Goal: Task Accomplishment & Management: Complete application form

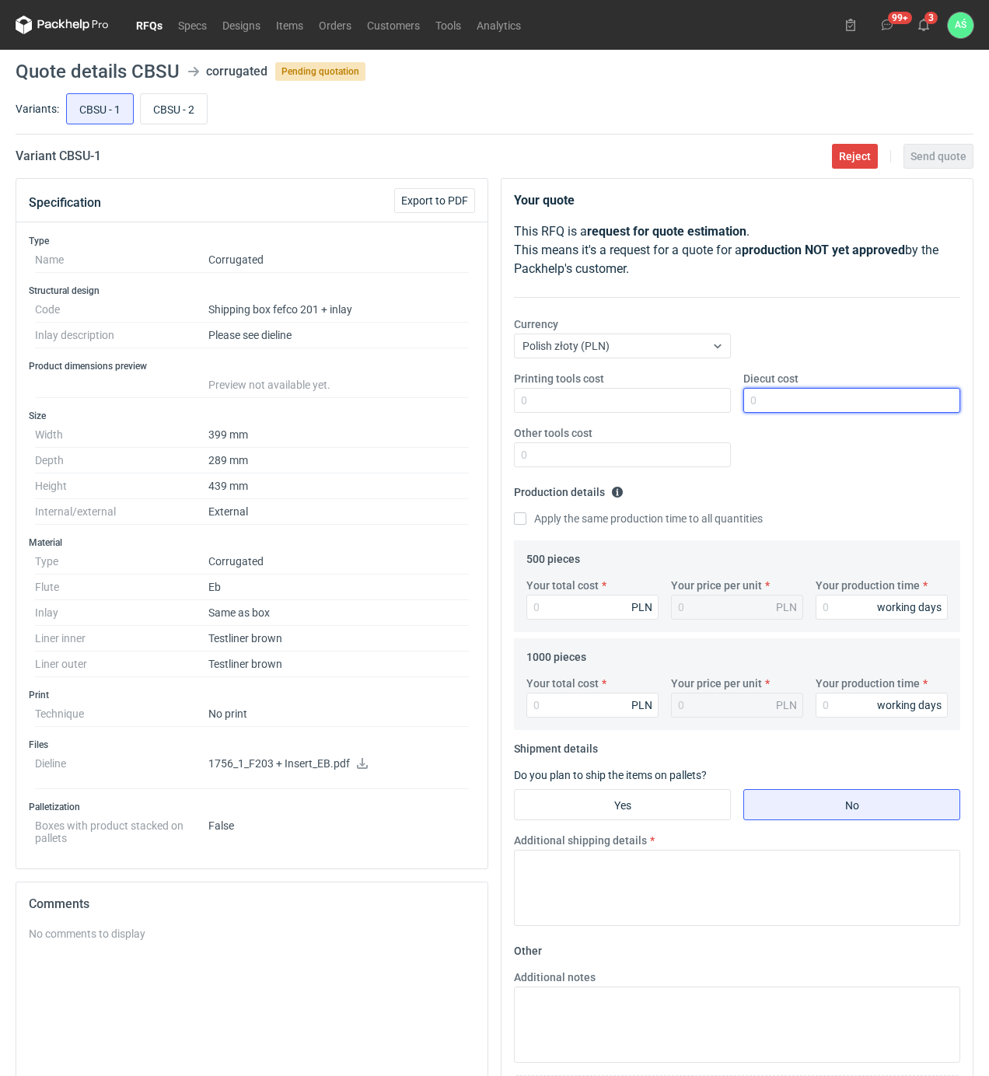
click at [757, 400] on input "Diecut cost" at bounding box center [851, 400] width 217 height 25
type input "2250"
type input "7645"
type input "15.29"
type input "7645"
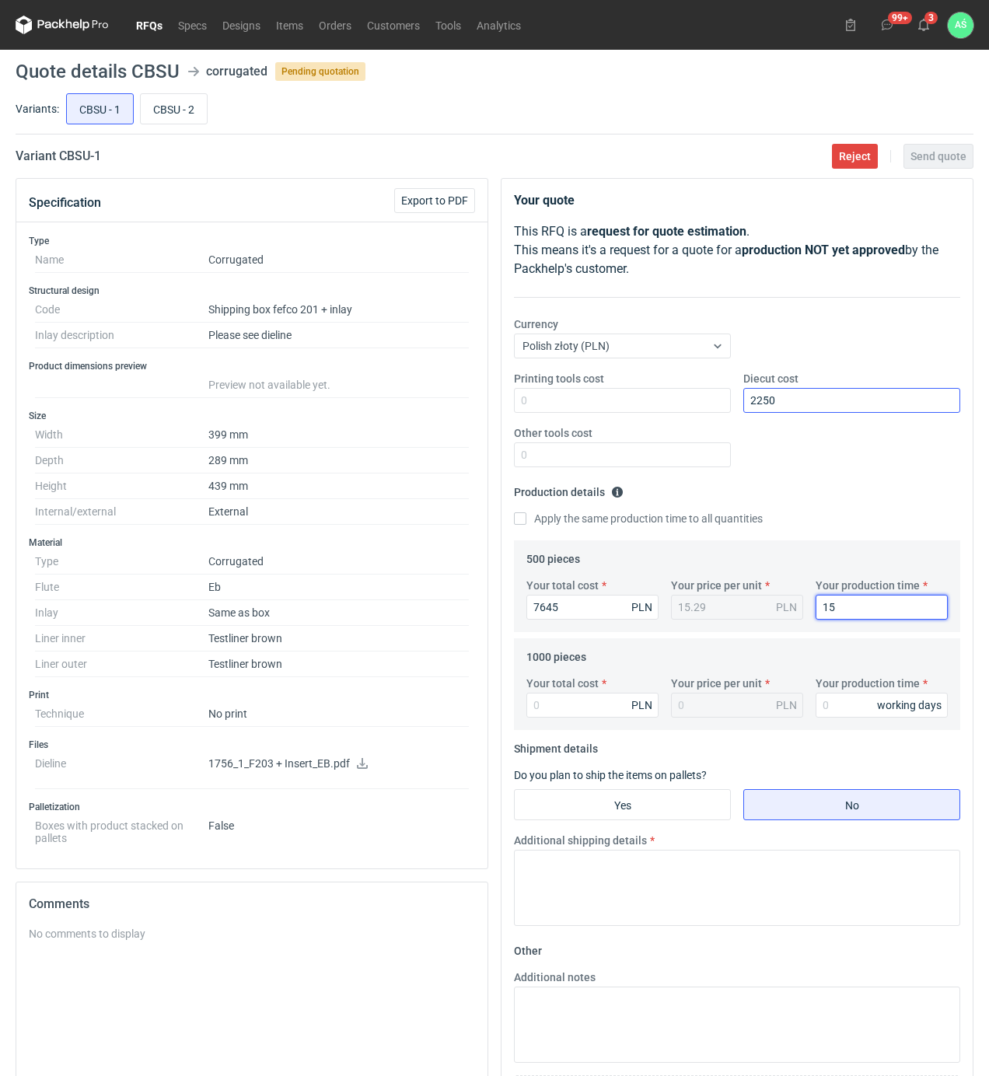
type input "15"
type input "117"
type input "0.12"
type input "11780"
type input "11.78"
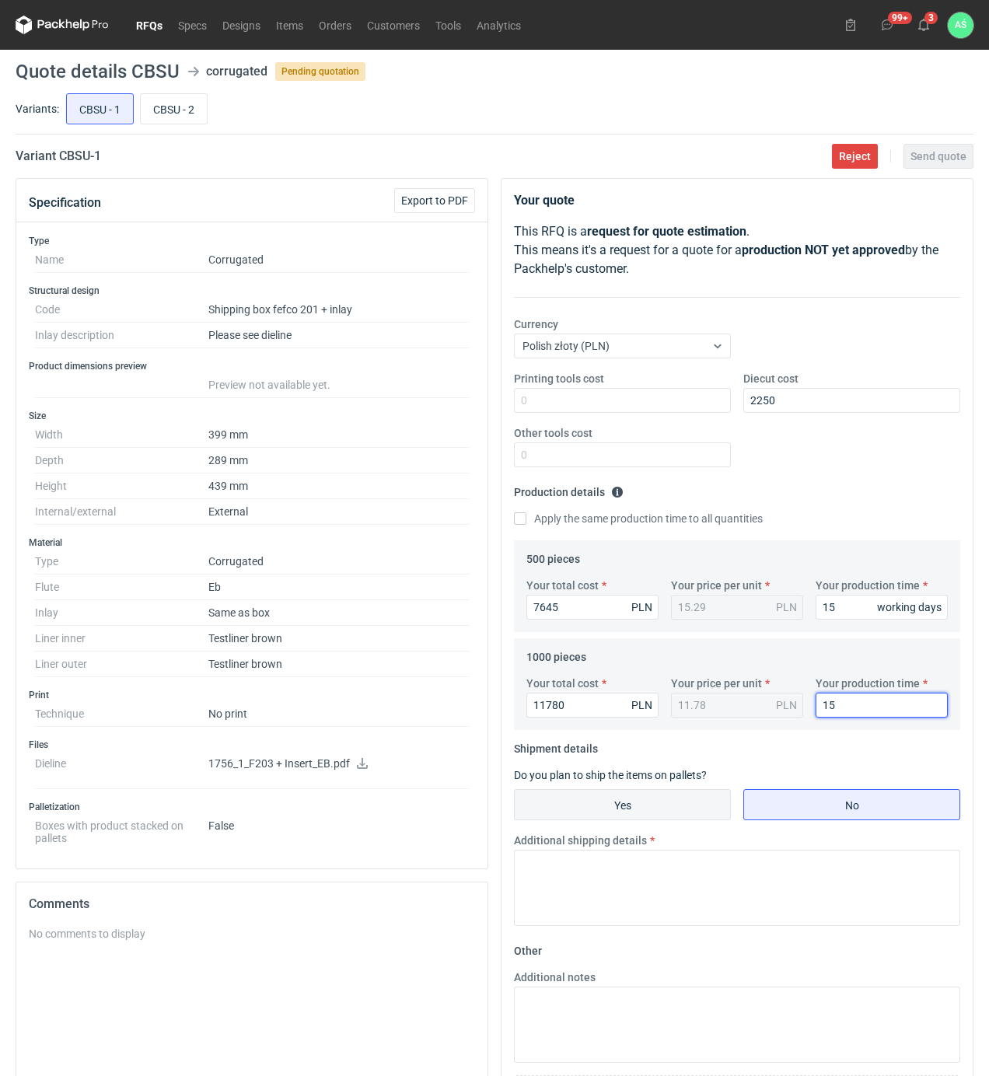
type input "15"
click at [619, 813] on input "Yes" at bounding box center [622, 805] width 215 height 30
radio input "true"
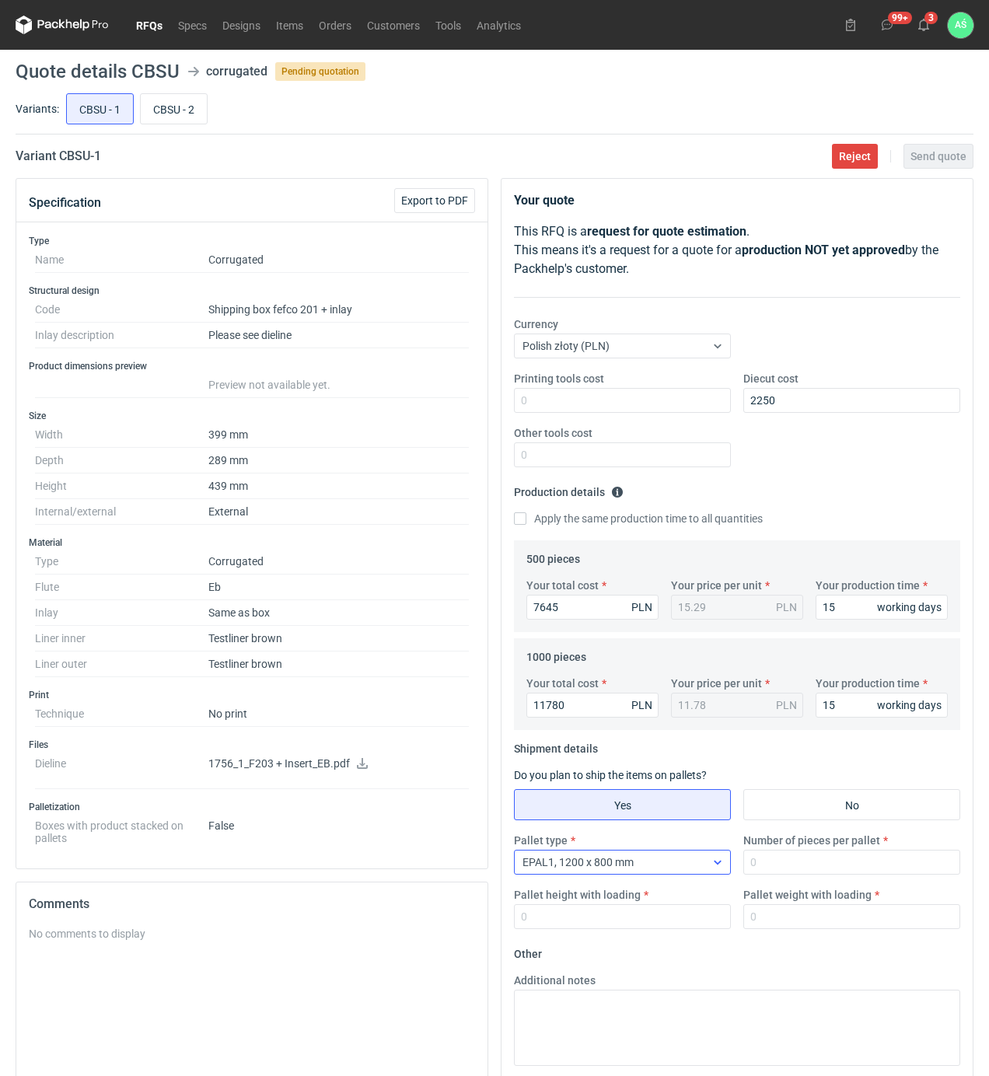
click at [656, 864] on div "EPAL1, 1200 x 800 mm" at bounding box center [610, 862] width 190 height 22
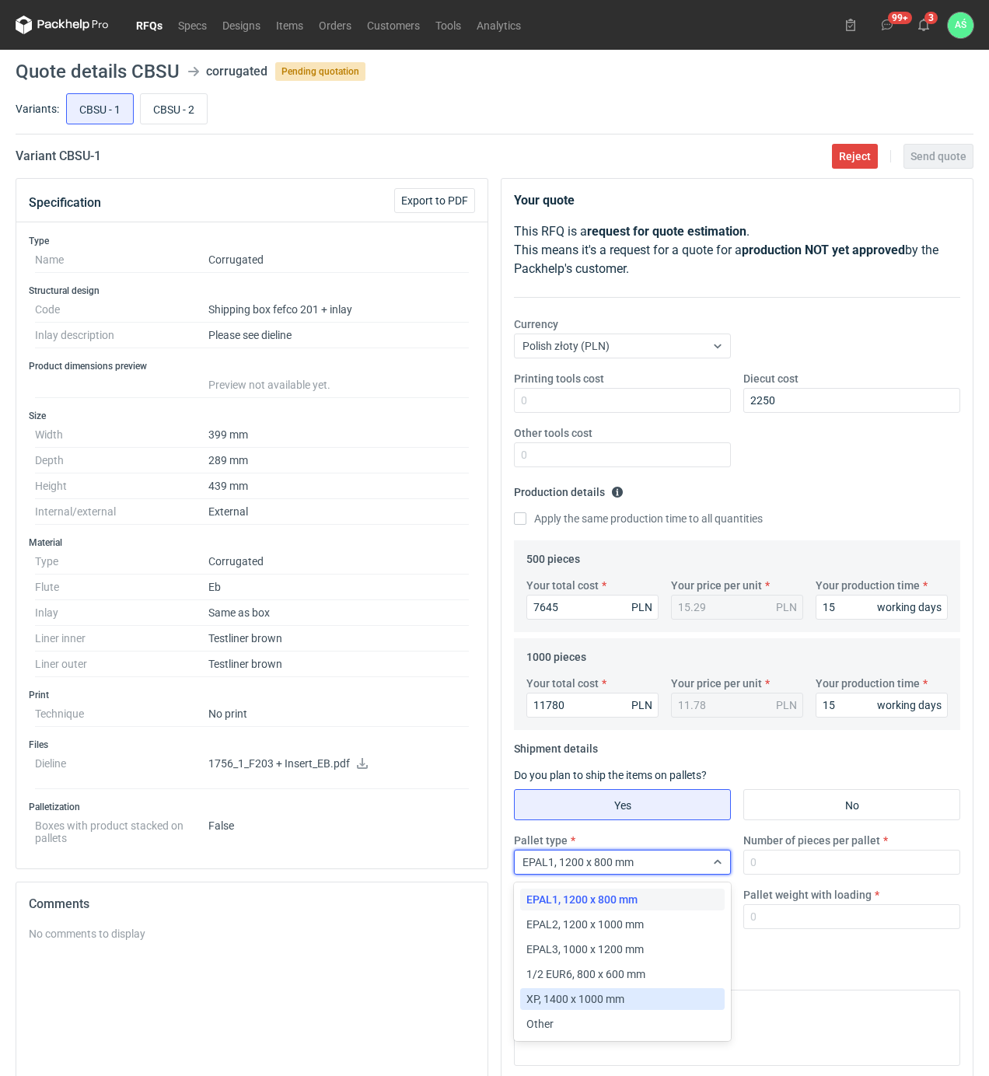
click at [580, 990] on div "XP, 1400 x 1000 mm" at bounding box center [622, 999] width 204 height 22
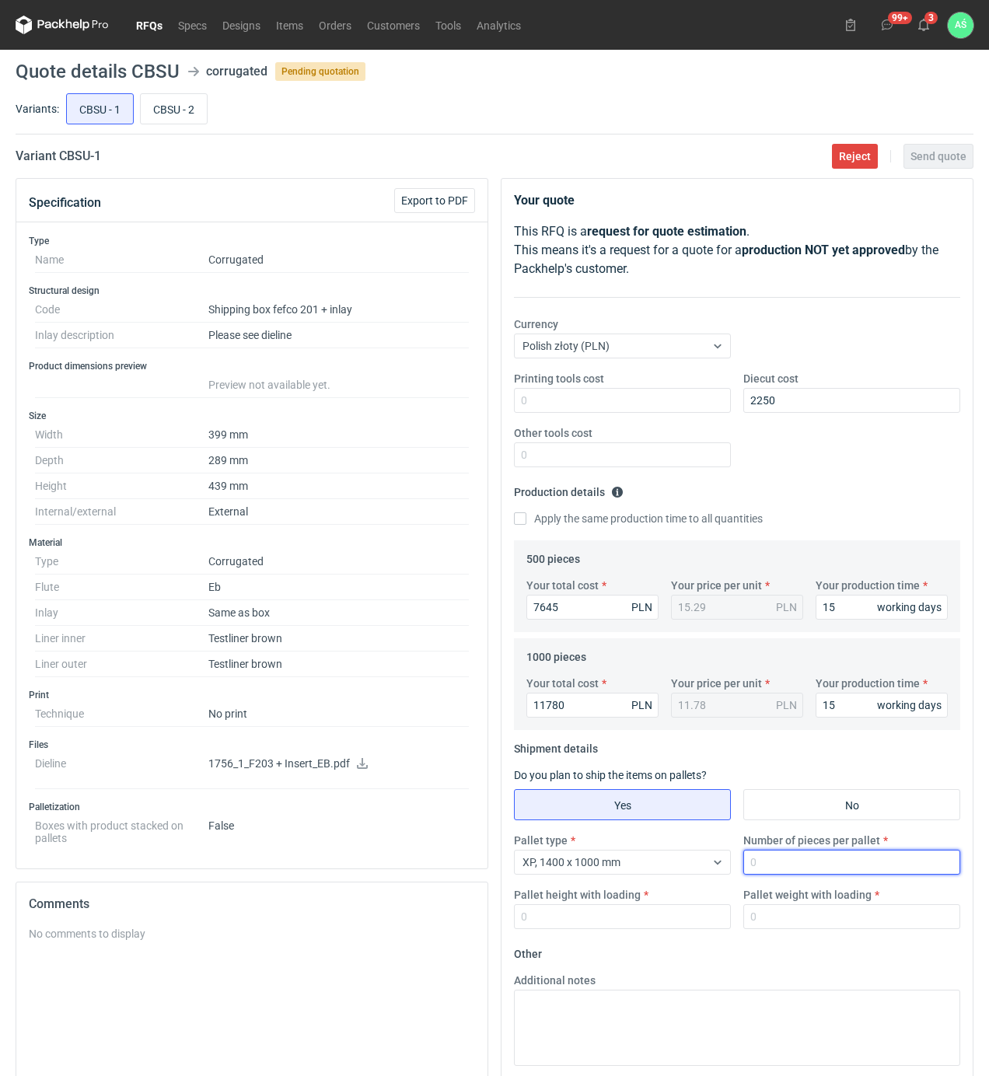
click at [775, 865] on input "Number of pieces per pallet" at bounding box center [851, 862] width 217 height 25
type input "0"
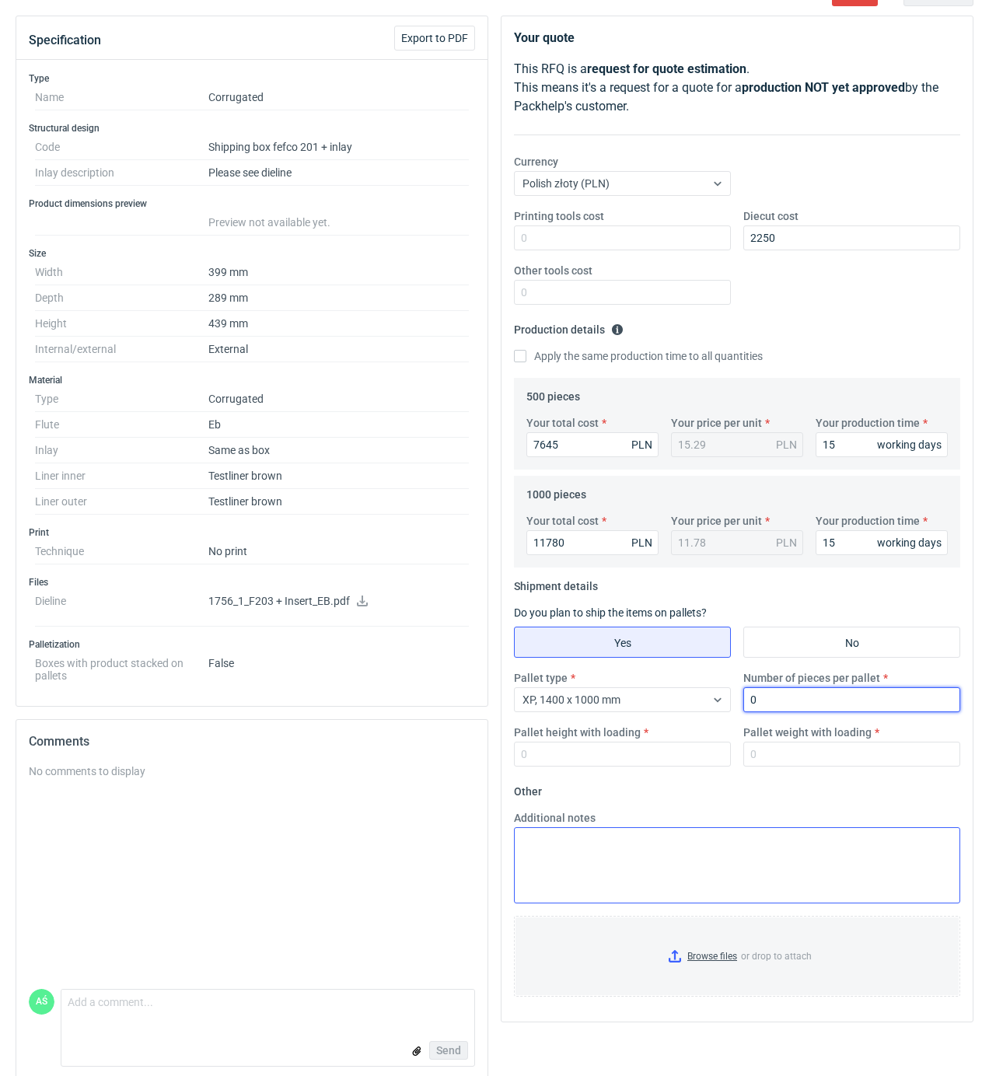
scroll to position [184, 0]
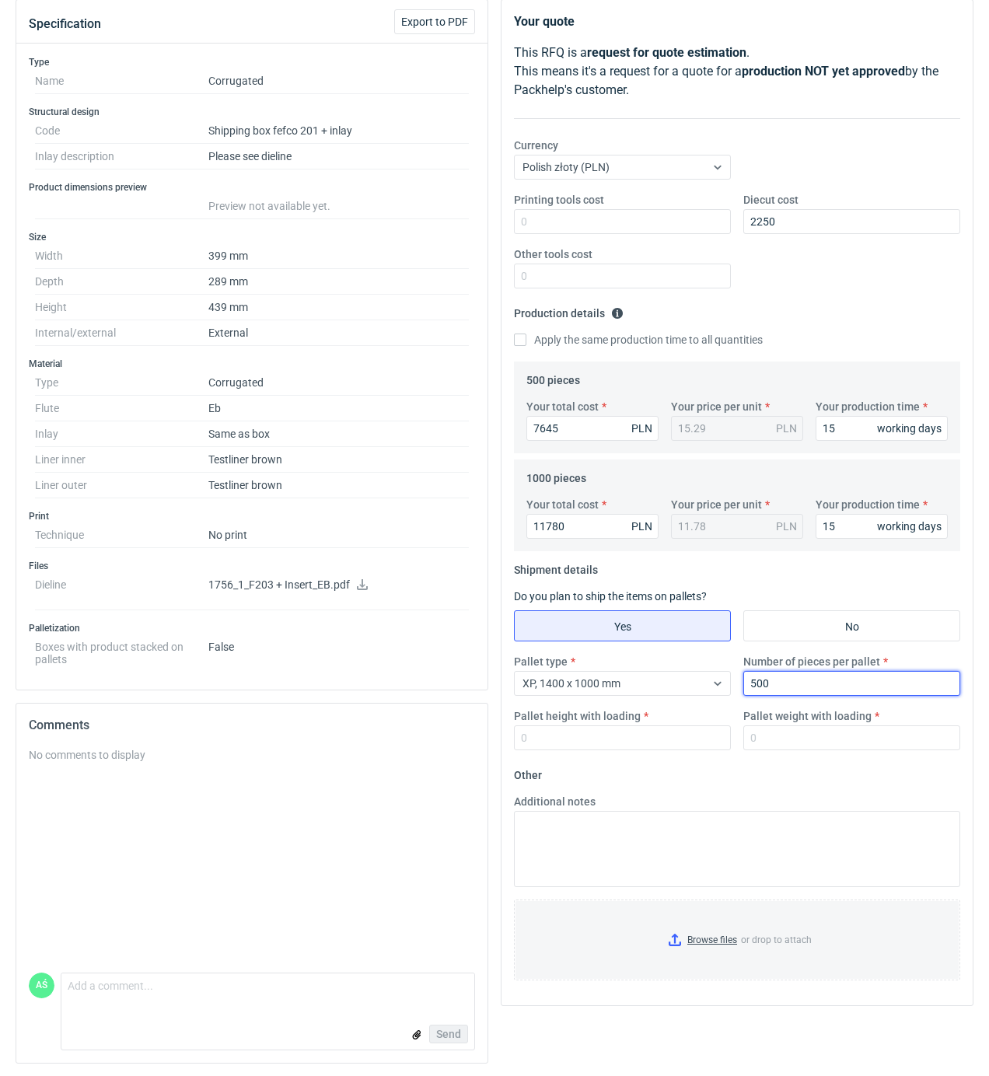
type input "500"
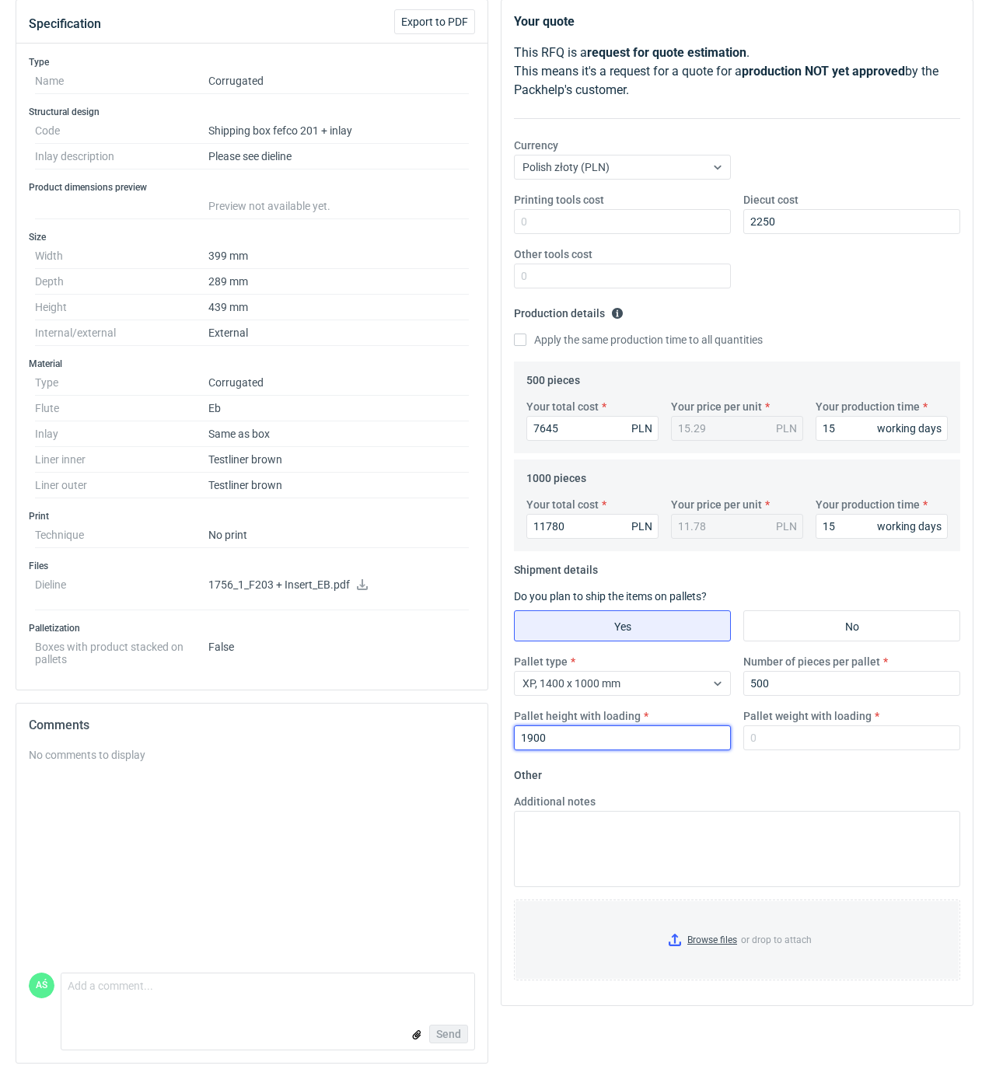
type input "1900"
type input "350"
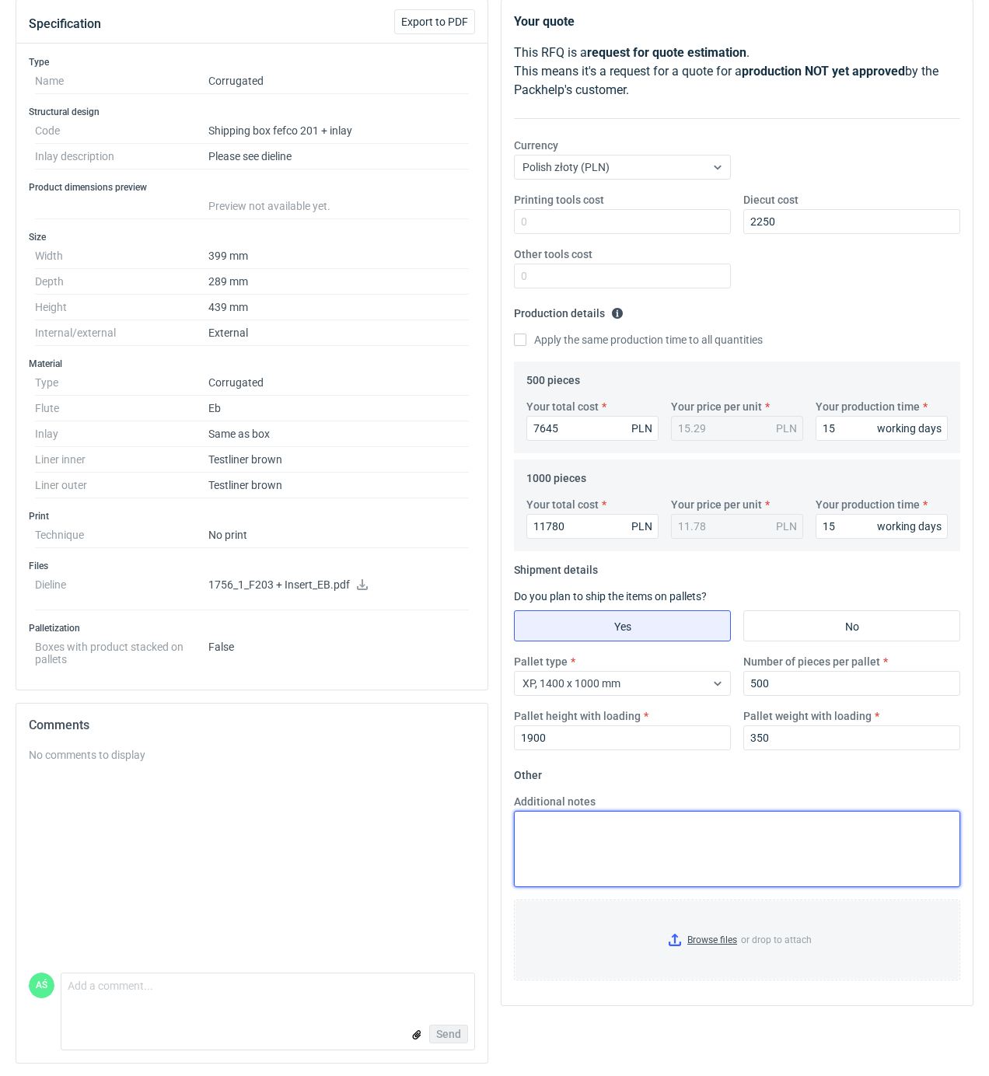
click at [551, 843] on textarea "Additional notes" at bounding box center [737, 849] width 446 height 76
paste textarea "Karton: 140x100cm Krat. A: 120x100cm Krat. [PERSON_NAME]: 120x80cm"
type textarea "Karton: 140x100cm Krat. A: 120x100cm Krat. [PERSON_NAME]: 120x80cm"
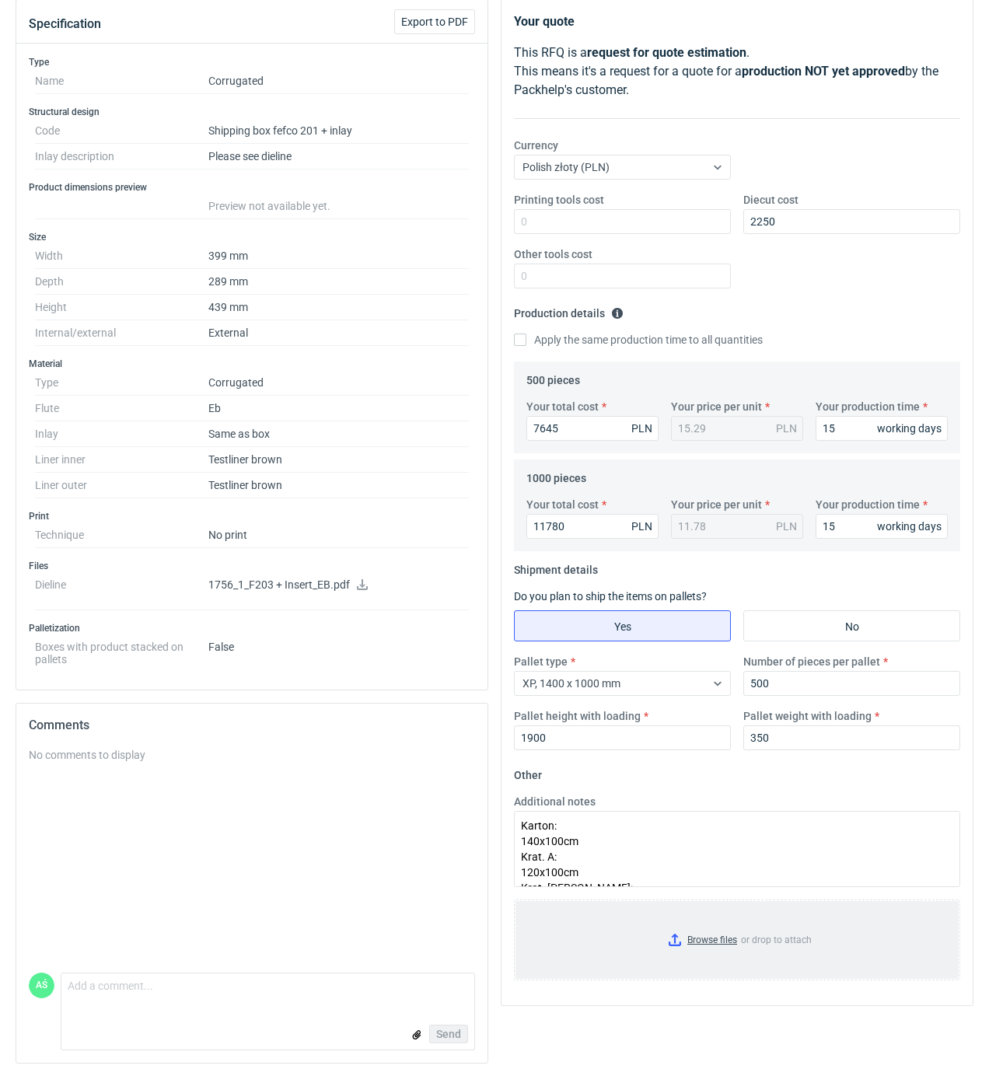
click at [714, 940] on input "Browse files or drop to attach" at bounding box center [736, 940] width 443 height 78
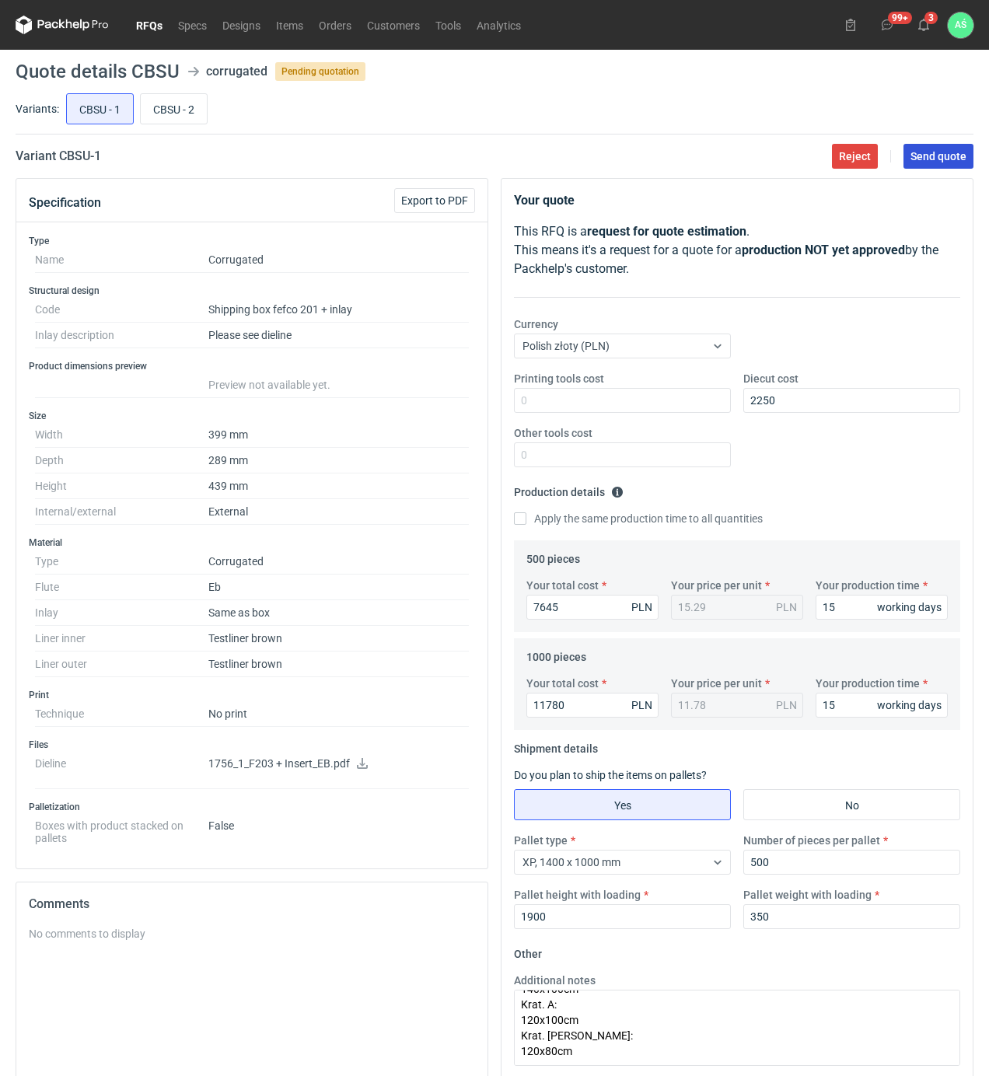
click at [923, 157] on span "Send quote" at bounding box center [938, 156] width 56 height 11
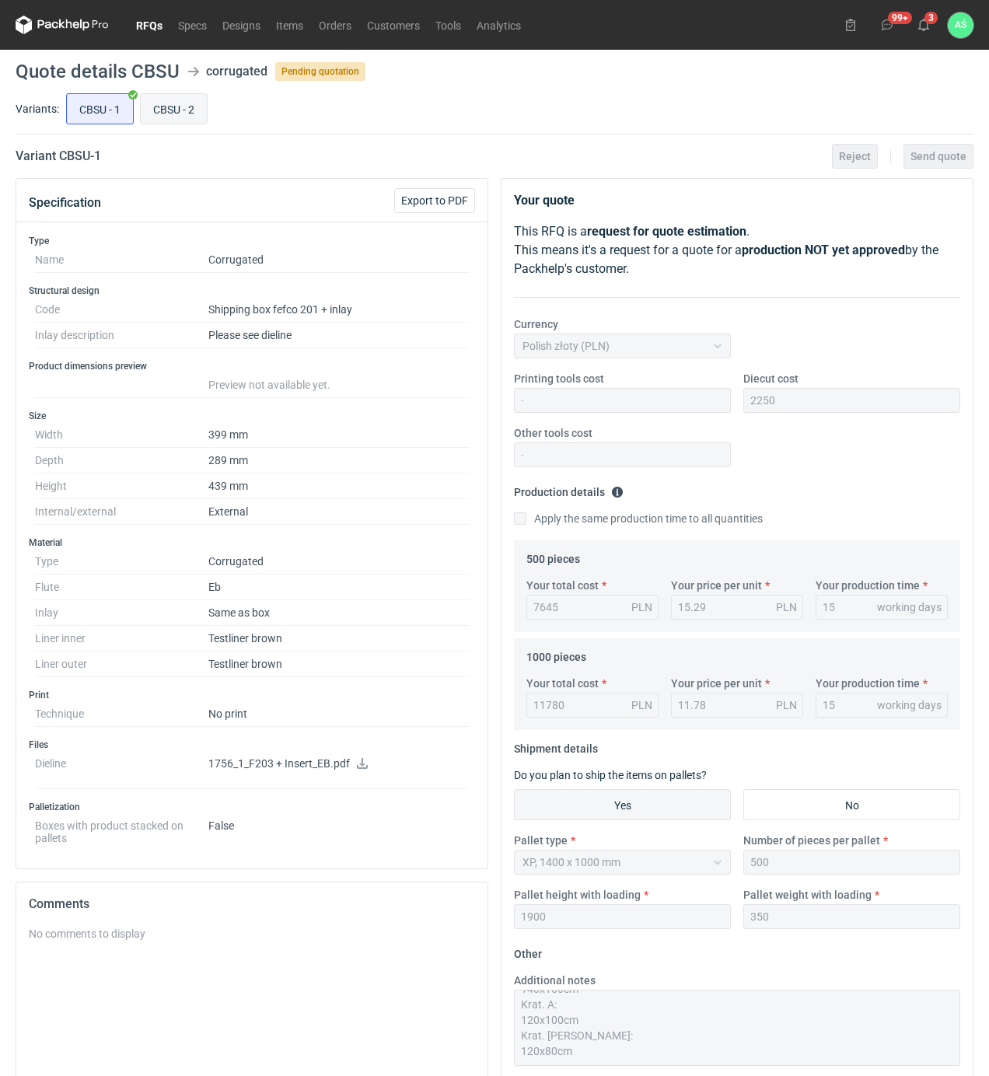
click at [175, 107] on input "CBSU - 2" at bounding box center [174, 109] width 66 height 30
radio input "true"
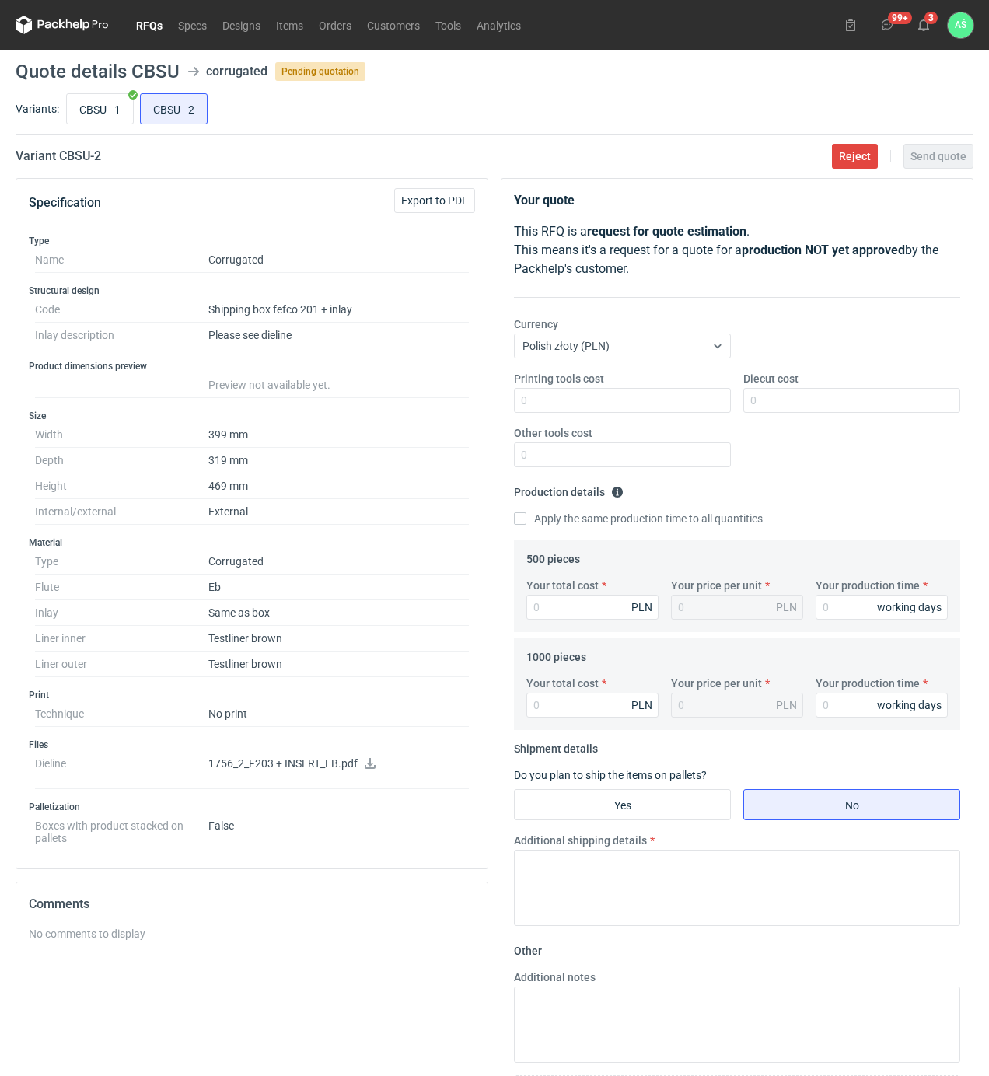
click at [368, 769] on icon at bounding box center [370, 763] width 12 height 11
click at [124, 113] on input "CBSU - 1" at bounding box center [100, 109] width 66 height 30
radio input "true"
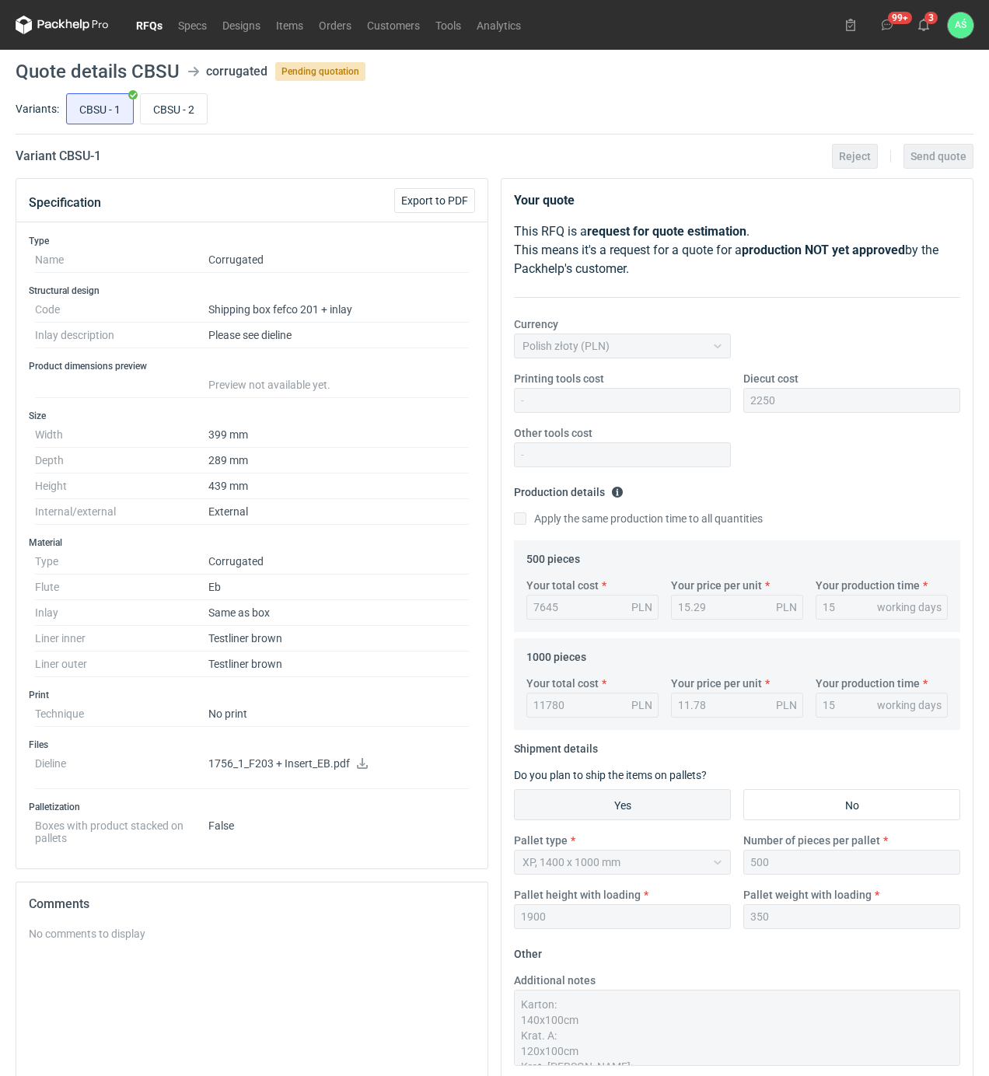
click at [359, 768] on icon at bounding box center [362, 763] width 12 height 11
click at [162, 116] on input "CBSU - 2" at bounding box center [174, 109] width 66 height 30
radio input "true"
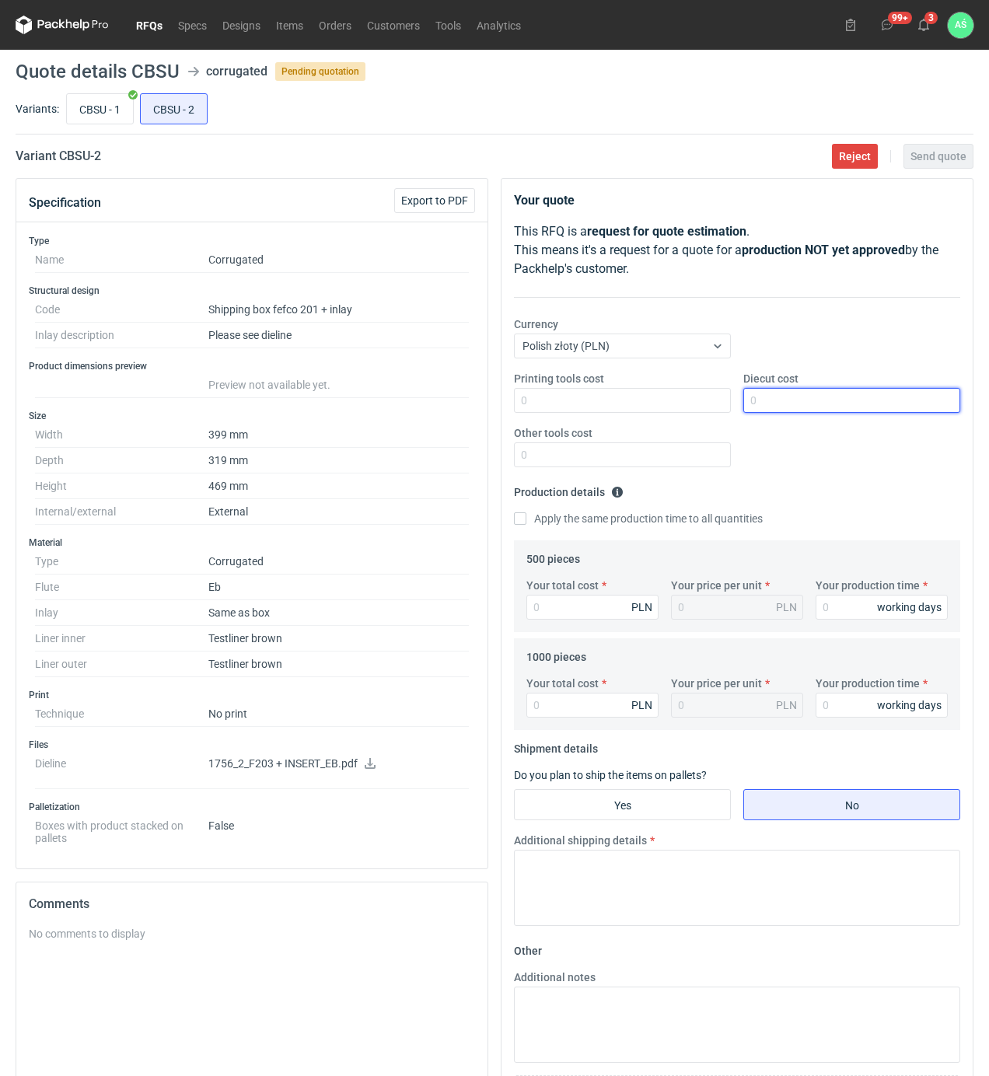
click at [769, 403] on input "Diecut cost" at bounding box center [851, 400] width 217 height 25
type input "2950"
type input "8920"
type input "17.84"
type input "15"
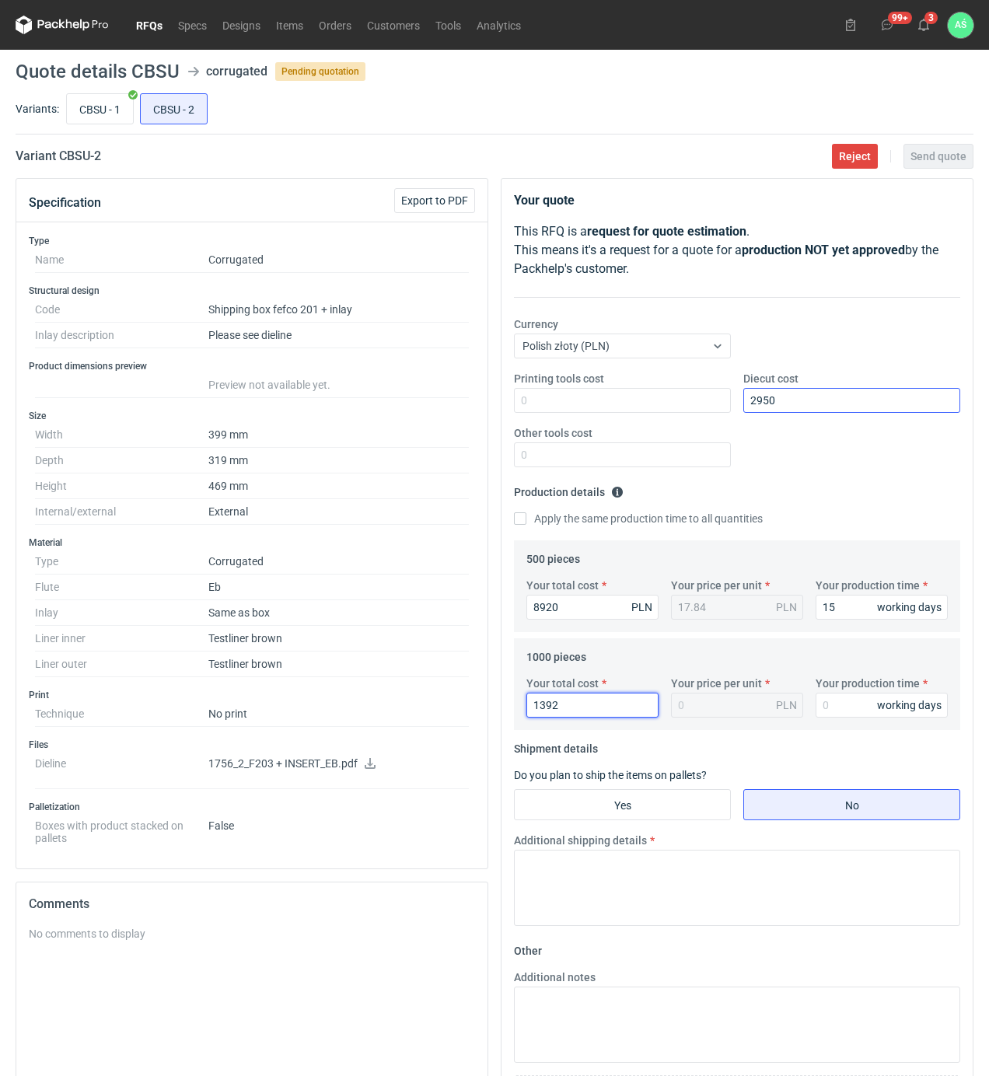
type input "13920"
type input "13.92"
type input "13920"
type input "15"
click at [669, 818] on input "Yes" at bounding box center [622, 805] width 215 height 30
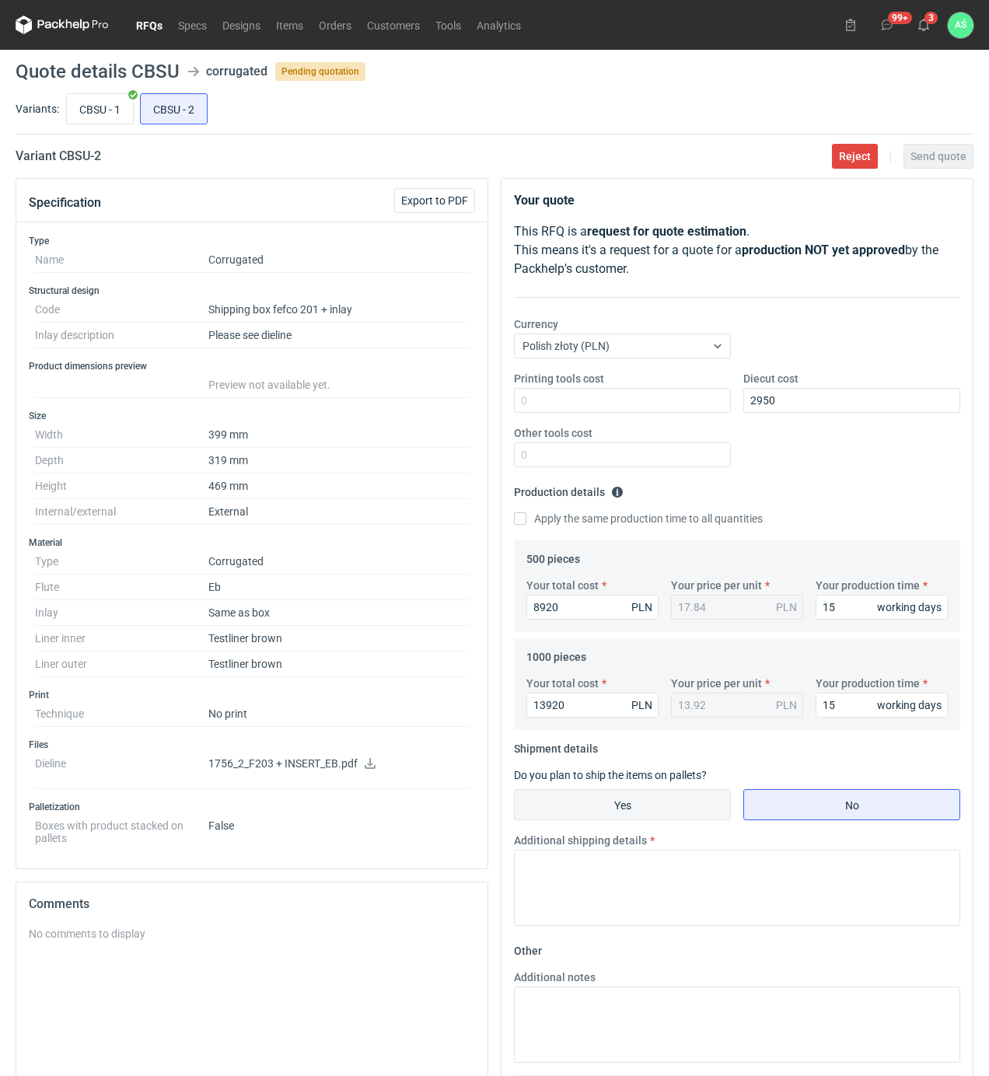
radio input "true"
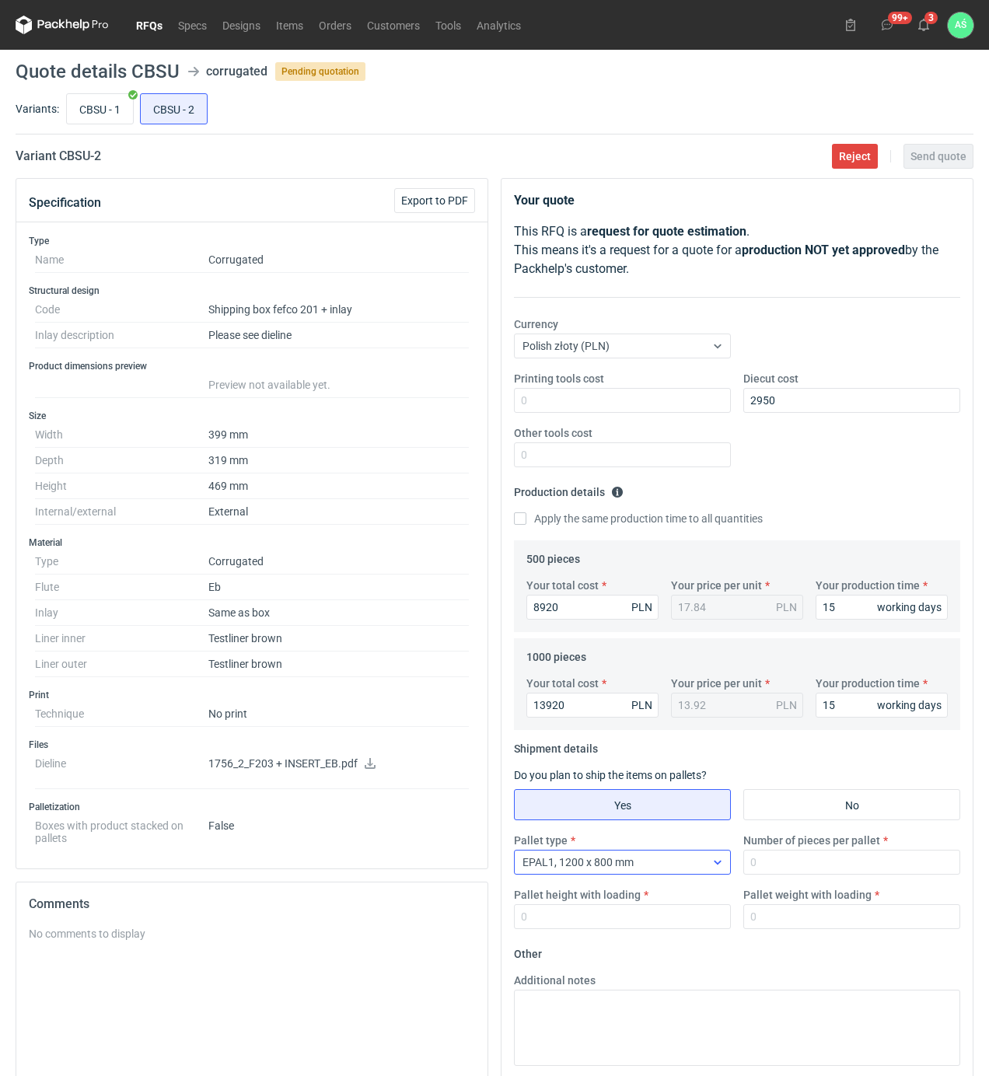
click at [657, 860] on div "EPAL1, 1200 x 800 mm" at bounding box center [610, 862] width 190 height 22
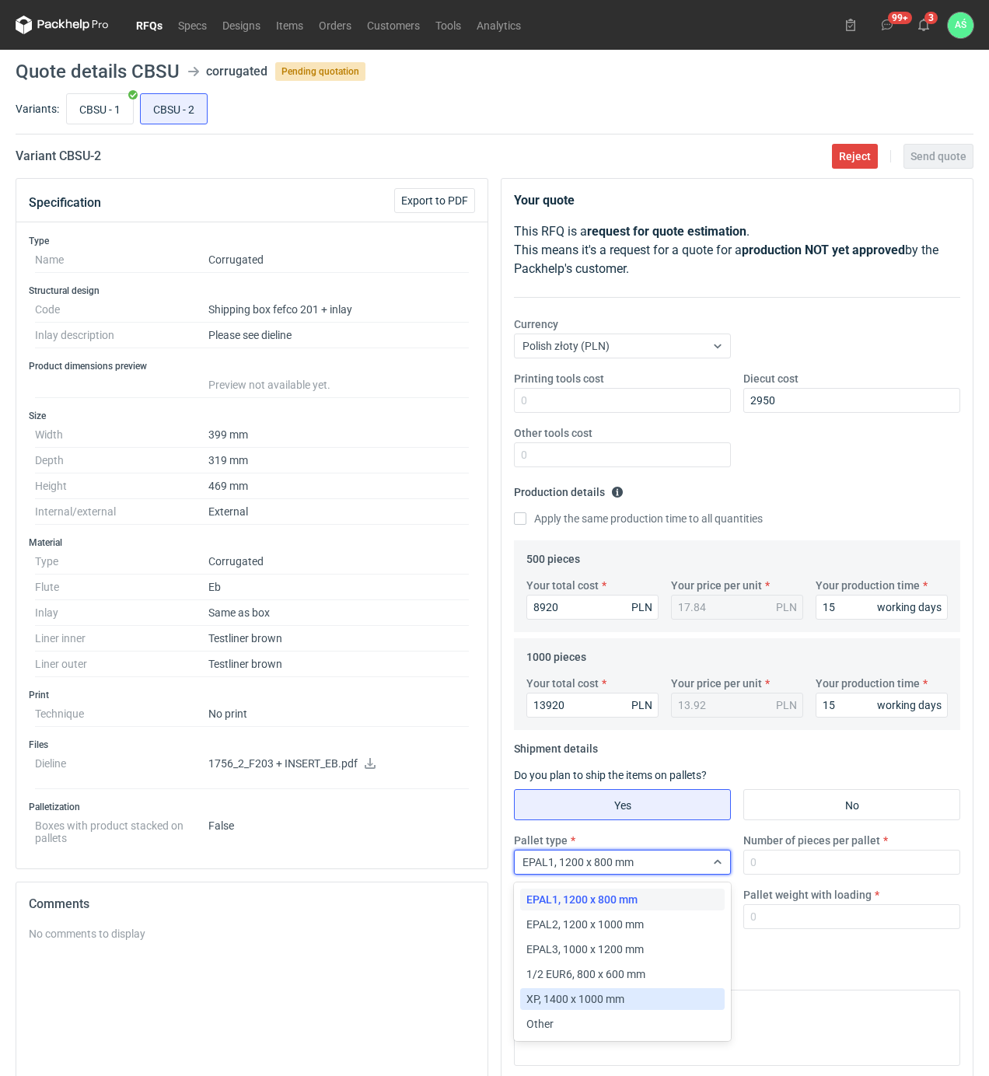
click at [576, 999] on span "XP, 1400 x 1000 mm" at bounding box center [575, 999] width 98 height 16
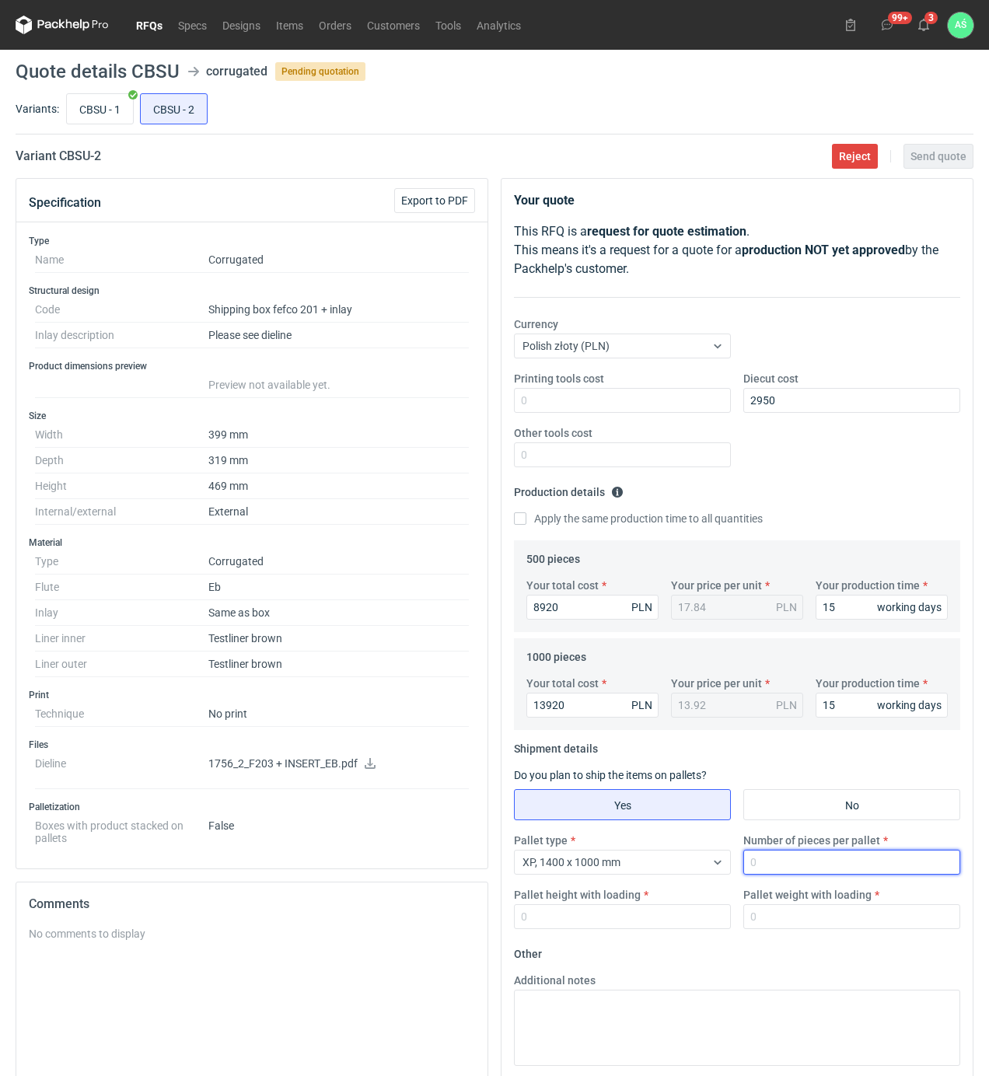
click at [763, 869] on input "Number of pieces per pallet" at bounding box center [851, 862] width 217 height 25
type input "500"
type input "1950"
type input "350"
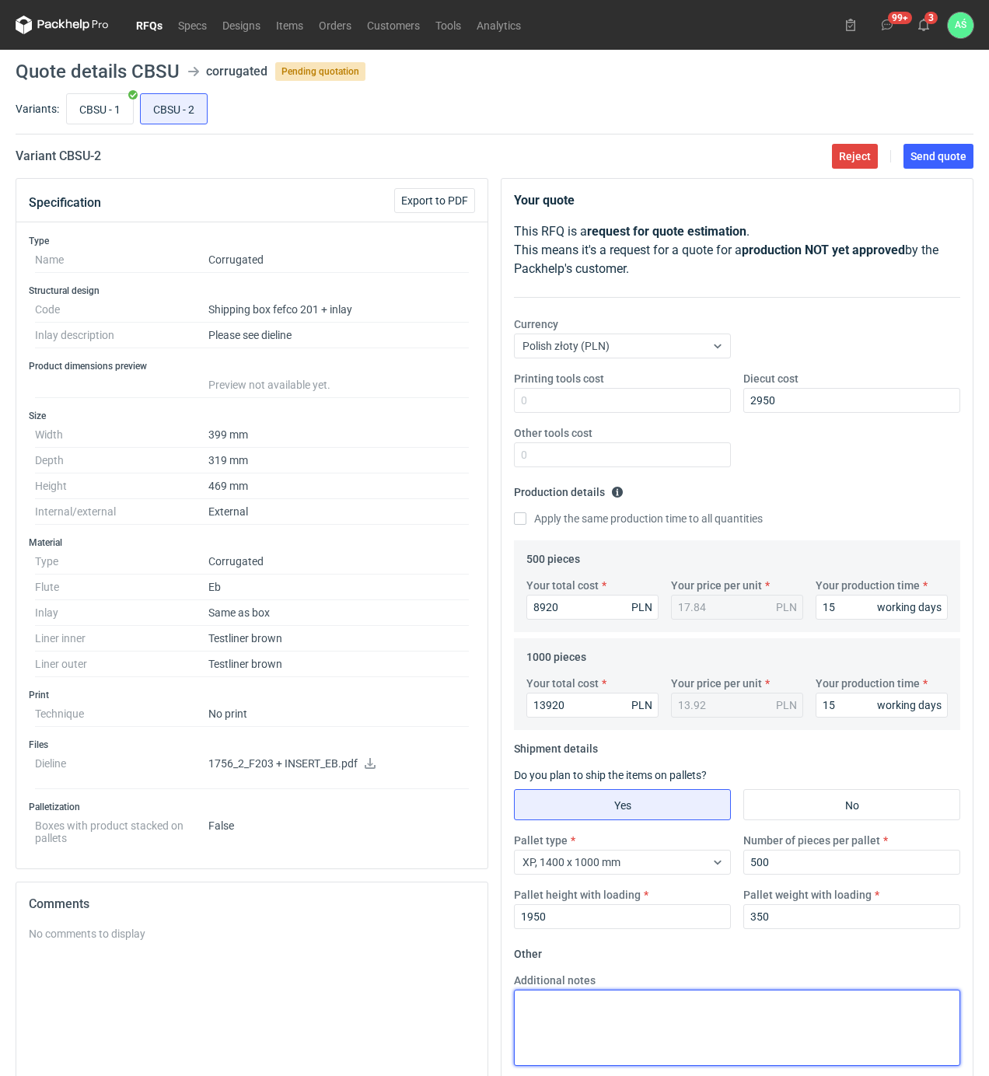
click at [678, 1006] on textarea "Additional notes" at bounding box center [737, 1028] width 446 height 76
paste textarea "Karton: 140x100cm Krat. A: 120x100cm Krat. [PERSON_NAME]: 120x80cm Wkładka: 120…"
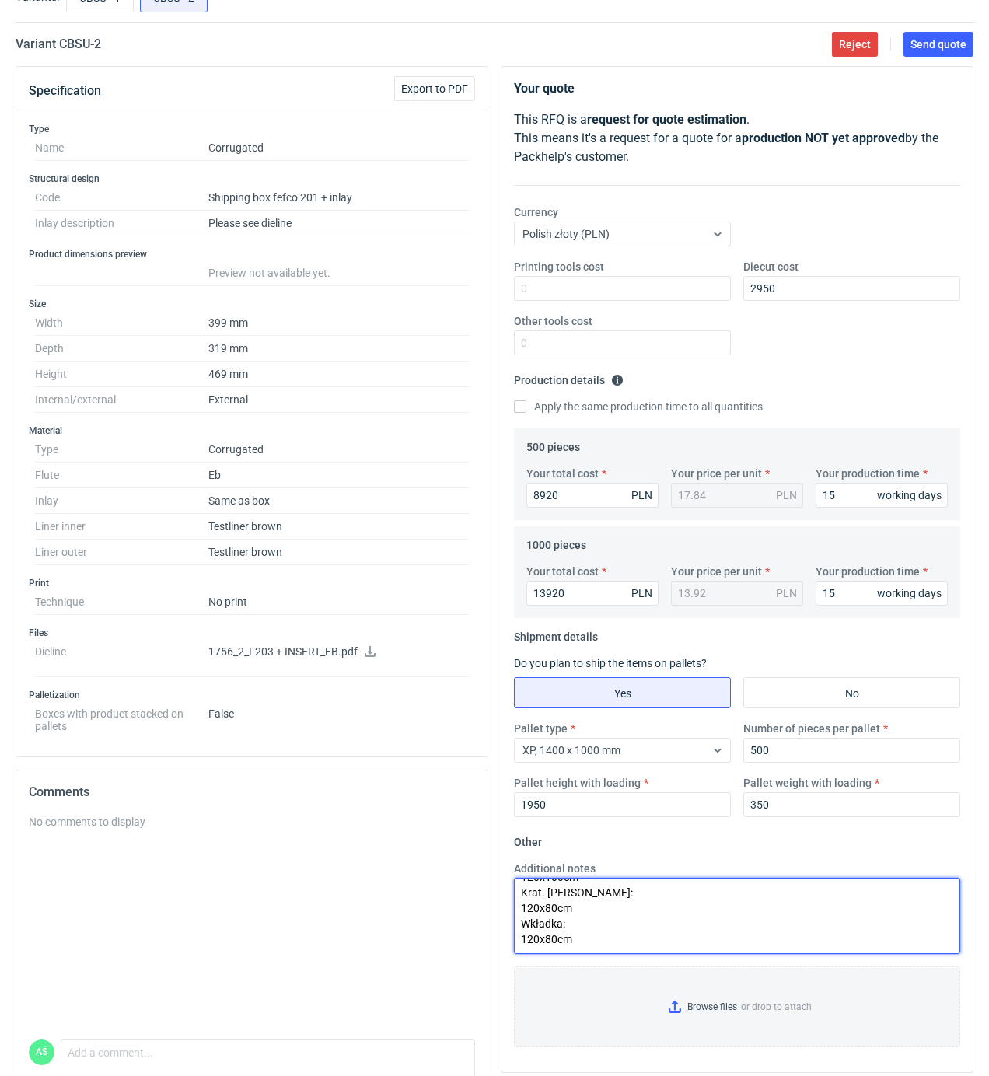
scroll to position [184, 0]
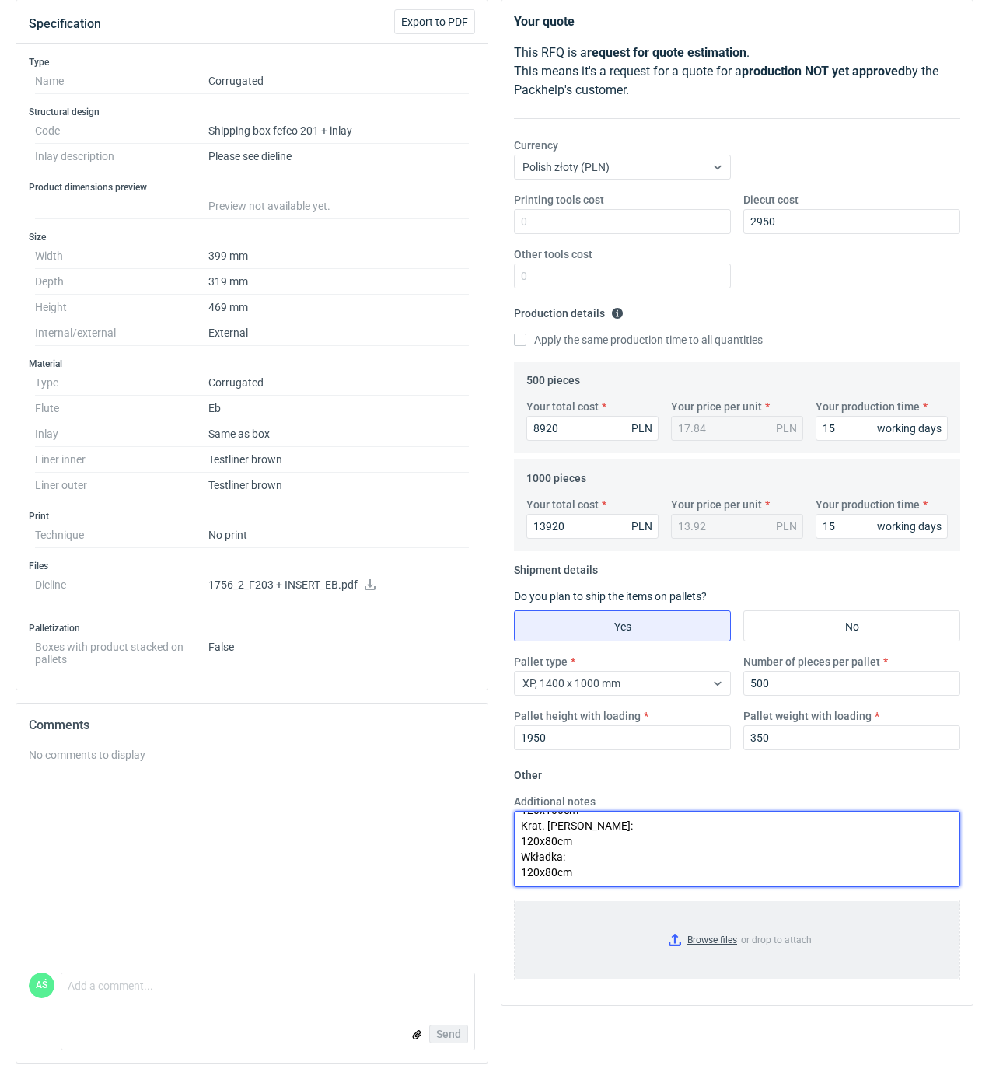
type textarea "Karton: 140x100cm Krat. A: 120x100cm Krat. [PERSON_NAME]: 120x80cm Wkładka: 120…"
click at [688, 943] on input "Browse files or drop to attach" at bounding box center [736, 940] width 443 height 78
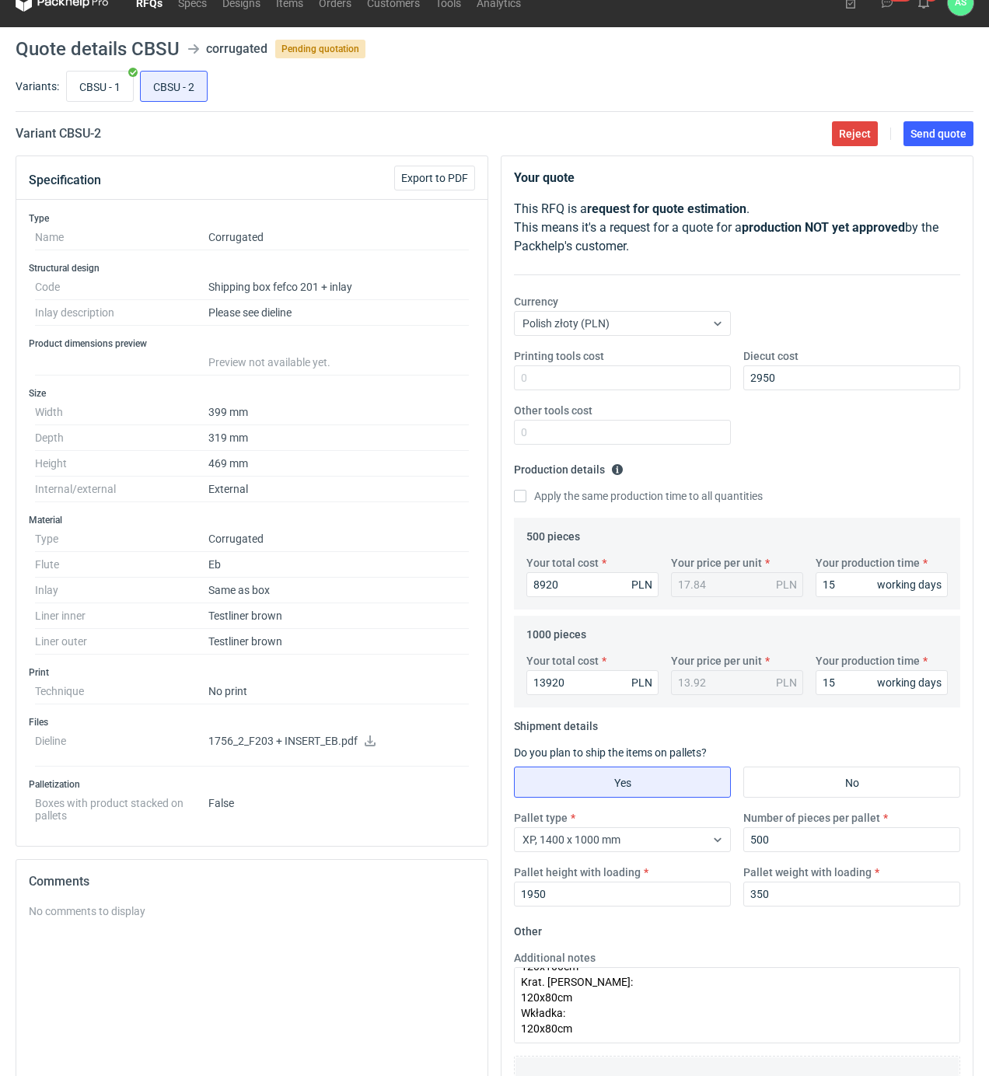
scroll to position [0, 0]
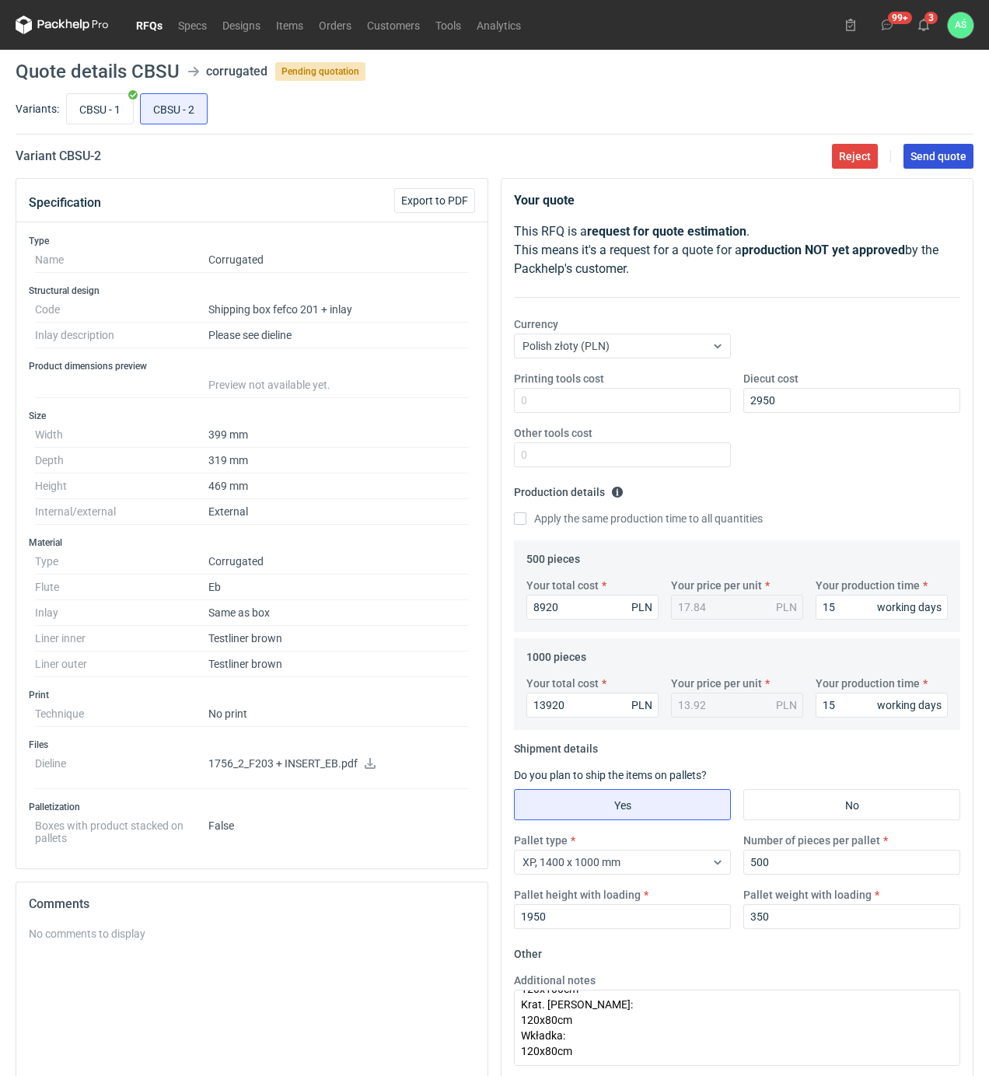
click at [959, 155] on span "Send quote" at bounding box center [938, 156] width 56 height 11
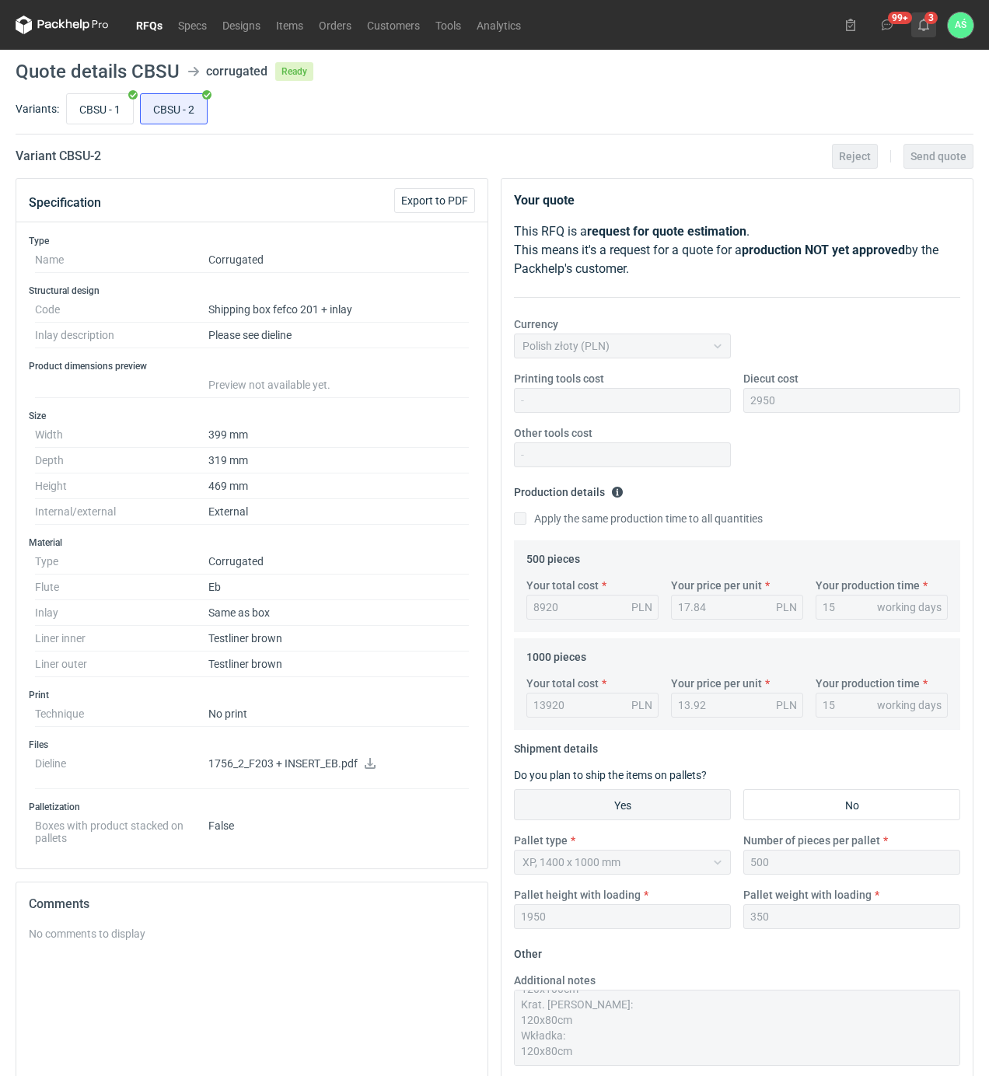
click at [923, 26] on icon at bounding box center [923, 25] width 12 height 12
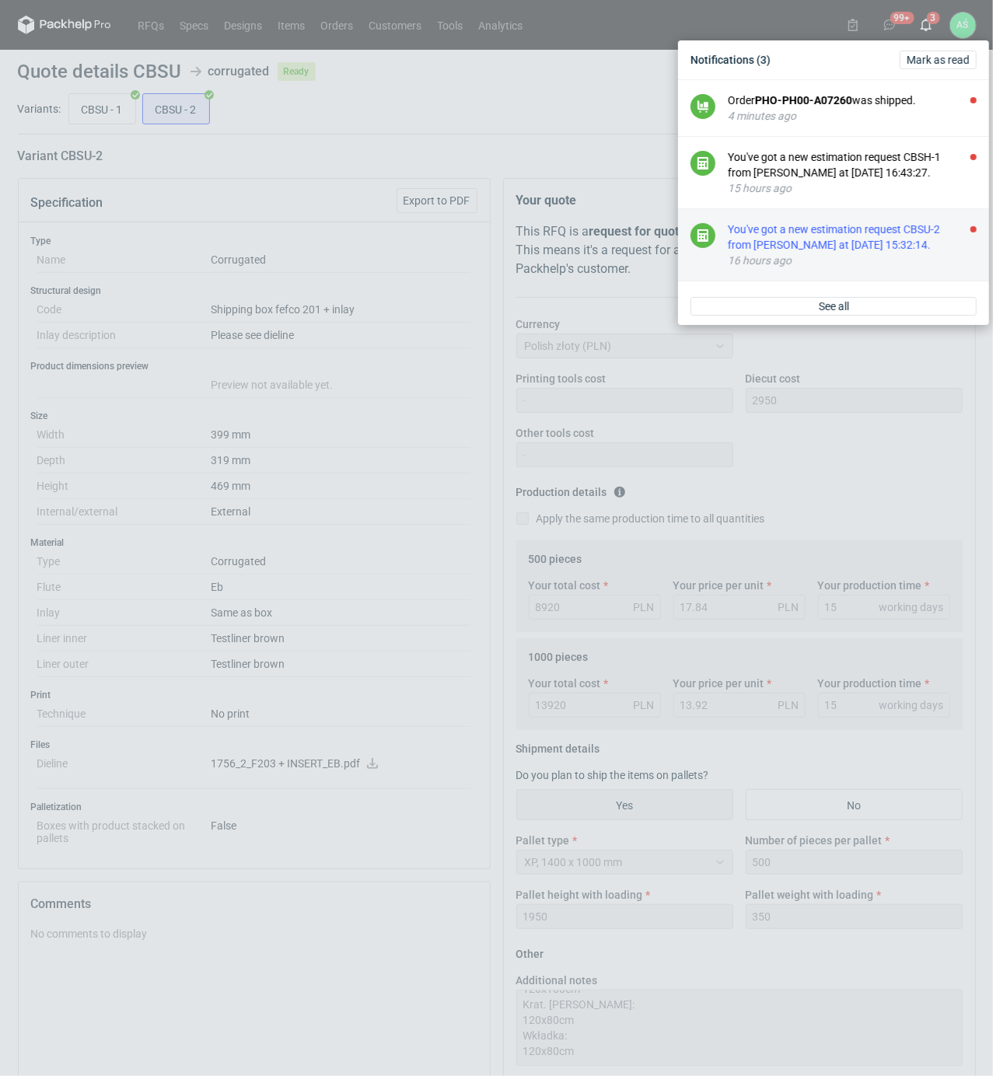
click at [928, 237] on div "You've got a new estimation request CBSU-2 from [PERSON_NAME] at [DATE] 15:32:1…" at bounding box center [852, 237] width 249 height 31
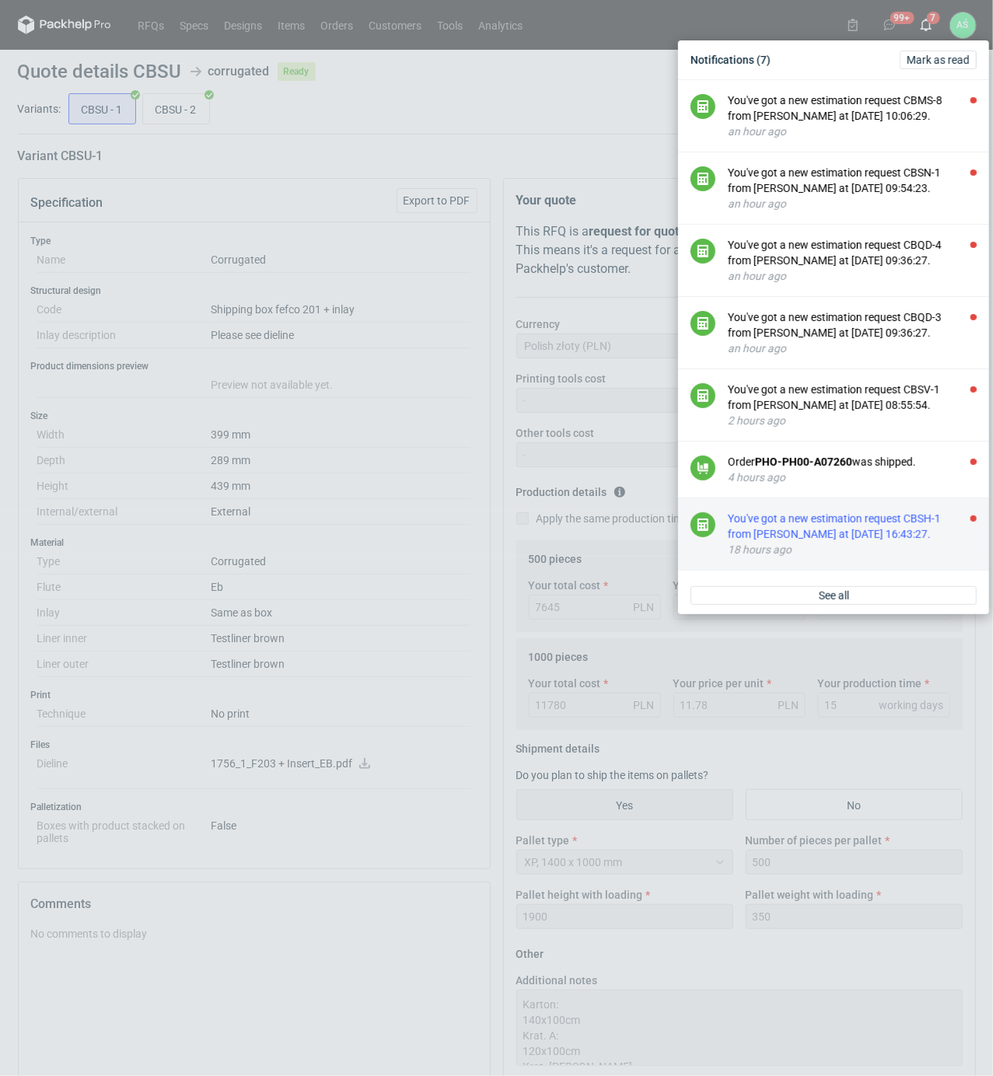
click at [908, 533] on div "You've got a new estimation request CBSH-1 from [PERSON_NAME] at [DATE] 16:43:2…" at bounding box center [852, 526] width 249 height 31
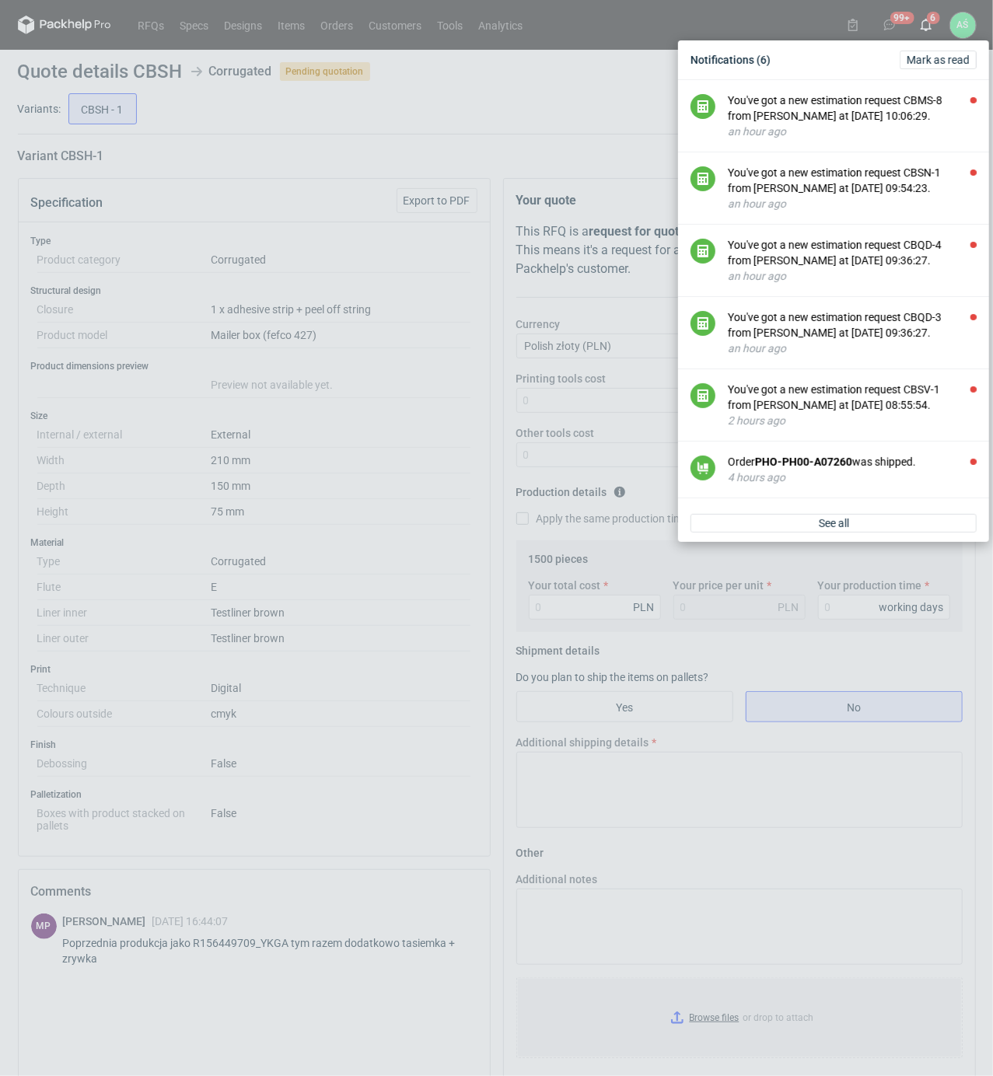
click at [415, 437] on div "Notifications (6) [PERSON_NAME] as read You've got a new estimation request CBM…" at bounding box center [496, 538] width 993 height 1076
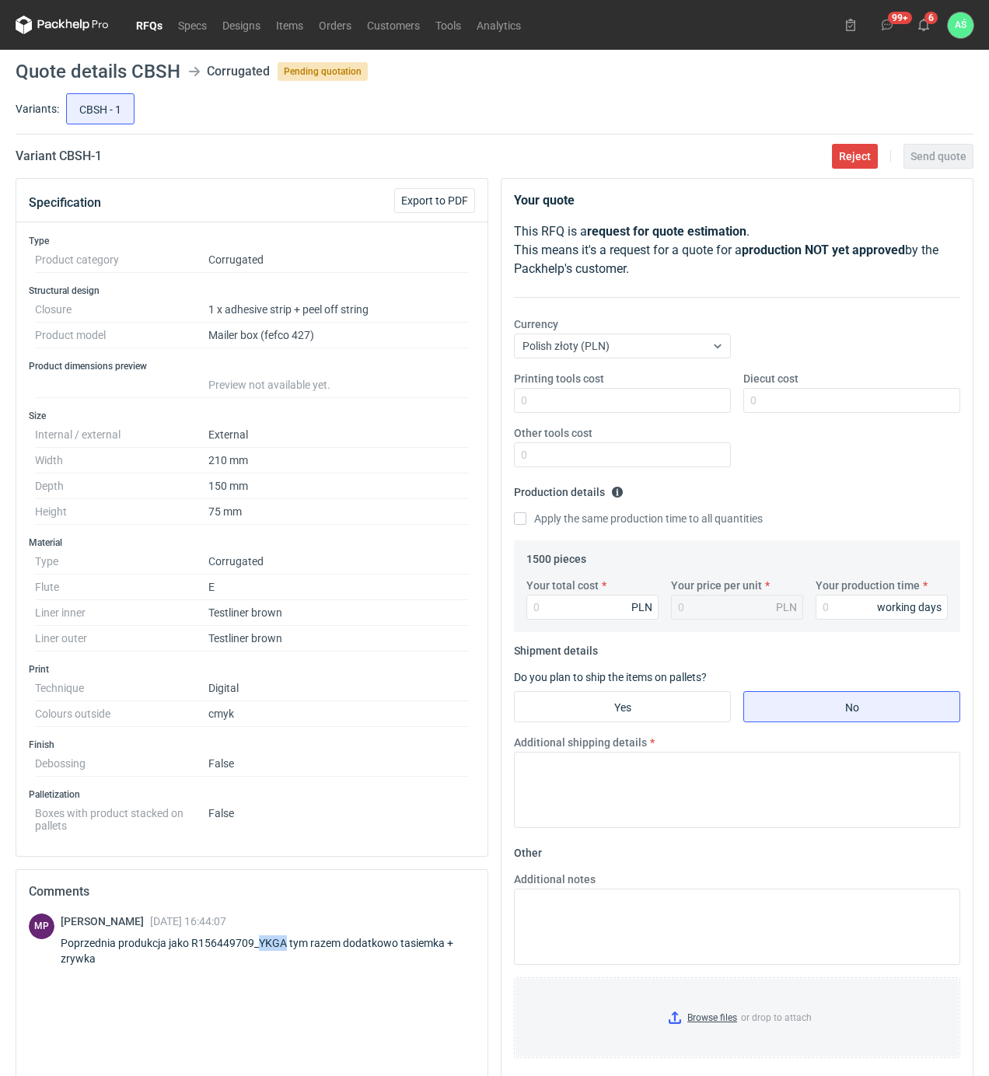
drag, startPoint x: 286, startPoint y: 947, endPoint x: 260, endPoint y: 941, distance: 27.2
click at [260, 941] on div "Poprzednia produkcja jako R156449709_YKGA tym razem dodatkowo tasiemka + zrywka" at bounding box center [268, 950] width 414 height 31
copy div "YKGA"
click at [781, 405] on input "Diecut cost" at bounding box center [851, 400] width 217 height 25
type input "1000"
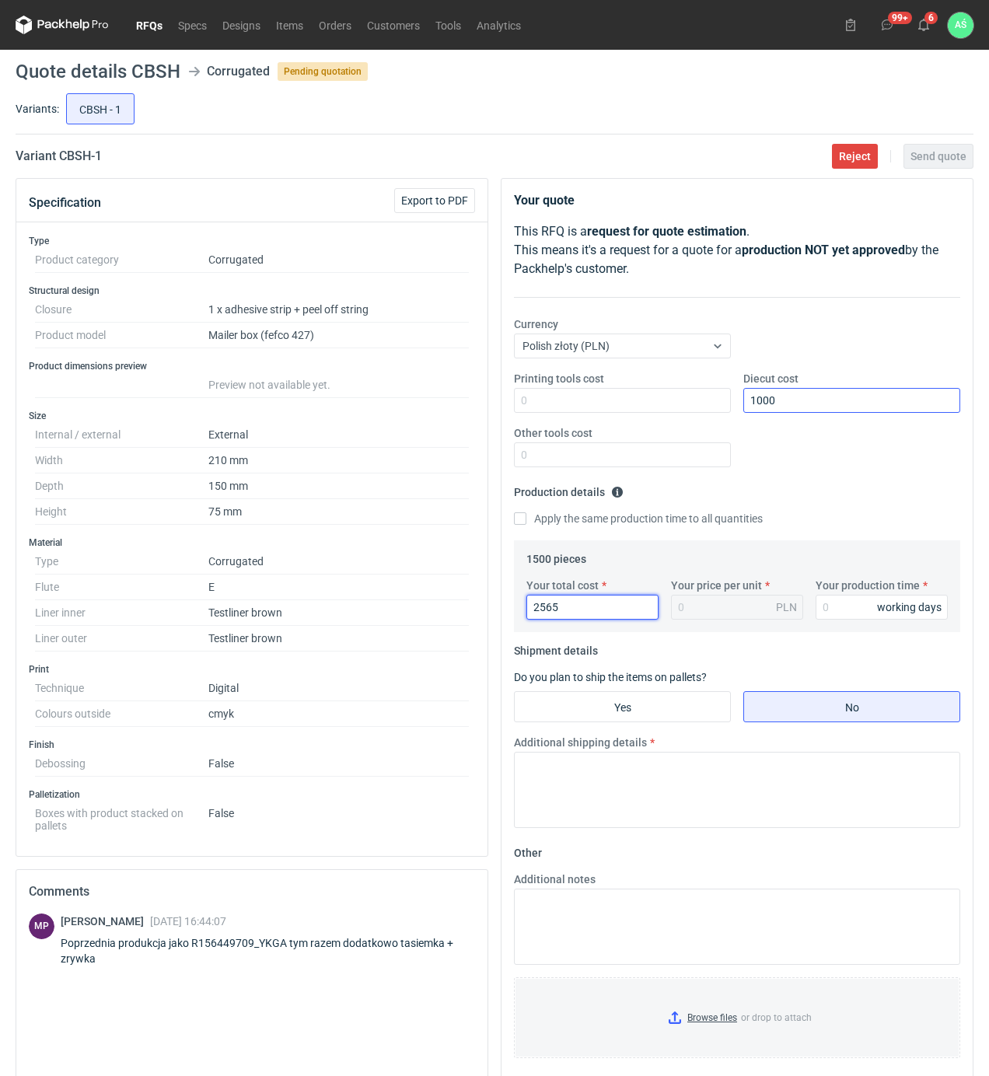
type input "2565"
type input "1.71"
type input "15"
click at [687, 706] on input "Yes" at bounding box center [622, 707] width 215 height 30
radio input "true"
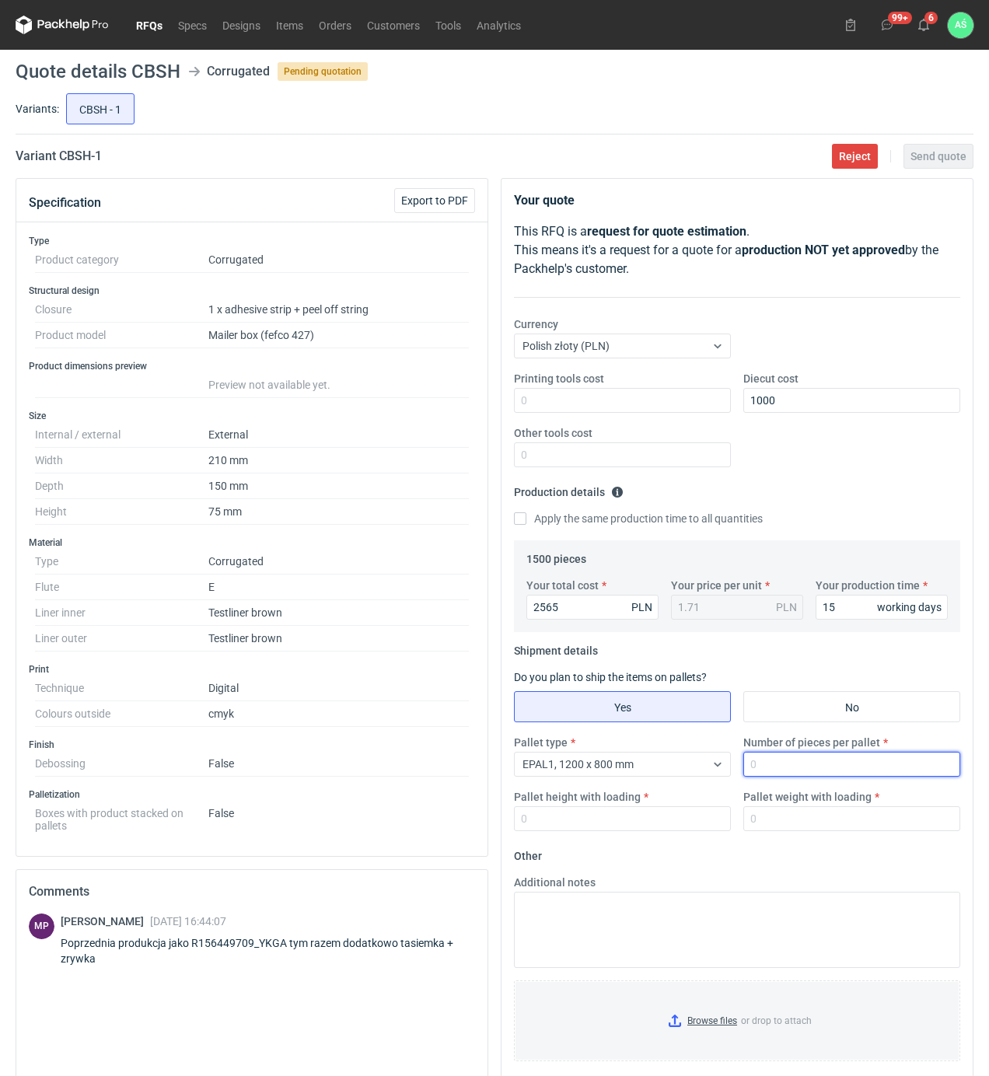
click at [765, 770] on input "Number of pieces per pallet" at bounding box center [851, 764] width 217 height 25
type input "1500"
type input "1800"
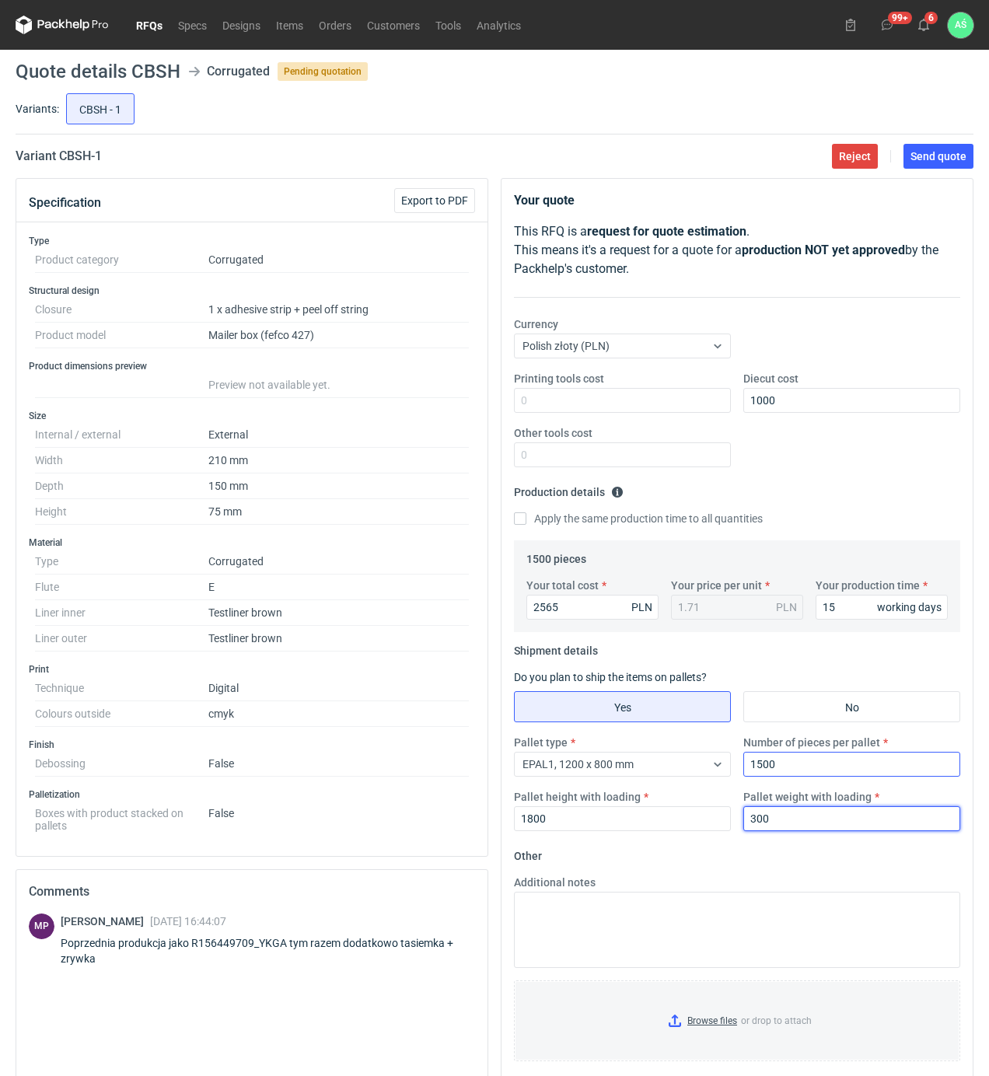
type input "300"
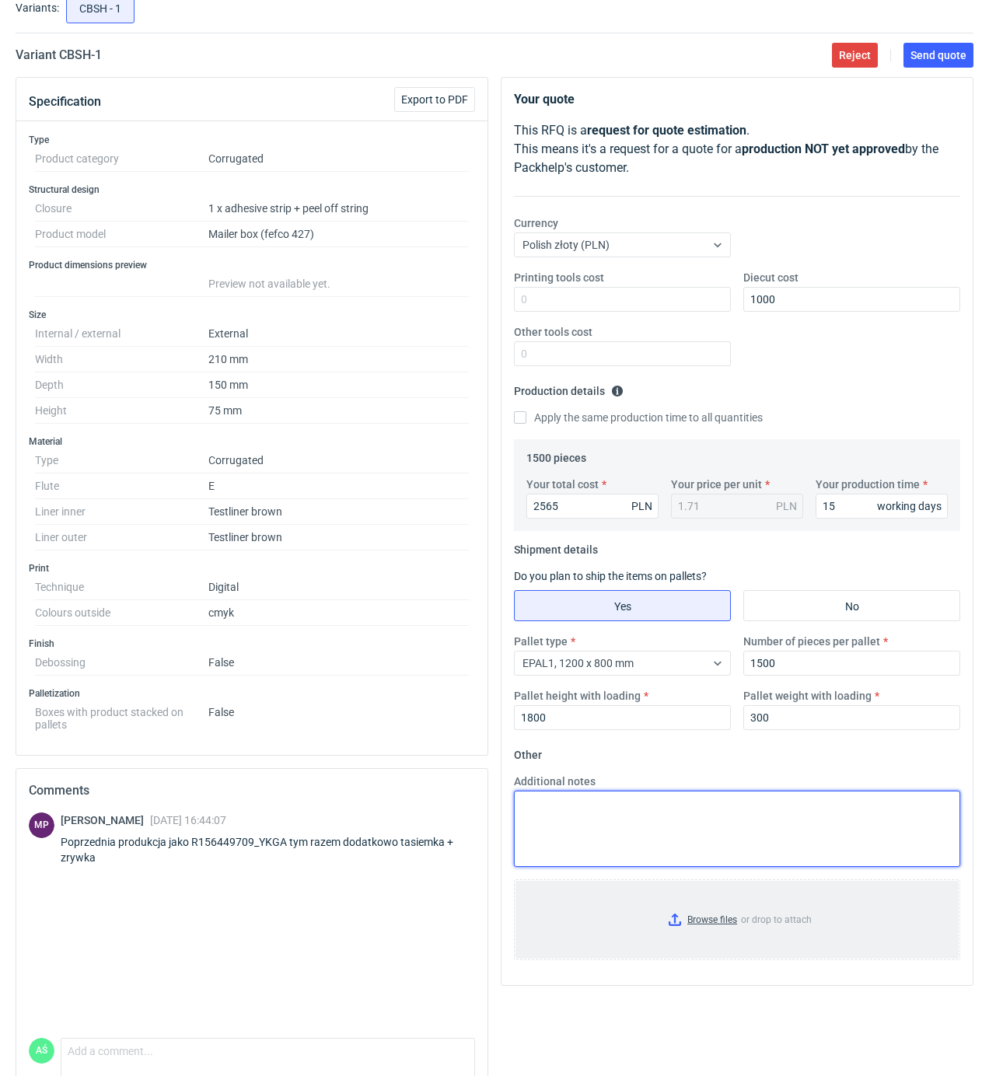
scroll to position [172, 0]
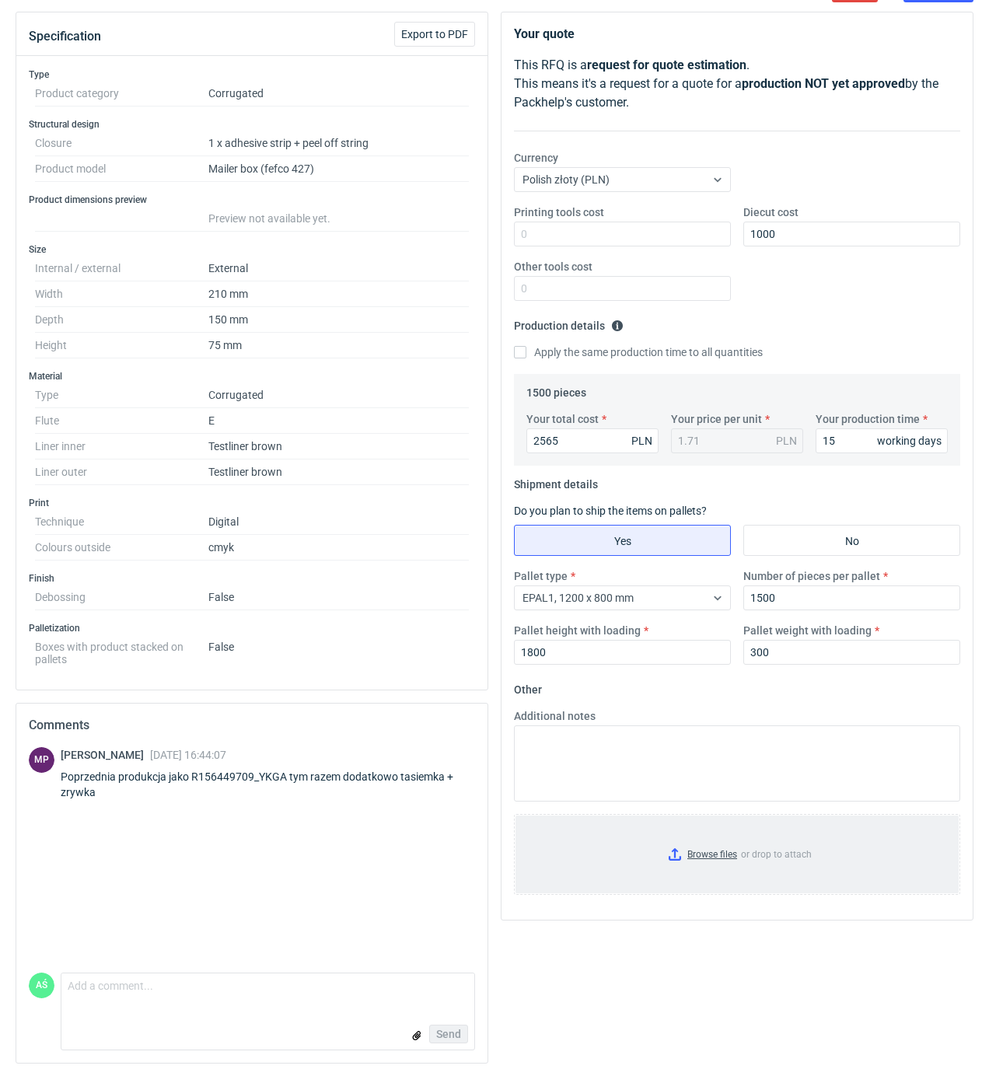
click at [719, 841] on input "Browse files or drop to attach" at bounding box center [736, 854] width 443 height 78
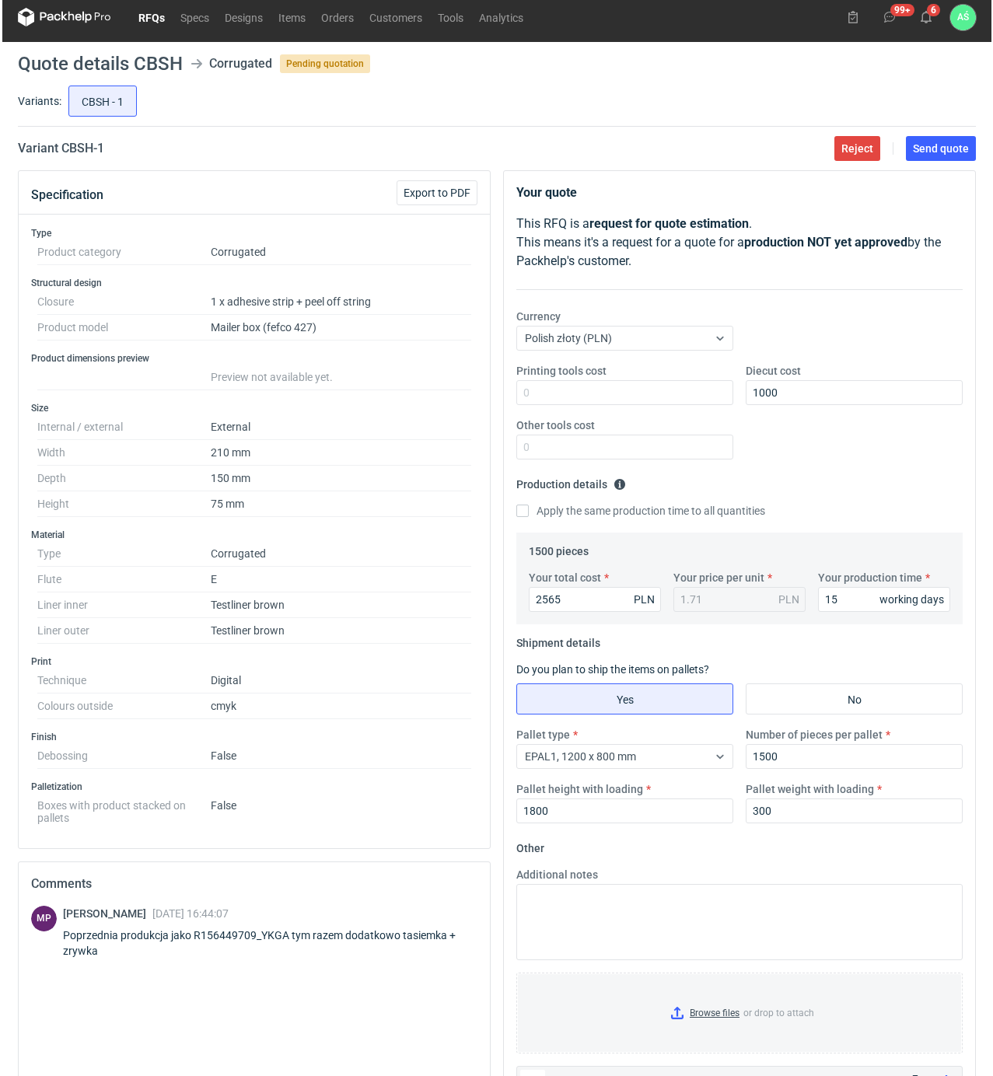
scroll to position [0, 0]
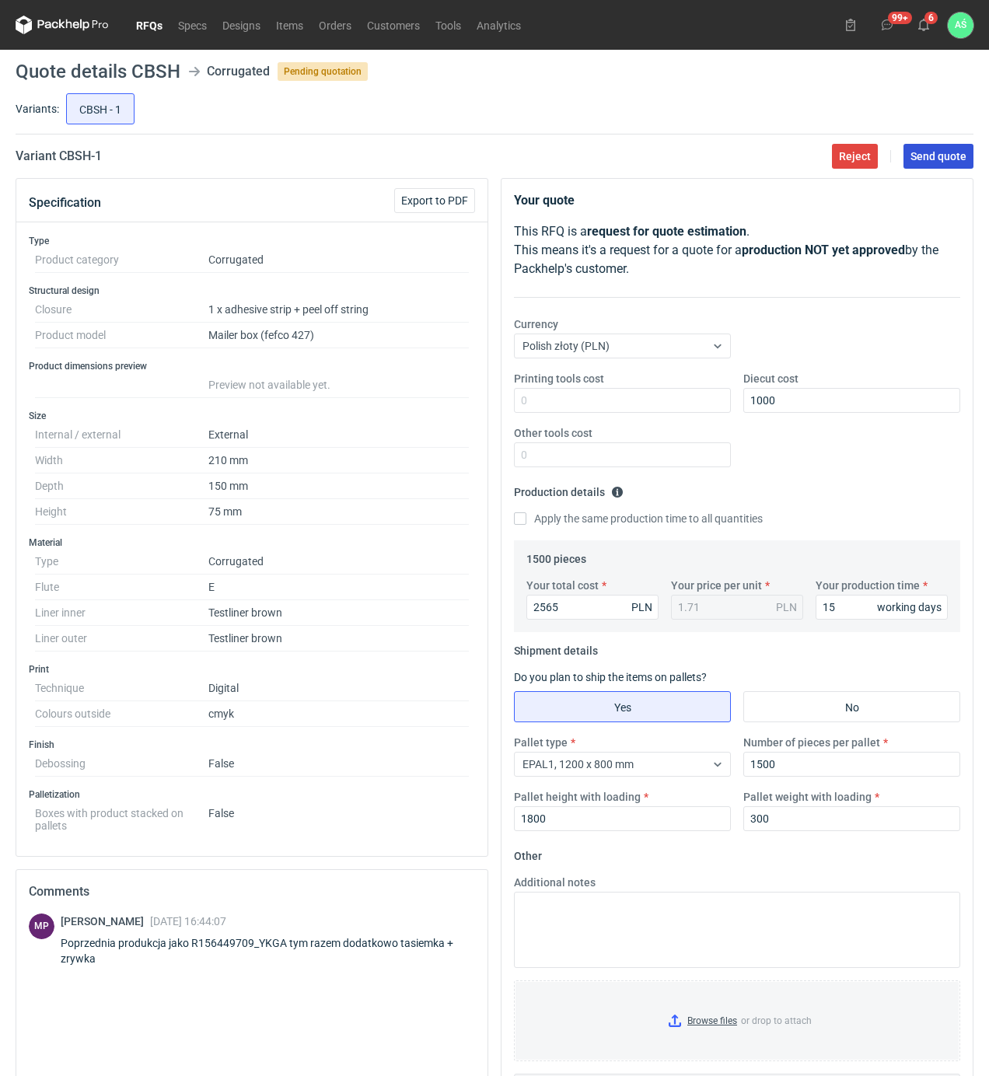
click at [925, 155] on span "Send quote" at bounding box center [938, 156] width 56 height 11
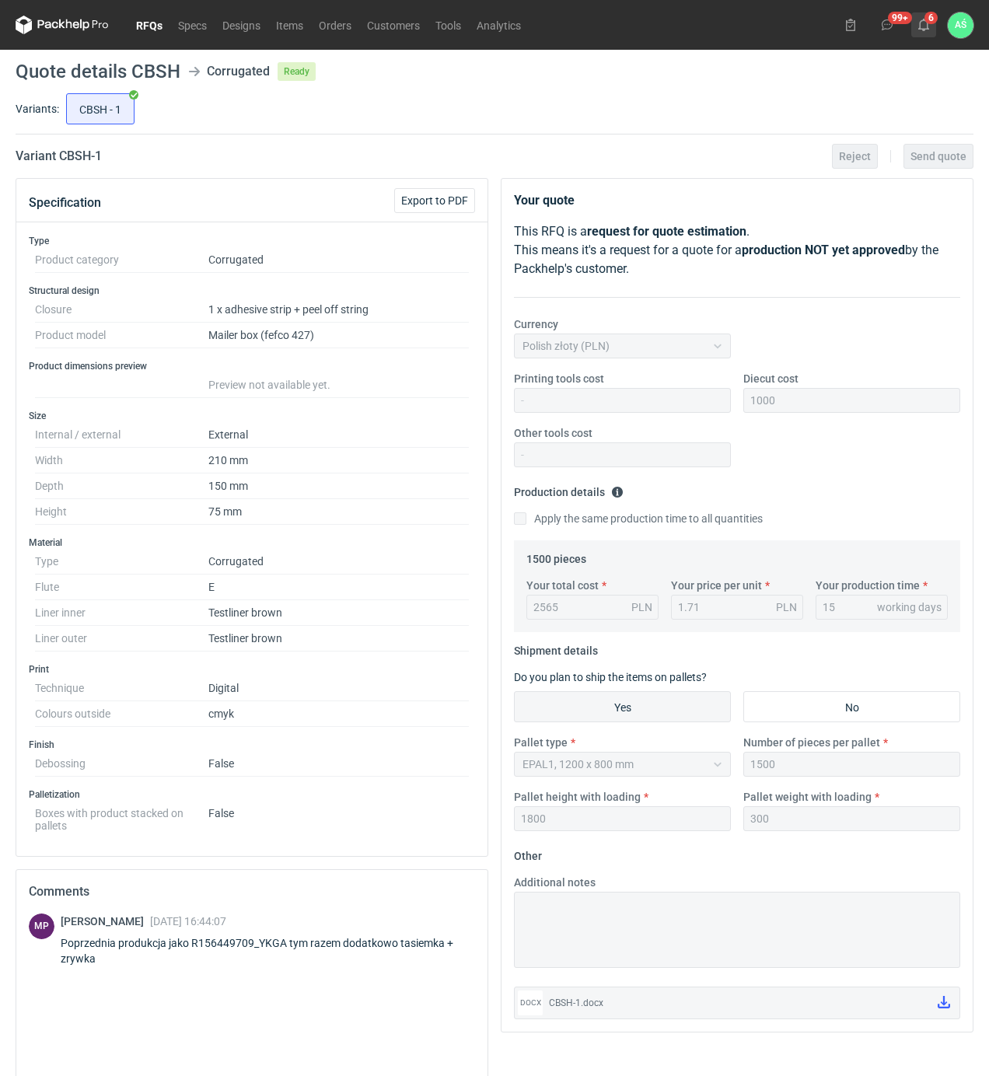
click at [920, 26] on use at bounding box center [923, 25] width 11 height 12
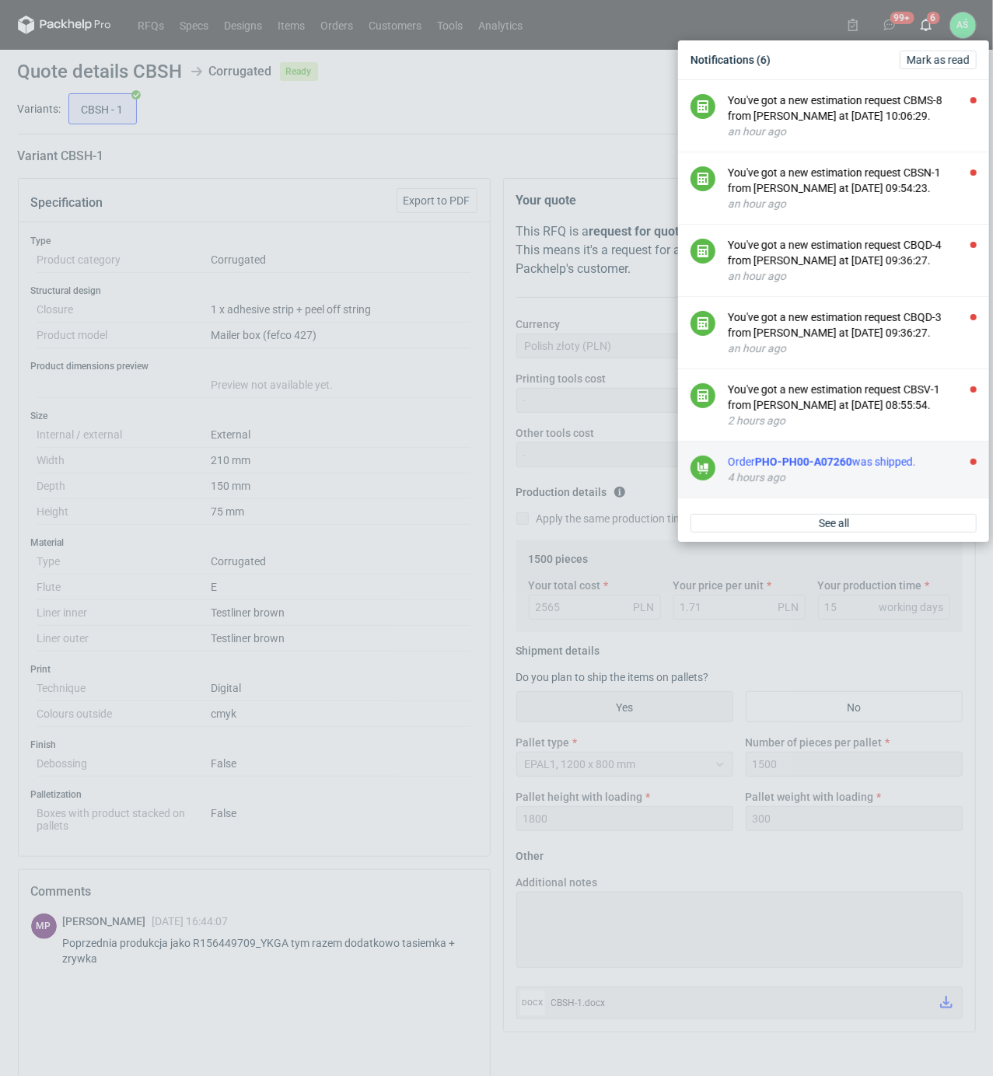
click at [858, 455] on div "Order PHO-PH00-A07260 was shipped." at bounding box center [852, 462] width 249 height 16
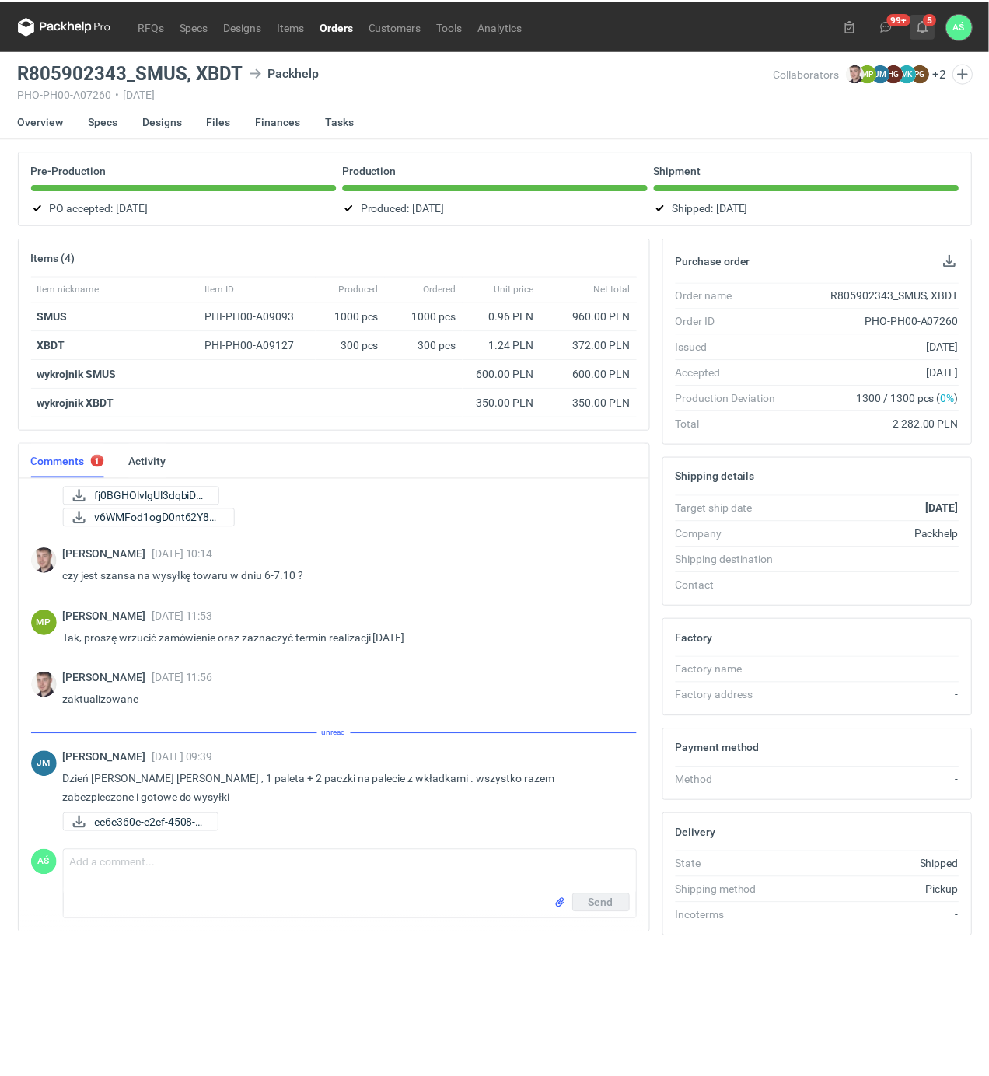
scroll to position [29, 0]
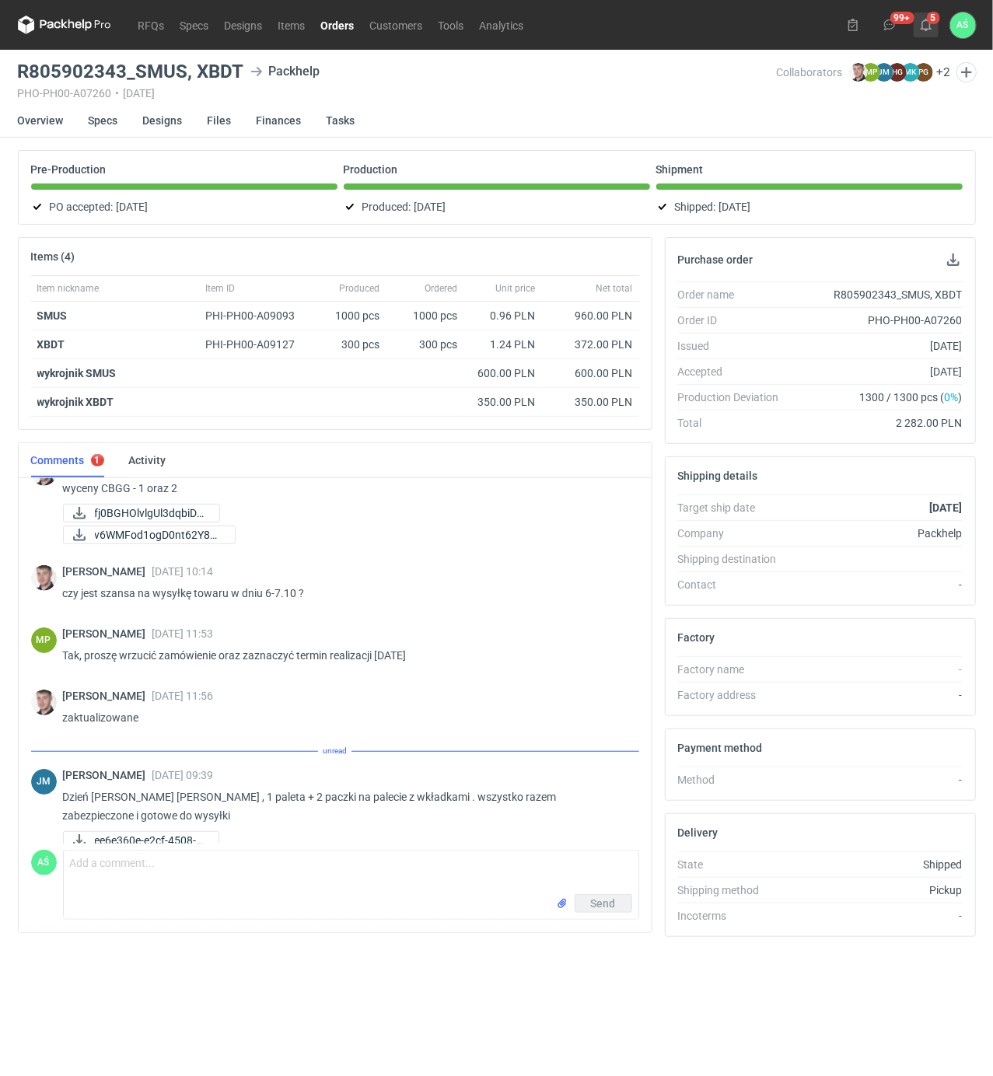
click at [927, 22] on icon at bounding box center [926, 25] width 12 height 12
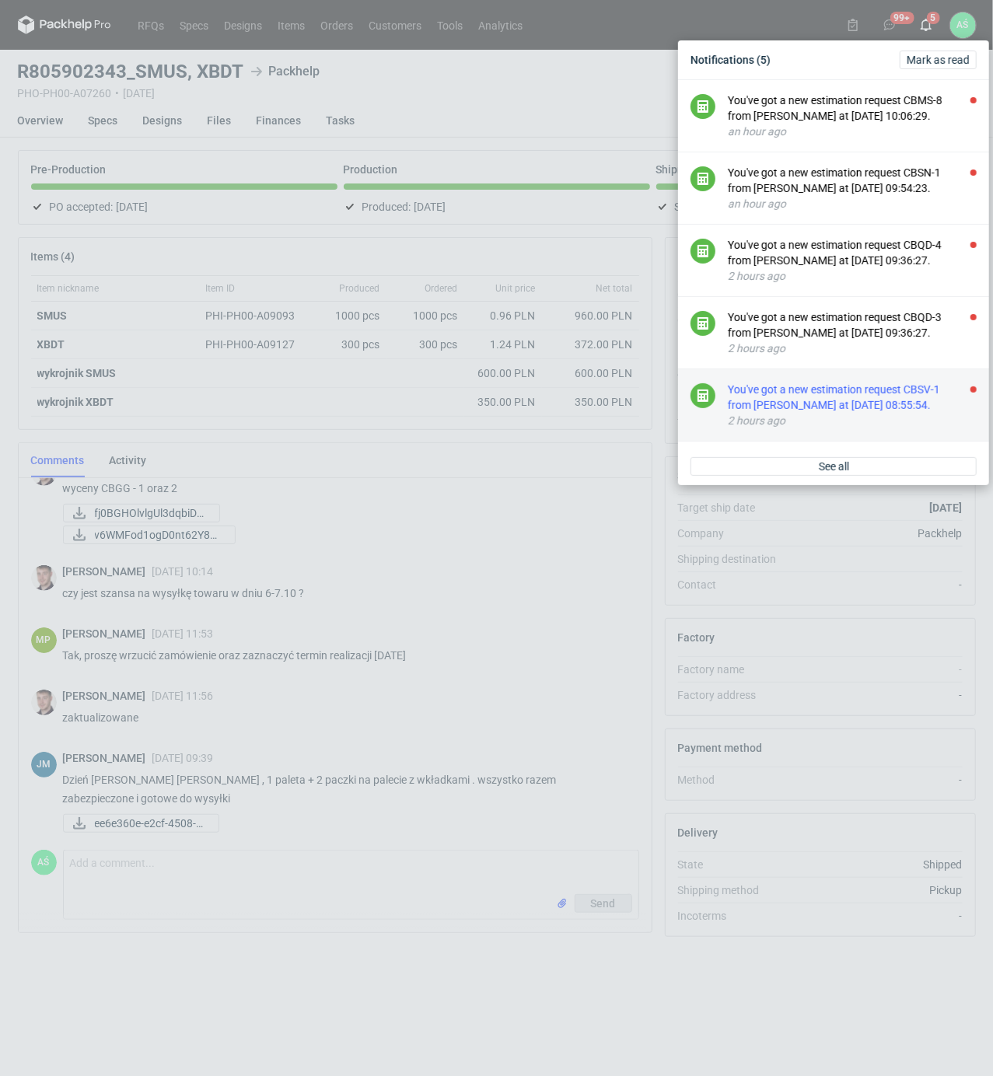
click at [909, 398] on div "You've got a new estimation request CBSV-1 from [PERSON_NAME] at [DATE] 08:55:5…" at bounding box center [852, 397] width 249 height 31
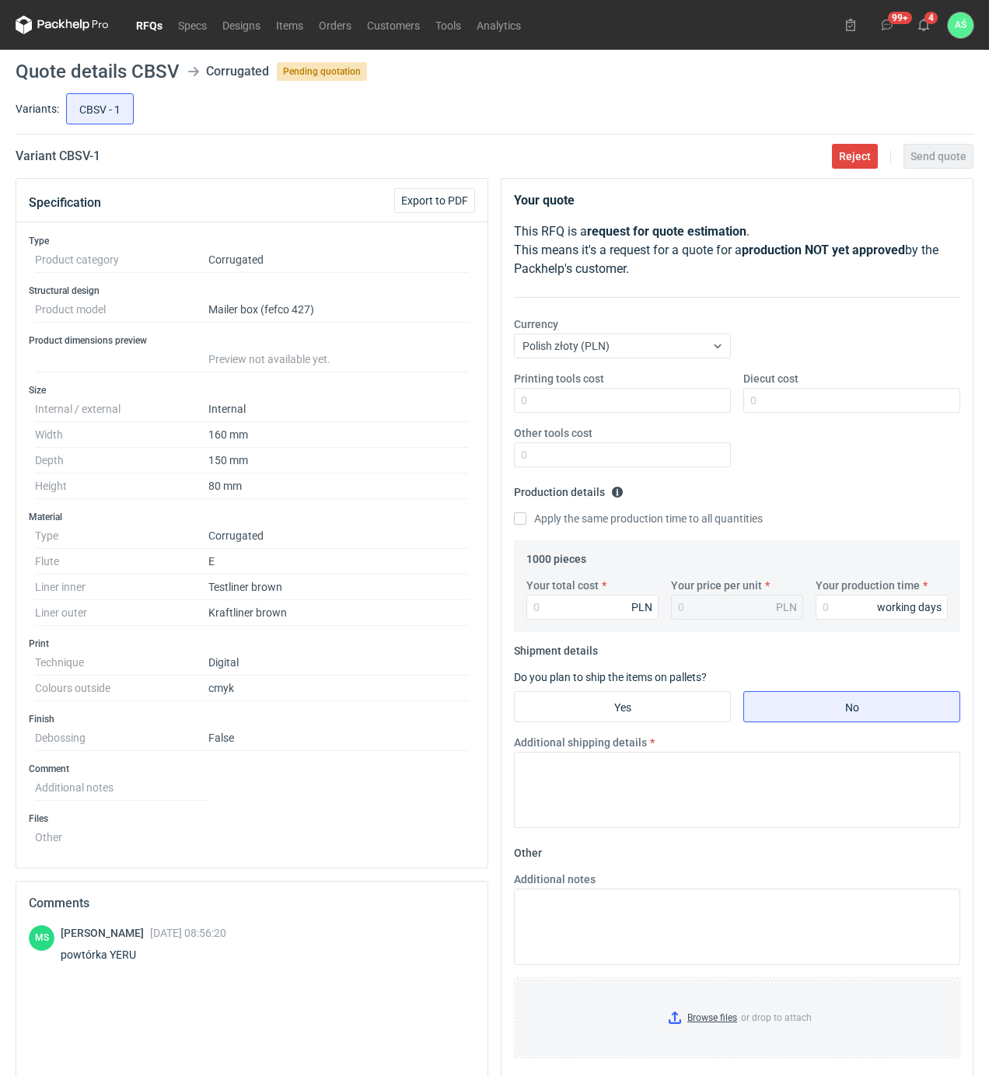
click at [382, 404] on dd "Internal" at bounding box center [338, 409] width 260 height 26
drag, startPoint x: 134, startPoint y: 958, endPoint x: 110, endPoint y: 952, distance: 25.5
click at [110, 952] on div "powtórka YERU" at bounding box center [144, 955] width 166 height 16
copy div "YERU"
click at [775, 436] on div "Printing tools cost Diecut cost Other tools cost" at bounding box center [737, 425] width 459 height 109
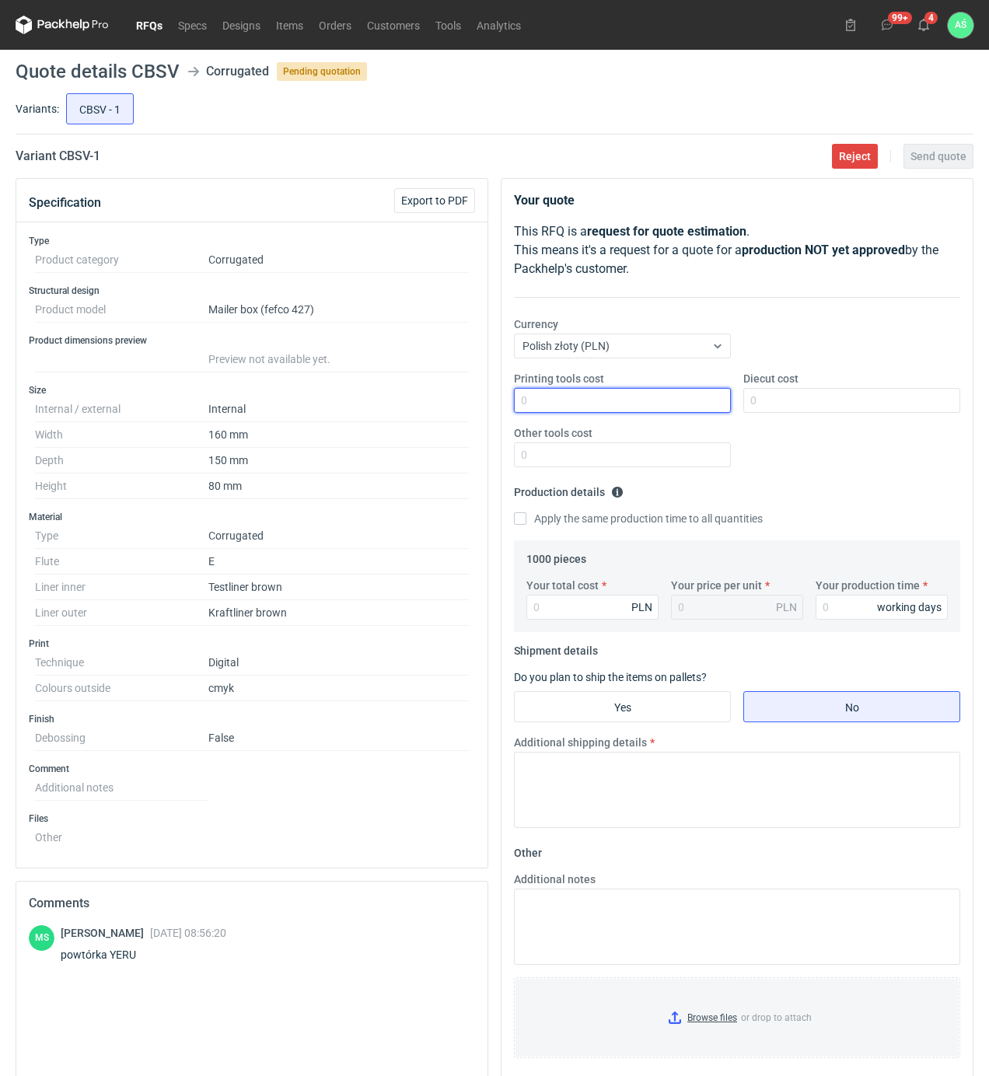
click at [657, 393] on input "Printing tools cost" at bounding box center [622, 400] width 217 height 25
type input "2150"
type input "2.15"
type input "12"
click at [669, 718] on input "Yes" at bounding box center [622, 707] width 215 height 30
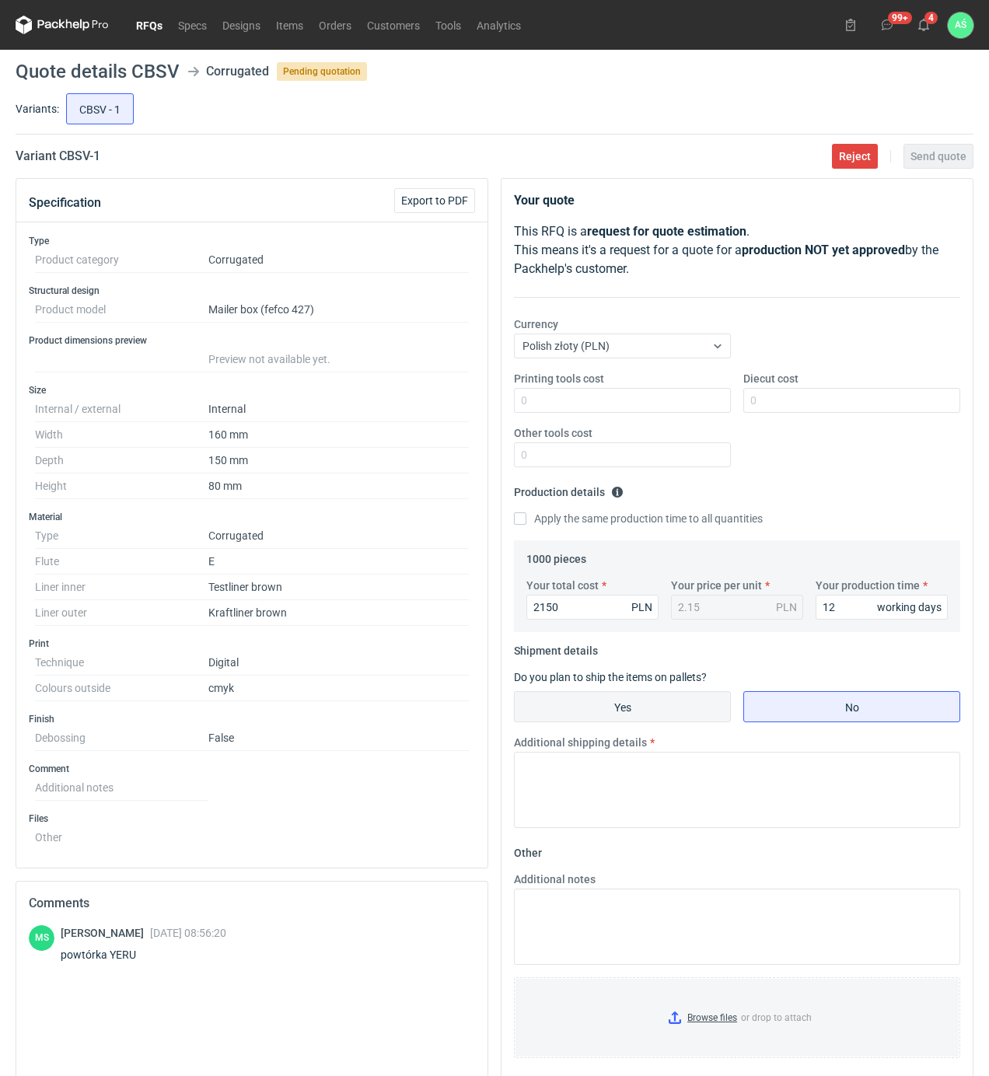
radio input "true"
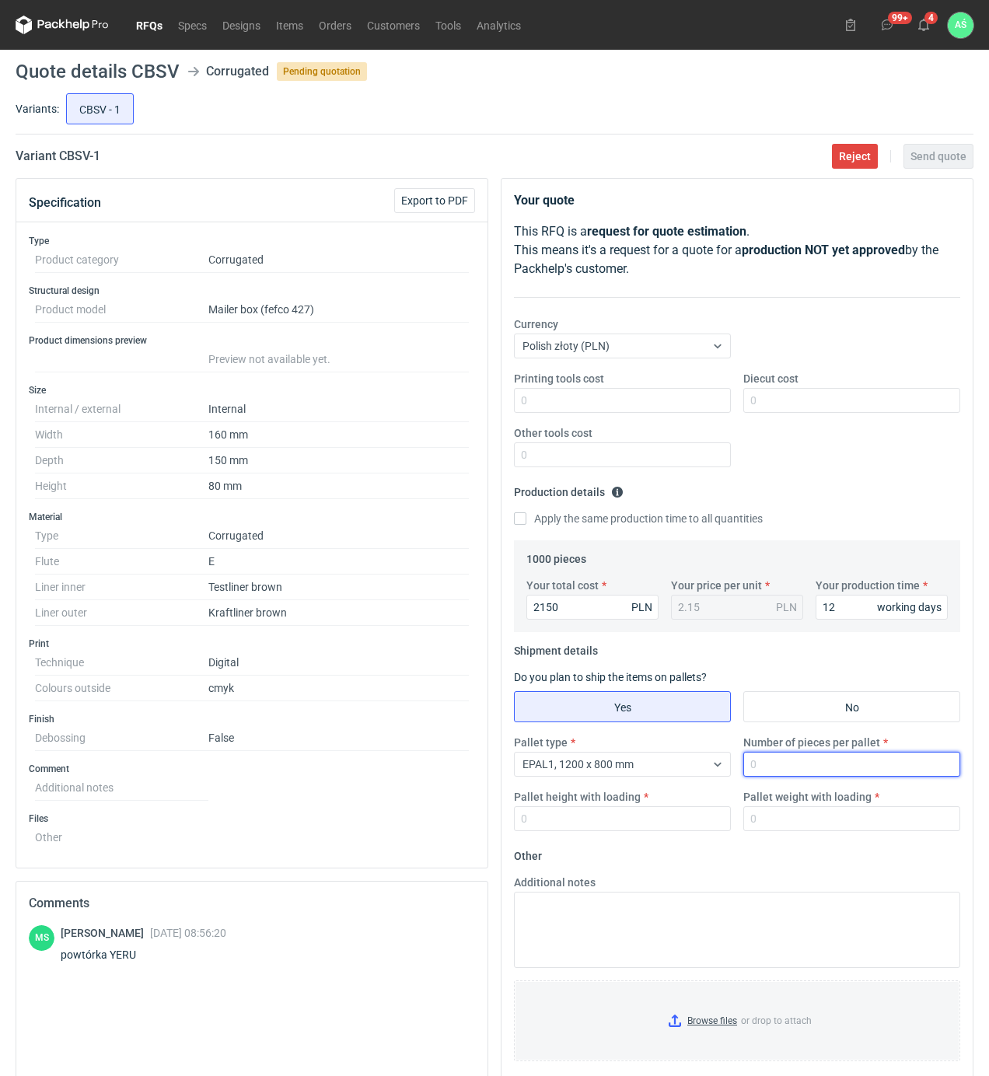
click at [784, 766] on input "Number of pieces per pallet" at bounding box center [851, 764] width 217 height 25
type input "1000"
type input "1800"
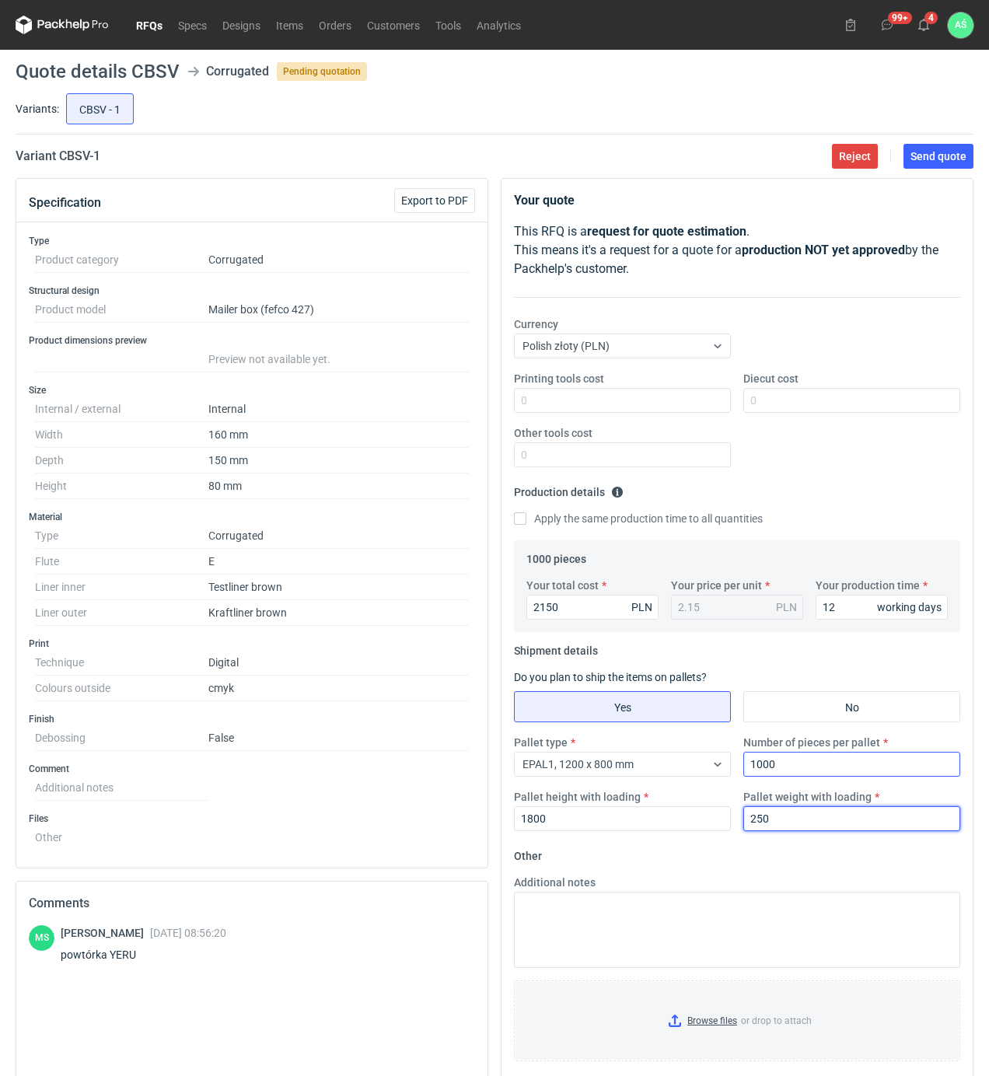
type input "250"
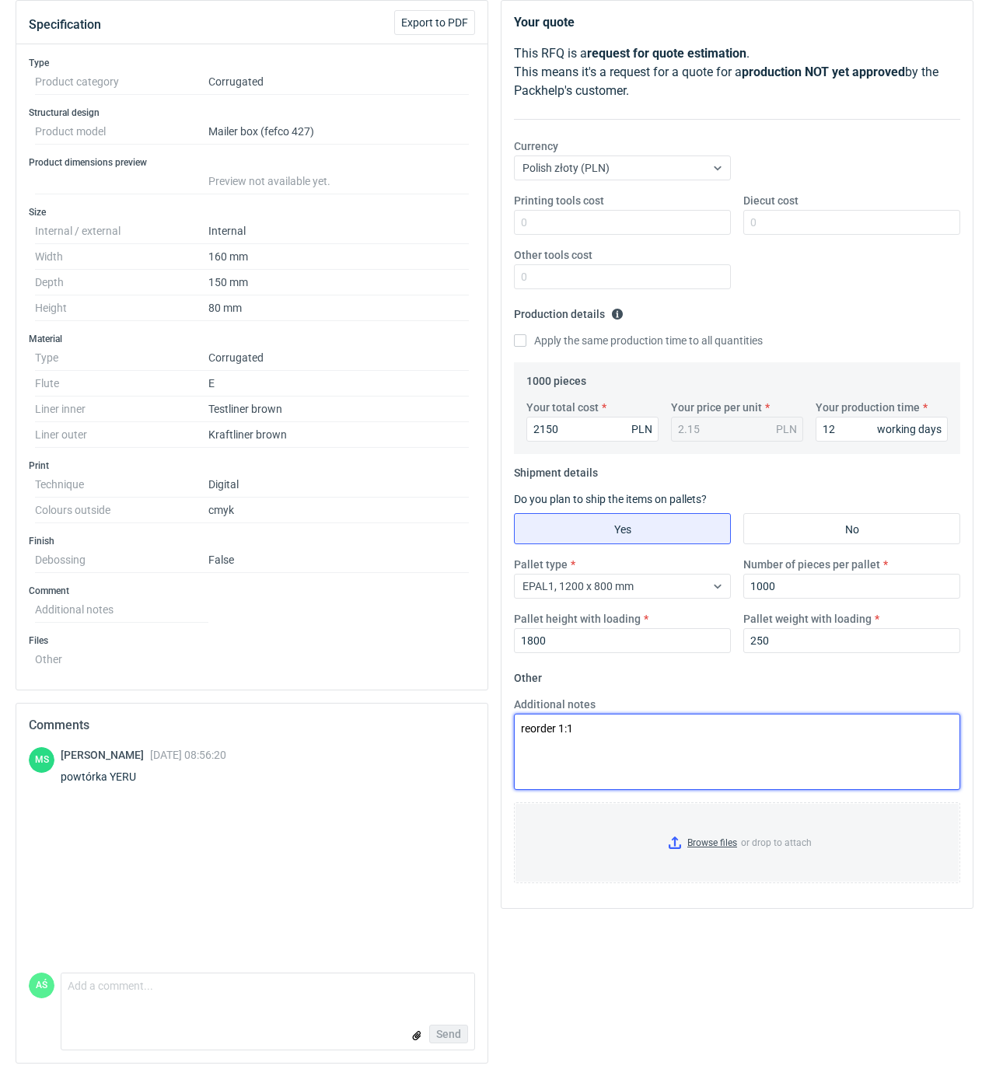
scroll to position [183, 0]
type textarea "reorder 1:1"
click at [717, 840] on input "Browse files or drop to attach" at bounding box center [736, 843] width 443 height 78
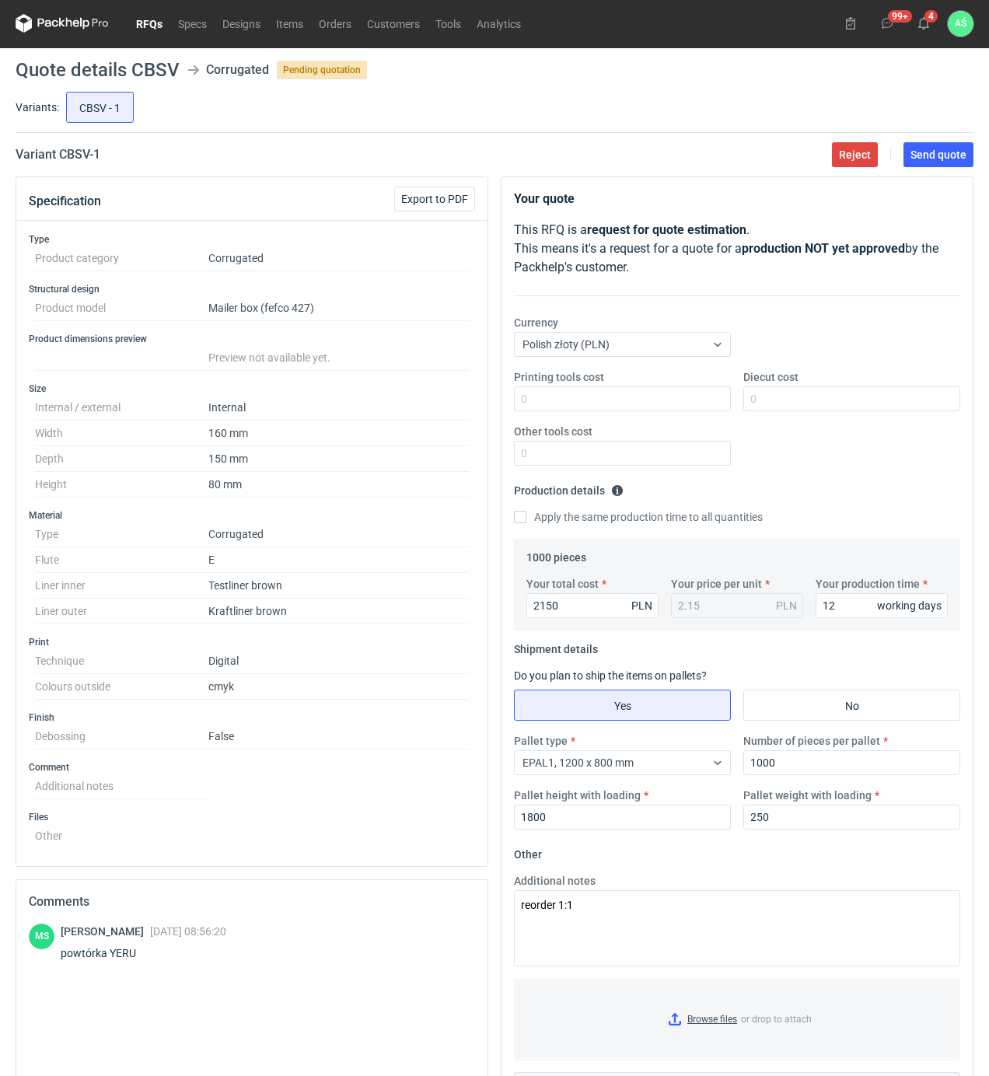
scroll to position [0, 0]
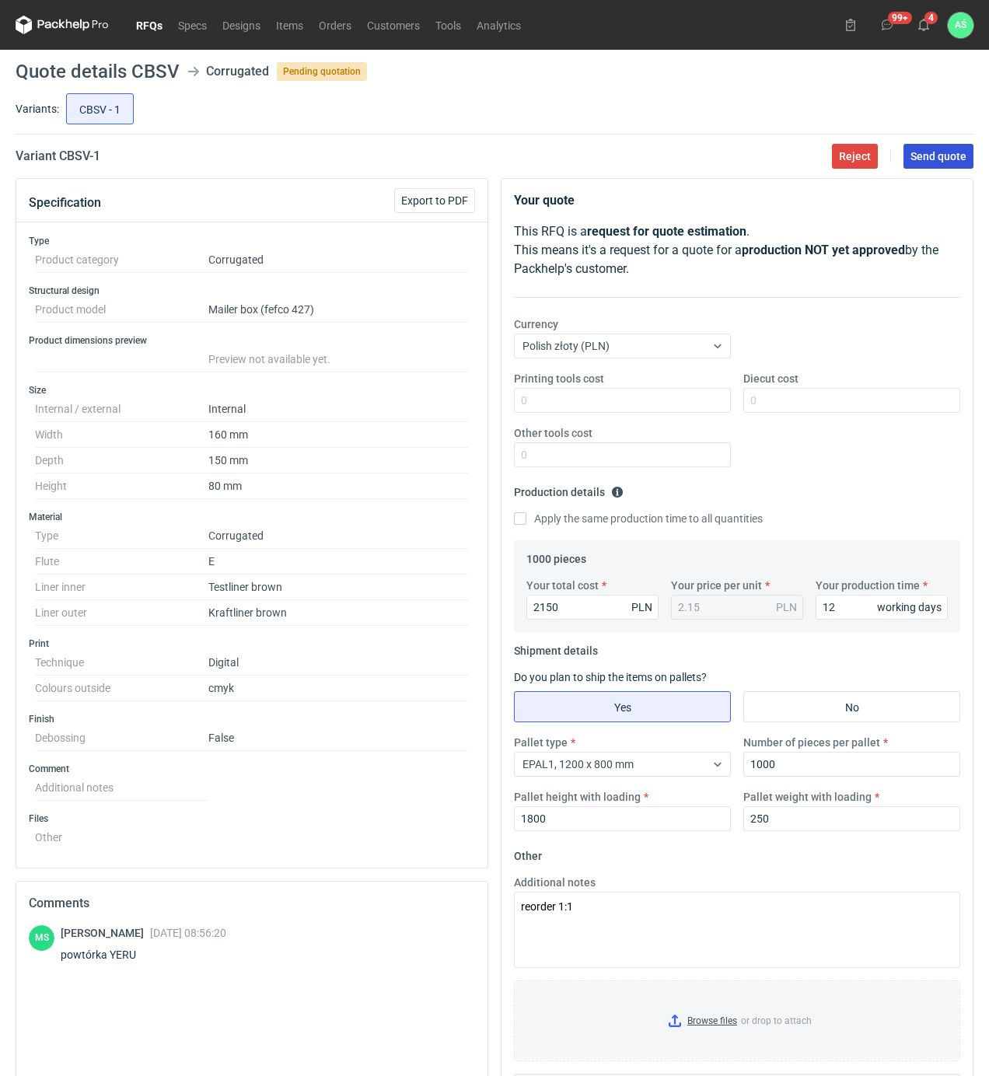
click at [925, 165] on button "Send quote" at bounding box center [938, 156] width 70 height 25
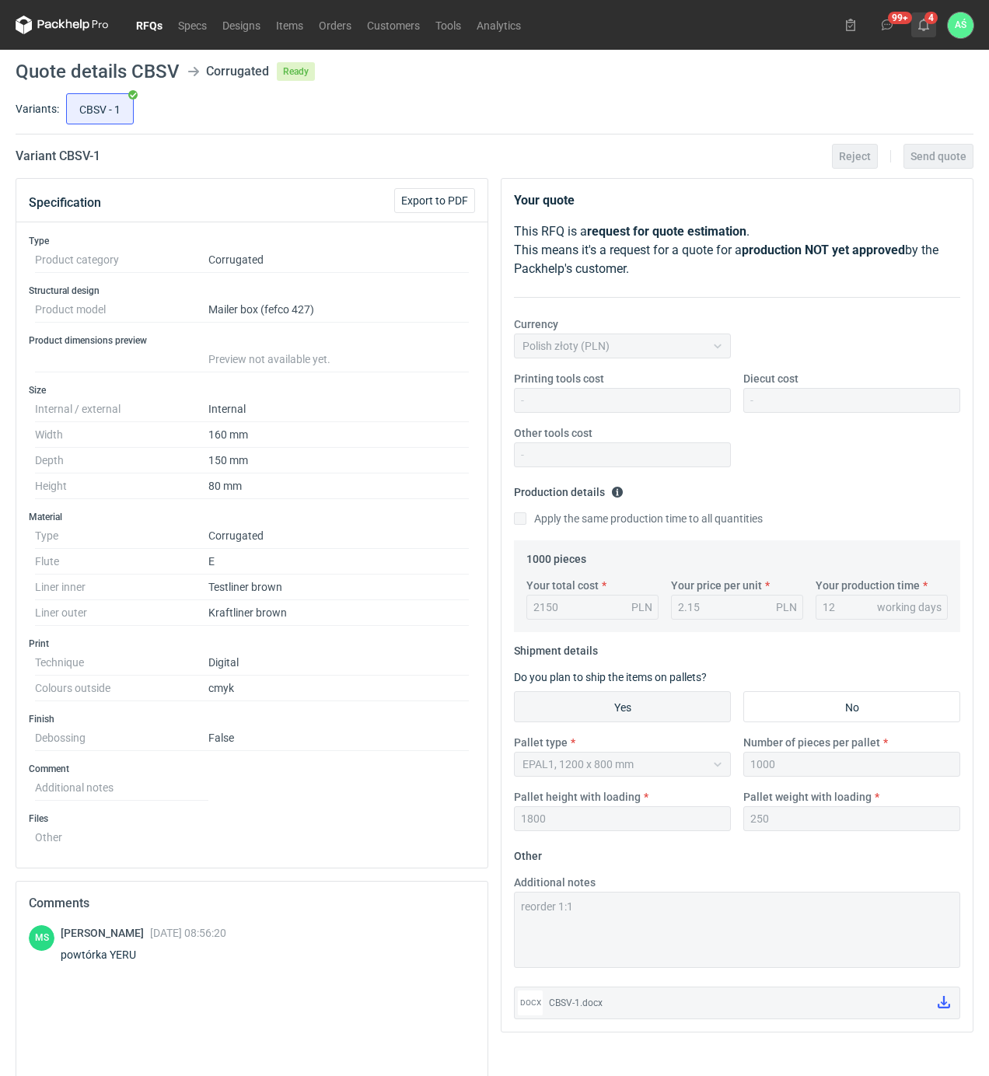
click at [921, 30] on icon at bounding box center [923, 25] width 12 height 12
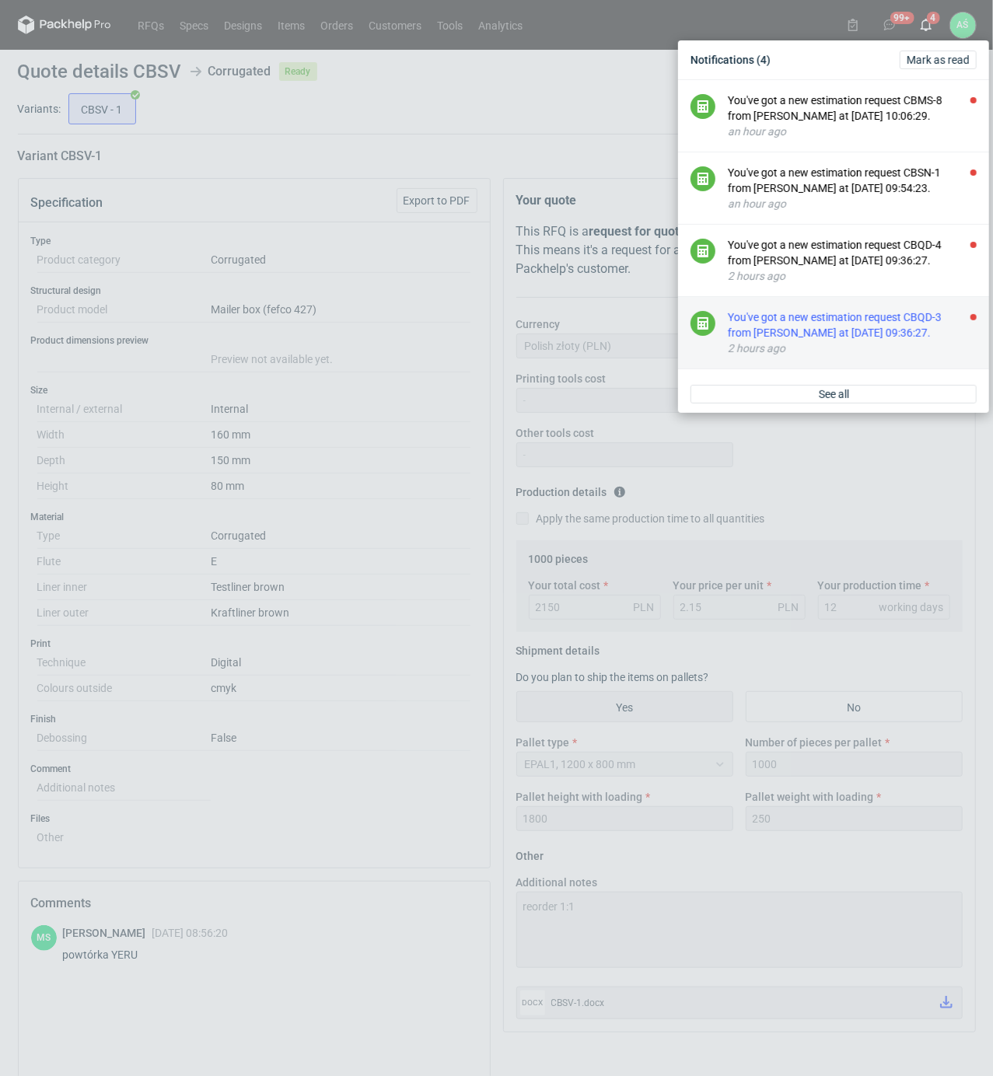
click at [939, 334] on div "You've got a new estimation request CBQD-3 from [PERSON_NAME] at [DATE] 09:36:2…" at bounding box center [852, 324] width 249 height 31
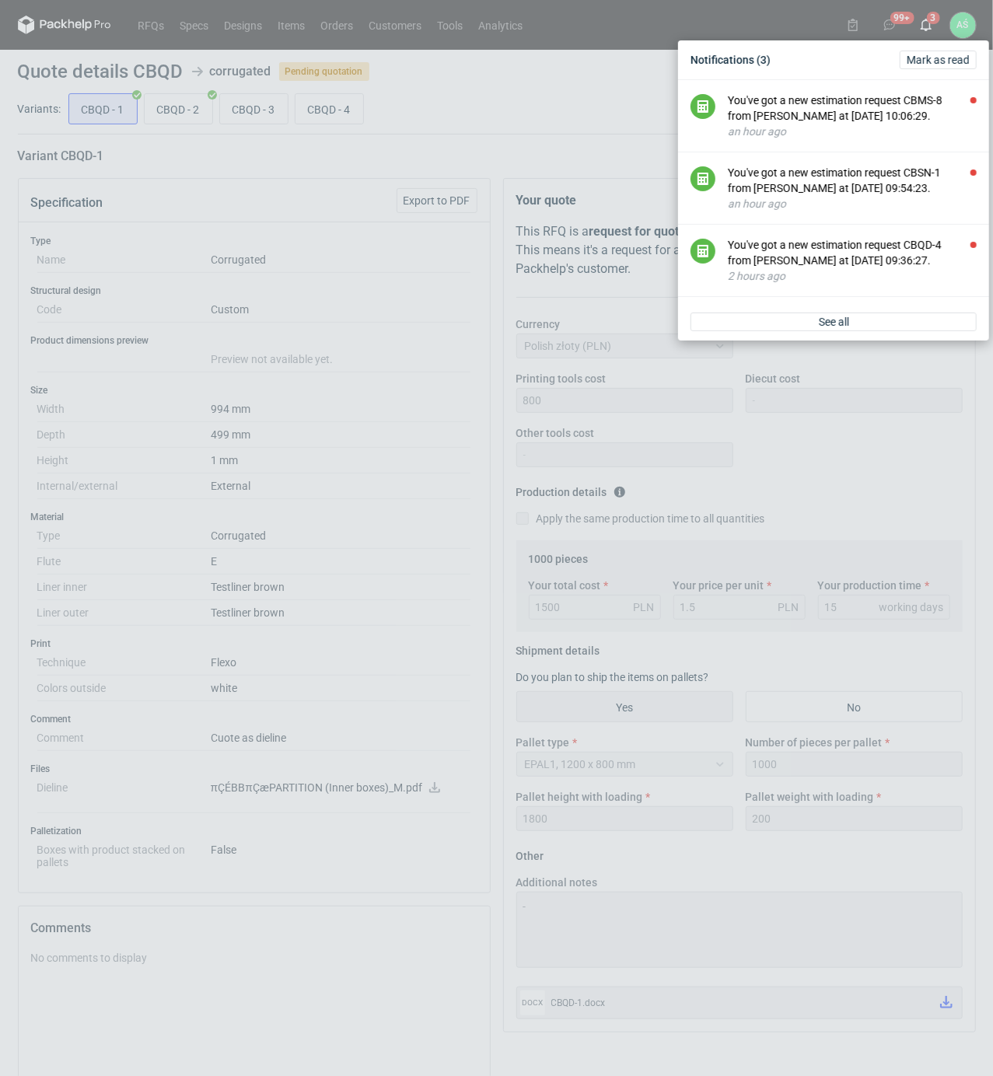
click at [427, 393] on div "Notifications (3) [PERSON_NAME] as read You've got a new estimation request CBM…" at bounding box center [496, 538] width 993 height 1076
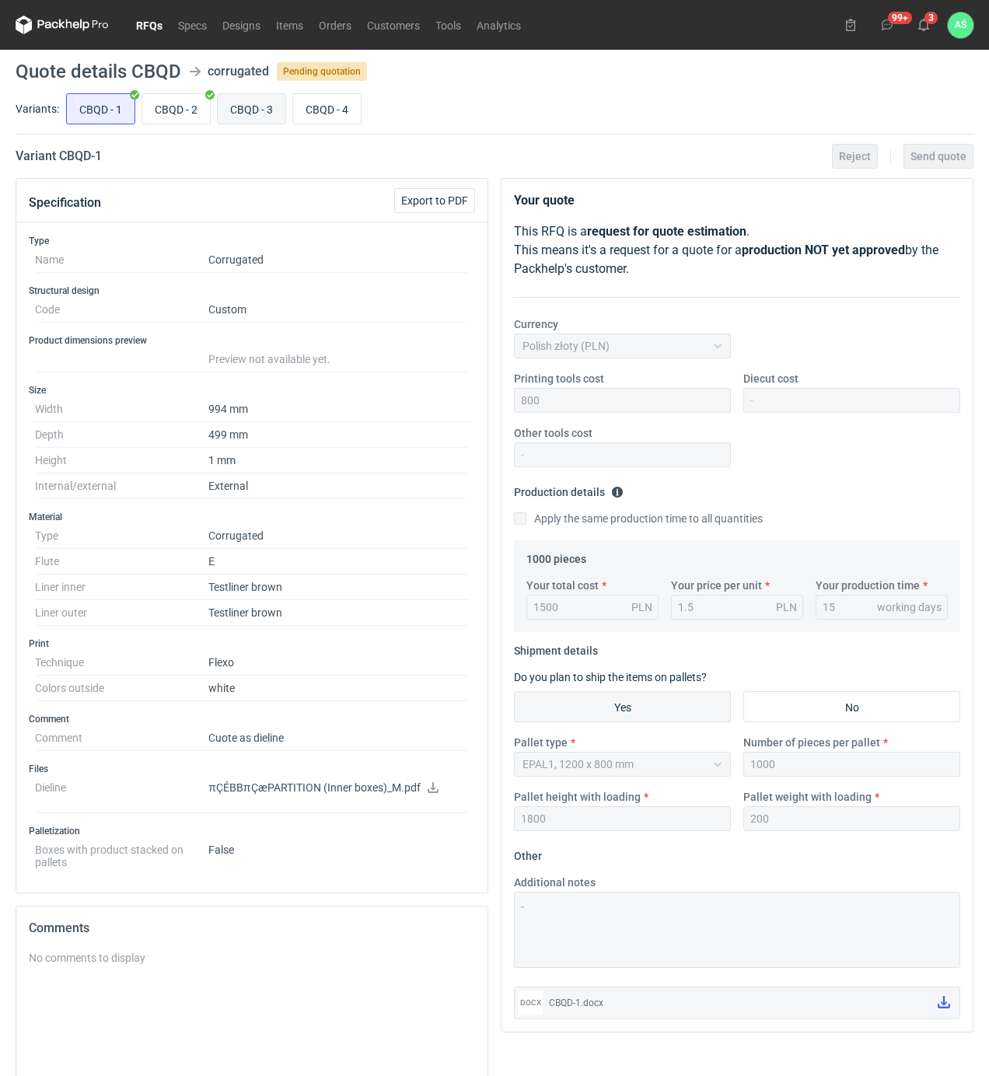
click at [237, 107] on input "CBQD - 3" at bounding box center [252, 109] width 68 height 30
radio input "true"
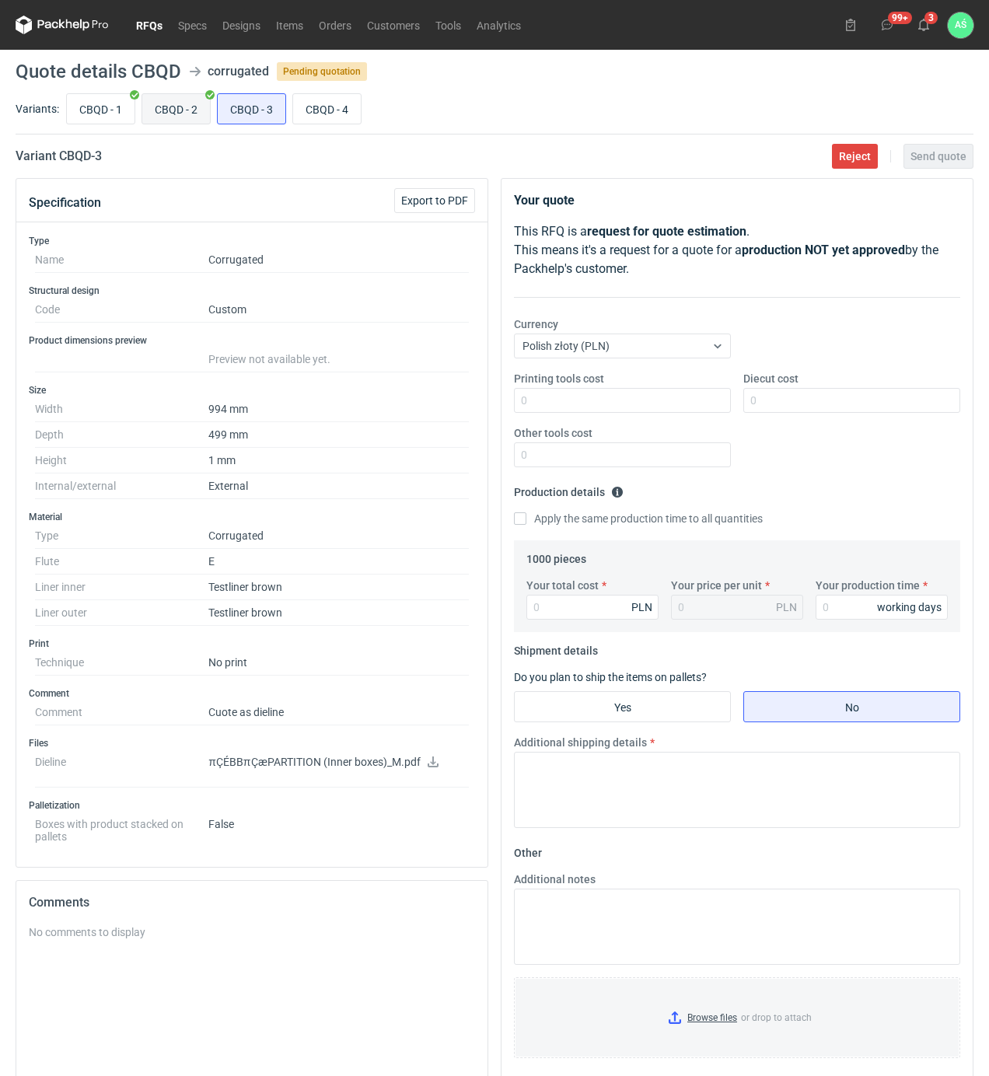
click at [187, 112] on input "CBQD - 2" at bounding box center [176, 109] width 68 height 30
radio input "true"
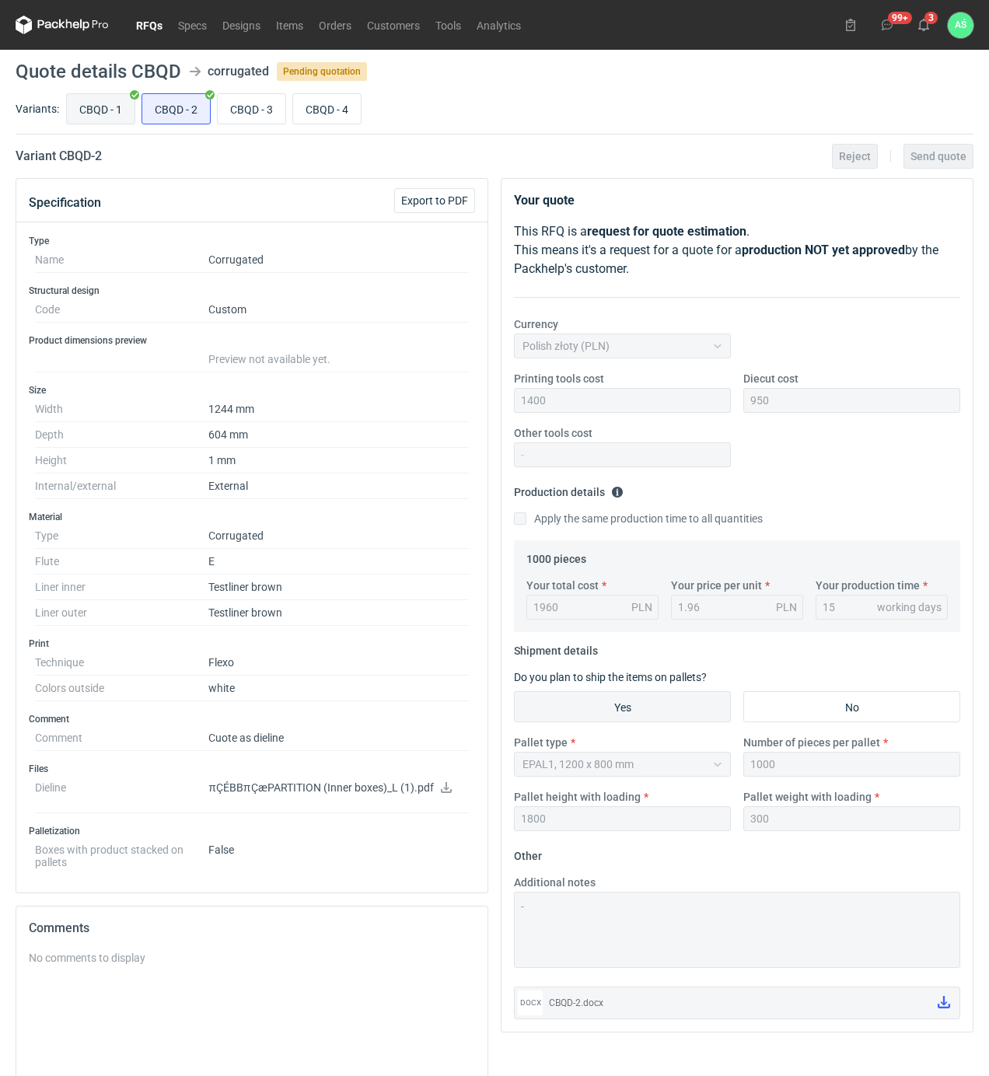
click at [118, 110] on input "CBQD - 1" at bounding box center [101, 109] width 68 height 30
radio input "true"
click at [231, 113] on input "CBQD - 3" at bounding box center [252, 109] width 68 height 30
radio input "true"
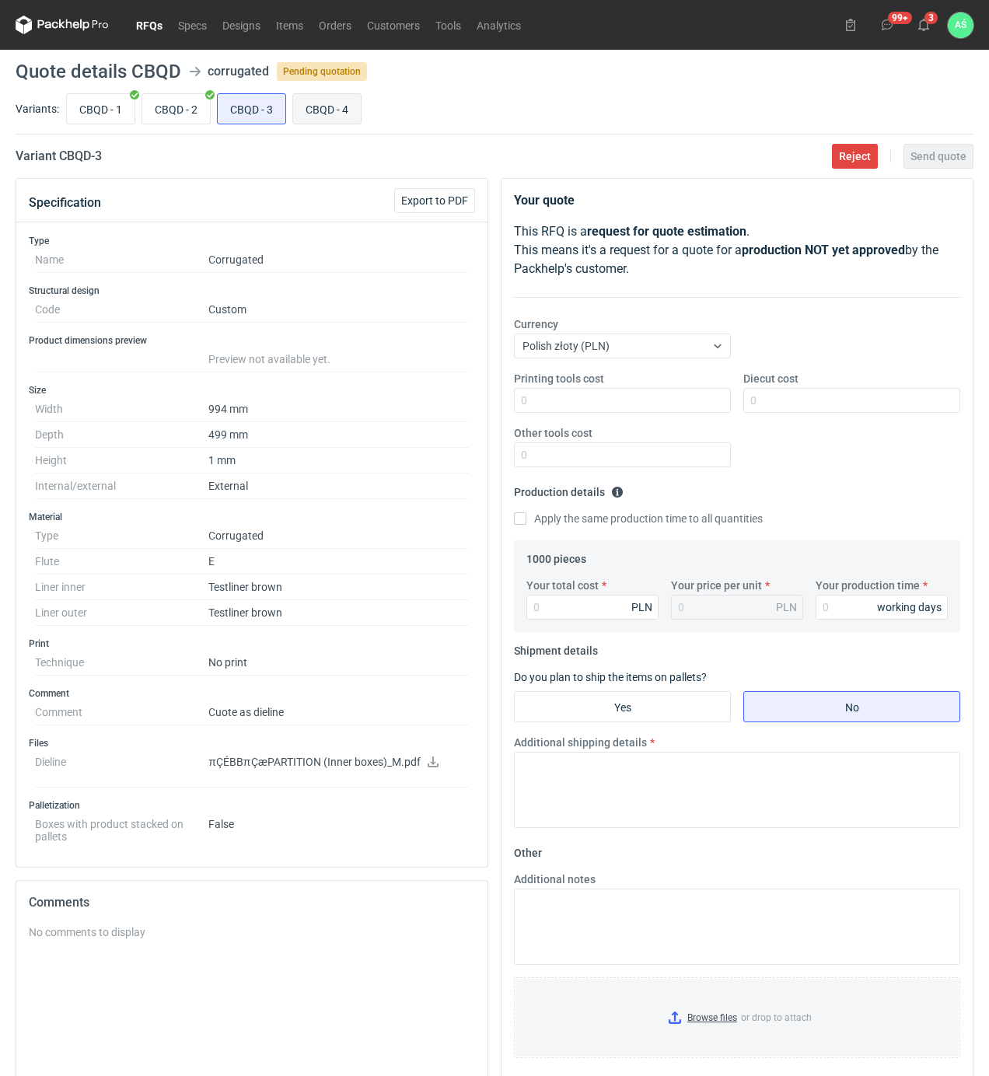
click at [309, 106] on input "CBQD - 4" at bounding box center [327, 109] width 68 height 30
radio input "true"
click at [260, 107] on input "CBQD - 3" at bounding box center [252, 109] width 68 height 30
radio input "true"
click at [297, 103] on input "CBQD - 4" at bounding box center [327, 109] width 68 height 30
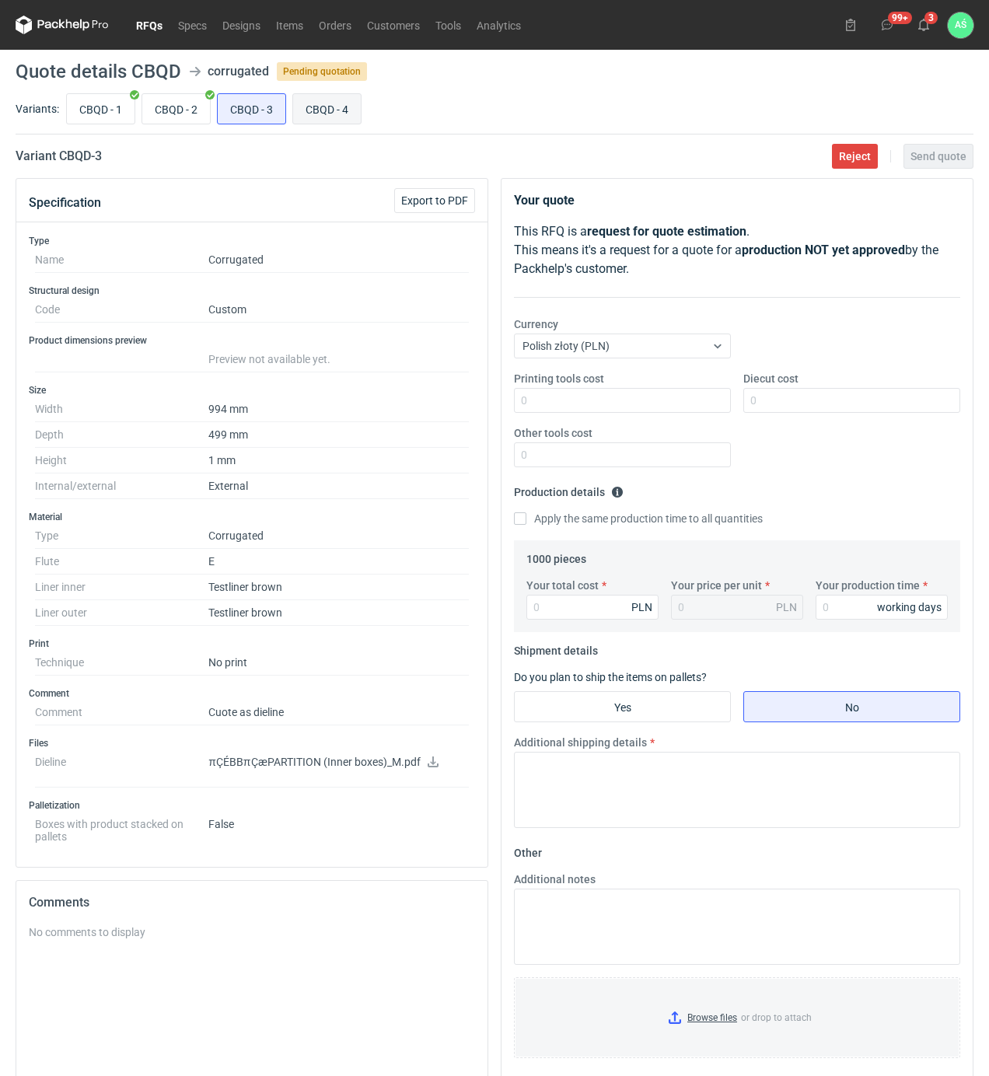
radio input "true"
click at [156, 106] on input "CBQD - 2" at bounding box center [176, 109] width 68 height 30
radio input "true"
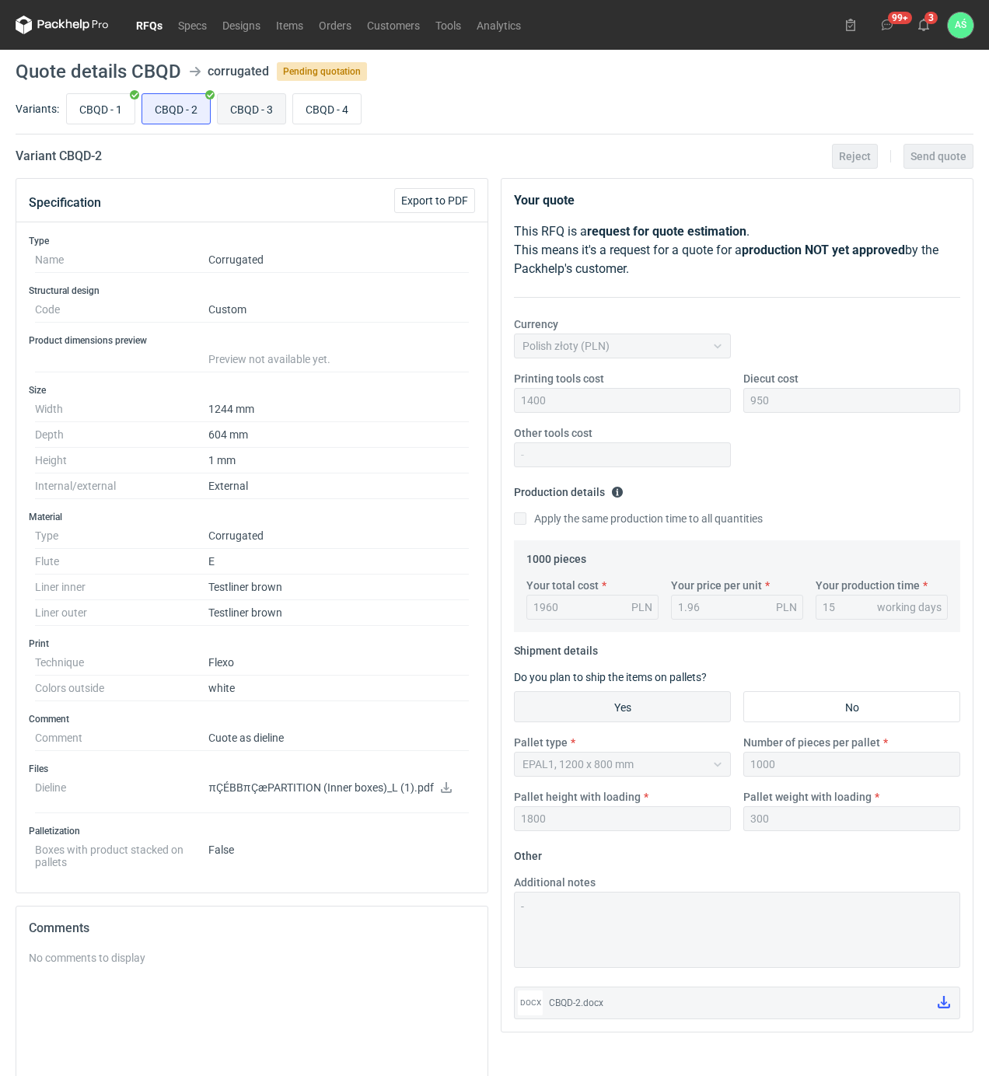
click at [259, 104] on input "CBQD - 3" at bounding box center [252, 109] width 68 height 30
radio input "true"
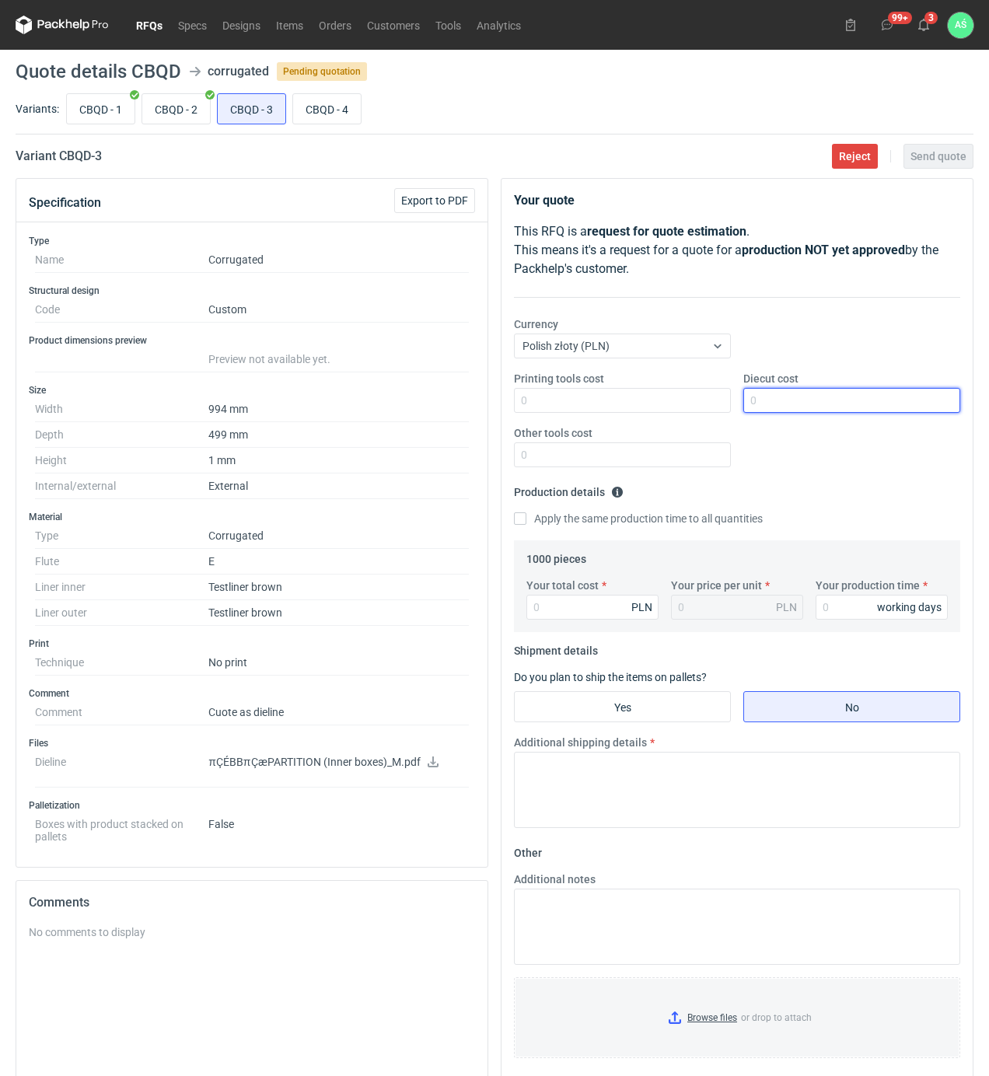
click at [776, 404] on input "Diecut cost" at bounding box center [851, 400] width 217 height 25
type input "700"
type input "1190"
type input "1.19"
type input "12"
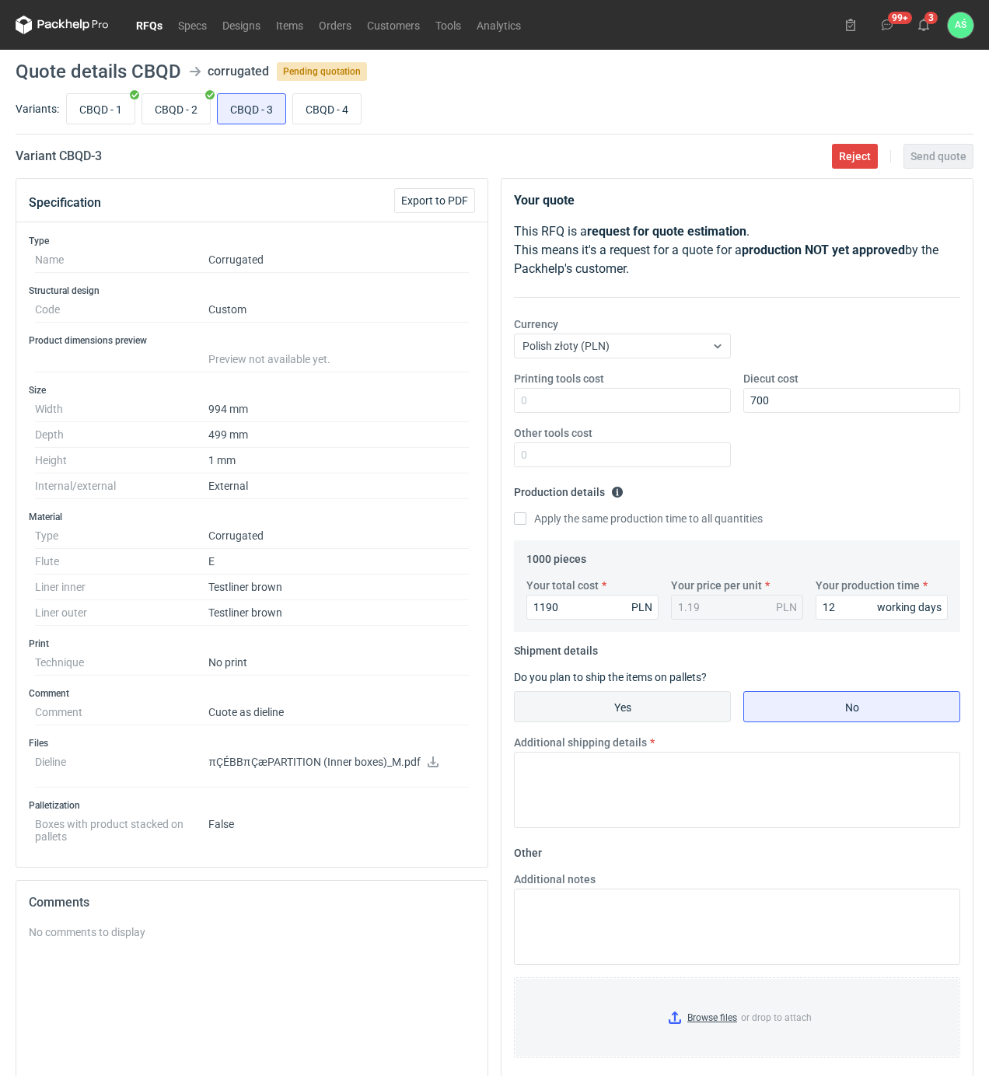
click at [644, 709] on input "Yes" at bounding box center [622, 707] width 215 height 30
radio input "true"
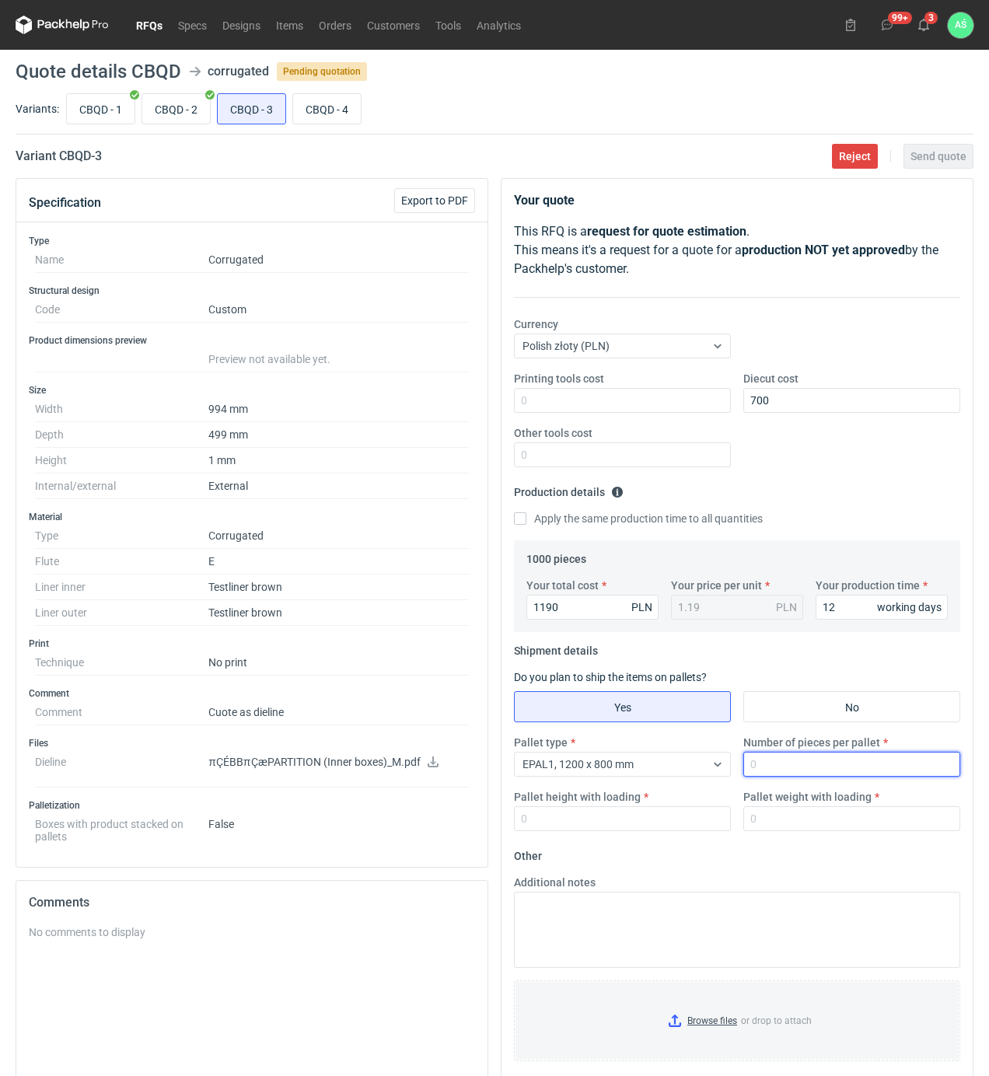
click at [769, 766] on input "Number of pieces per pallet" at bounding box center [851, 764] width 217 height 25
type input "1000"
click at [115, 110] on input "CBQD - 1" at bounding box center [101, 109] width 68 height 30
radio input "true"
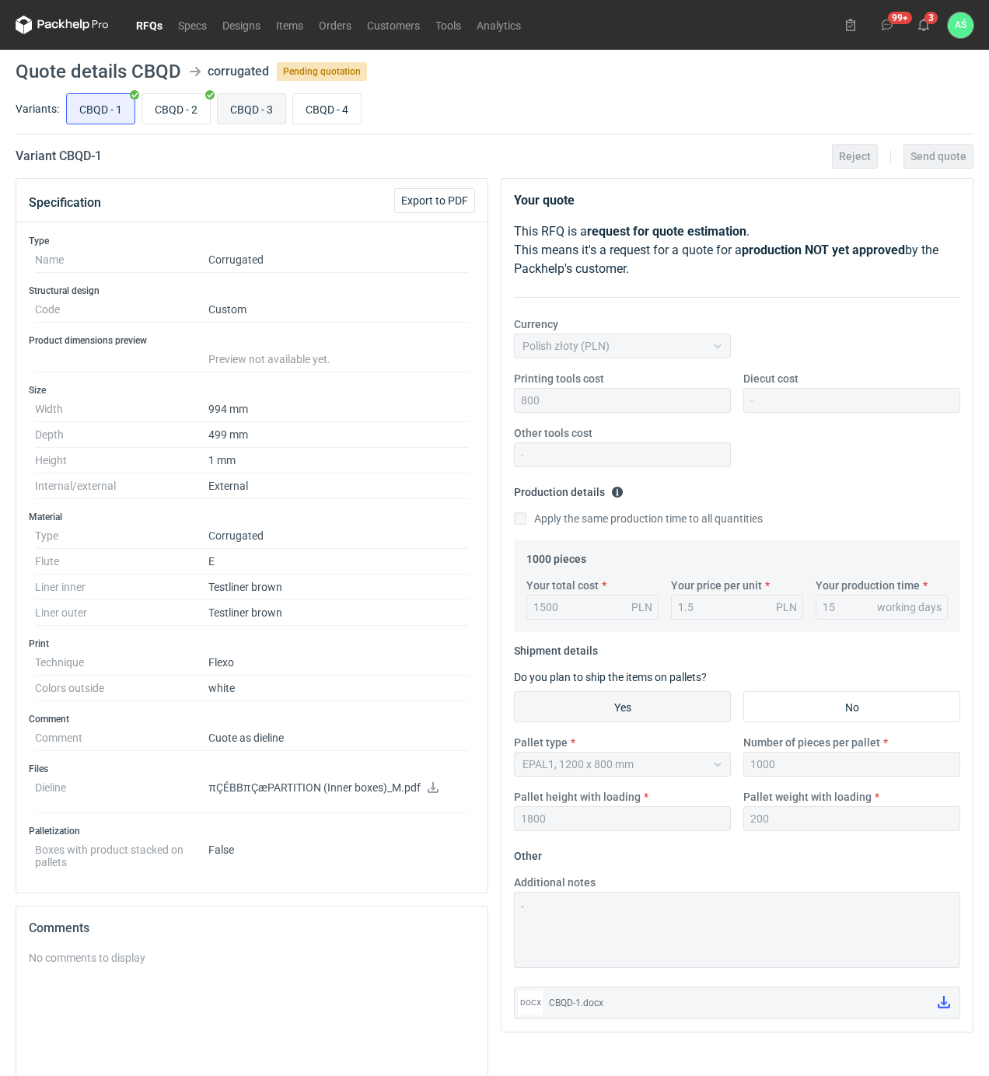
click at [240, 109] on input "CBQD - 3" at bounding box center [252, 109] width 68 height 30
radio input "true"
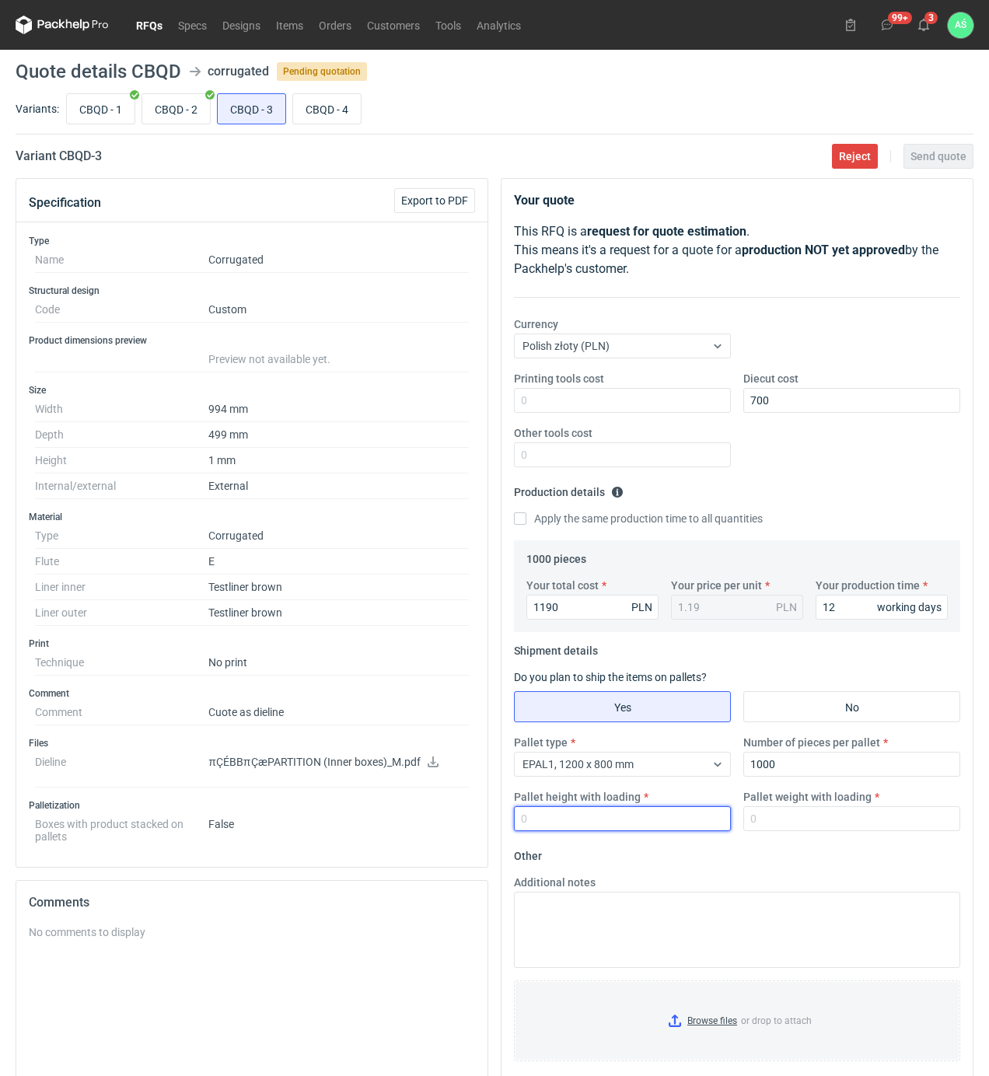
click at [661, 821] on input "Pallet height with loading" at bounding box center [622, 818] width 217 height 25
type input "1800"
type input "200"
click at [710, 1021] on input "Browse files or drop to attach" at bounding box center [736, 1021] width 443 height 78
click at [937, 151] on span "Send quote" at bounding box center [938, 156] width 56 height 11
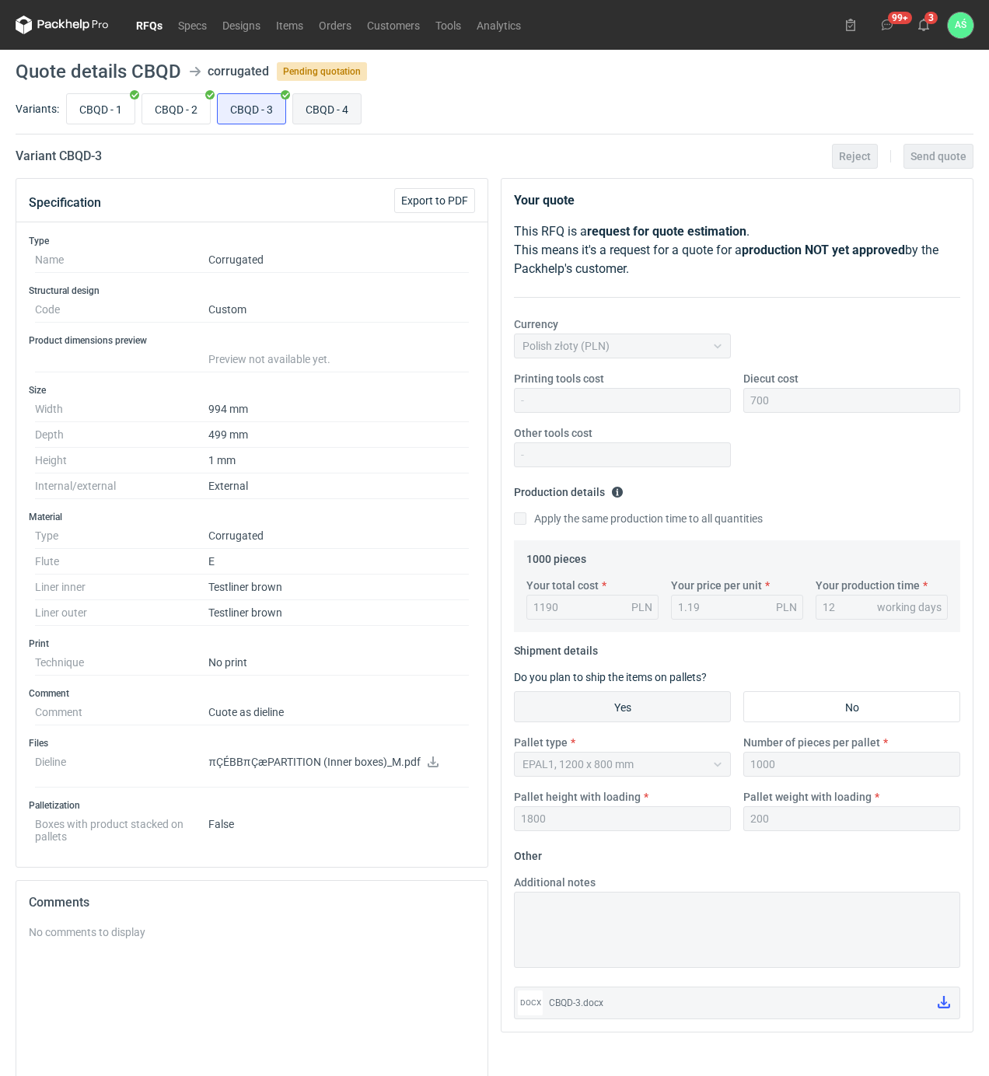
click at [328, 106] on input "CBQD - 4" at bounding box center [327, 109] width 68 height 30
radio input "true"
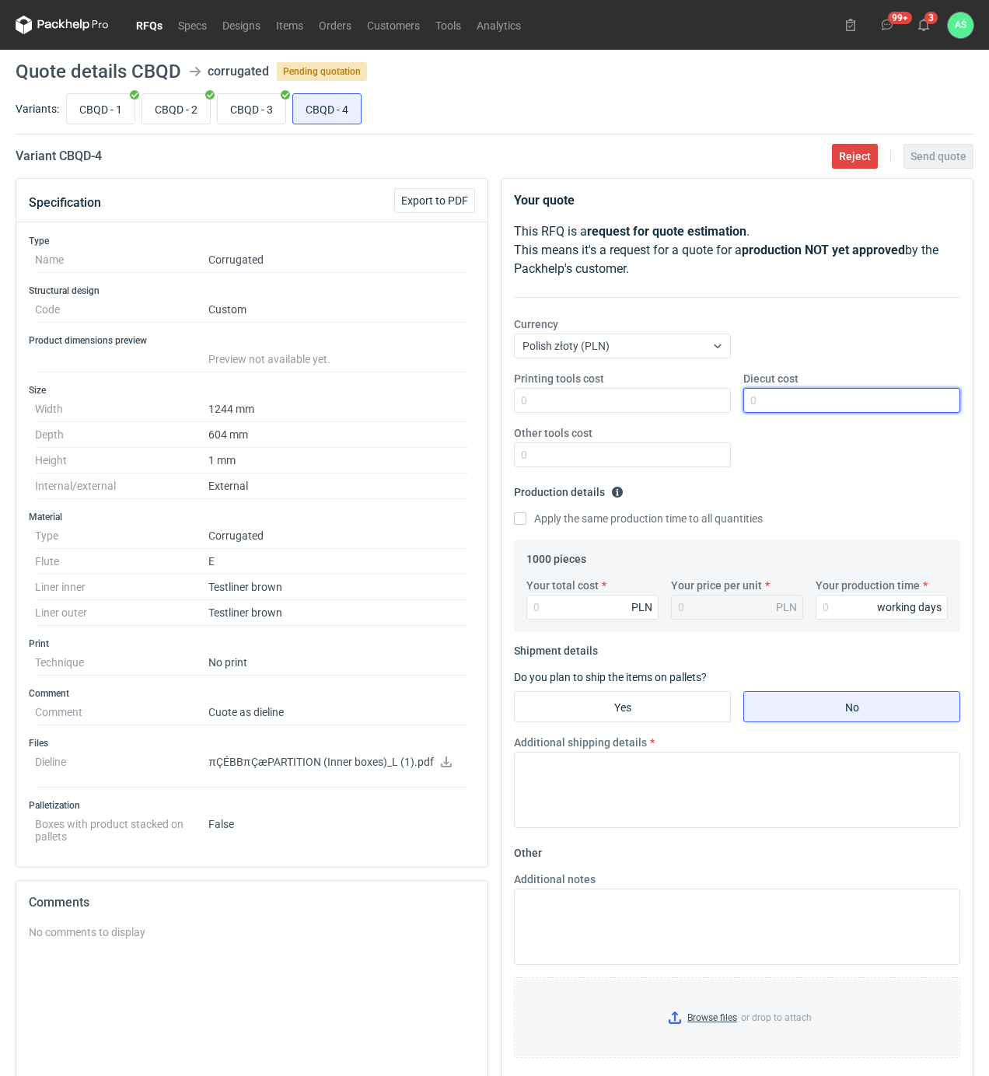
click at [766, 410] on input "Diecut cost" at bounding box center [851, 400] width 217 height 25
type input "1"
type input "950"
type input "1550"
type input "1.55"
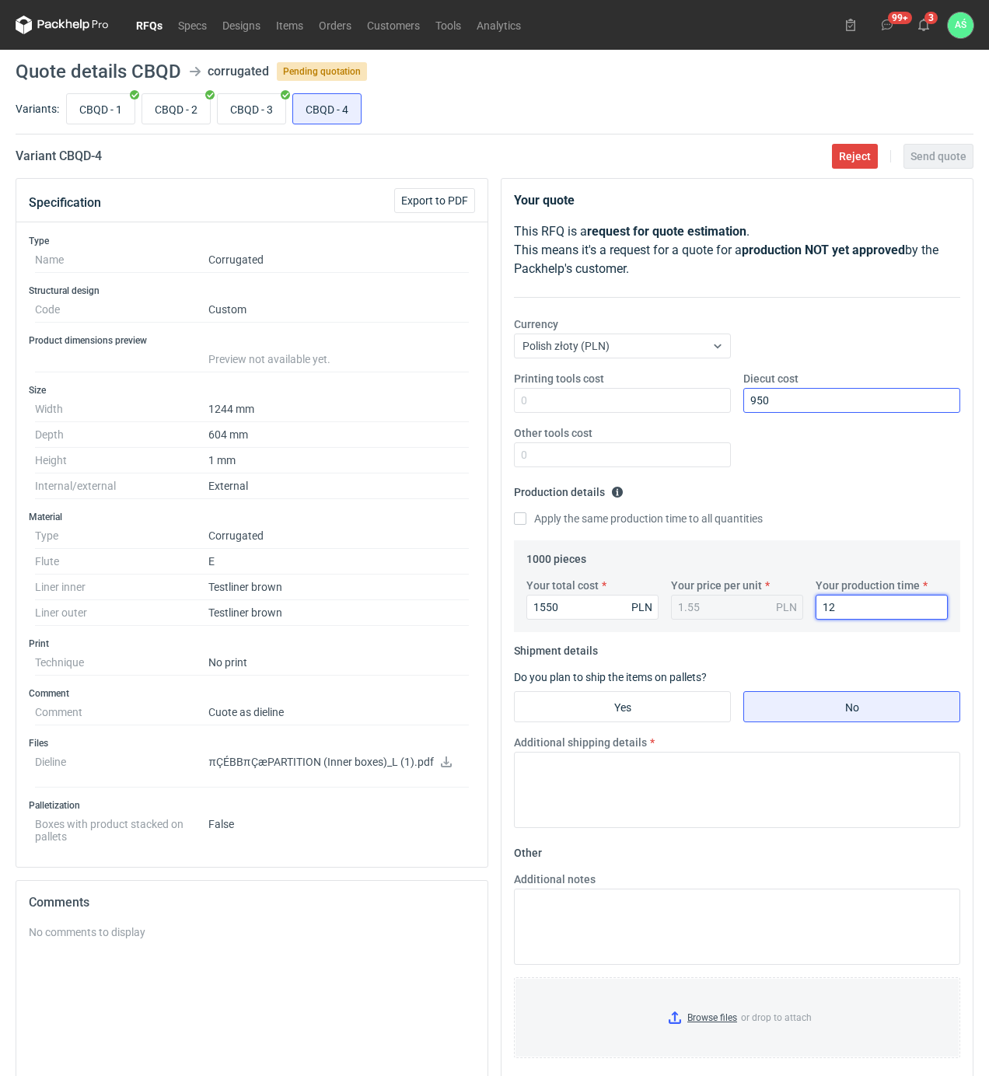
type input "12"
click at [682, 710] on input "Yes" at bounding box center [622, 707] width 215 height 30
radio input "true"
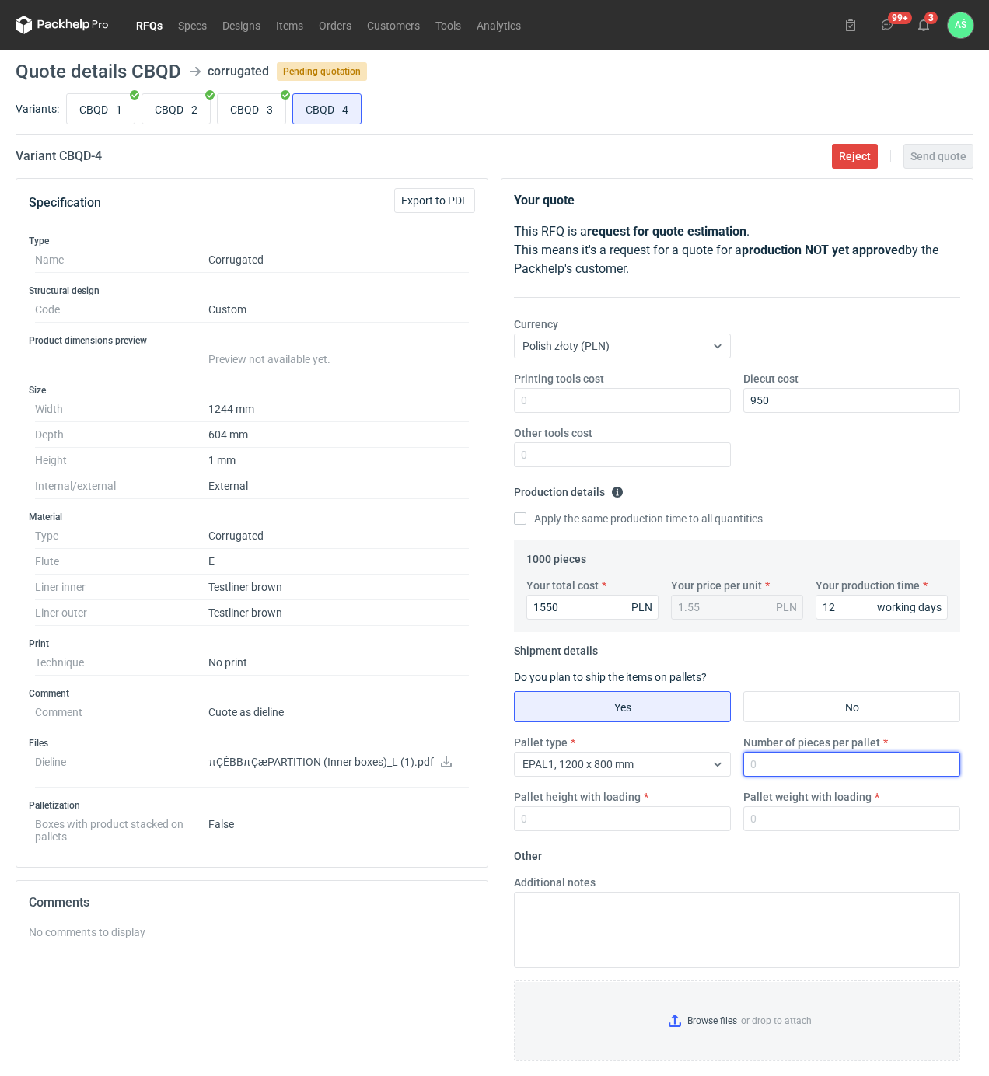
click at [765, 763] on input "Number of pieces per pallet" at bounding box center [851, 764] width 217 height 25
type input "1000"
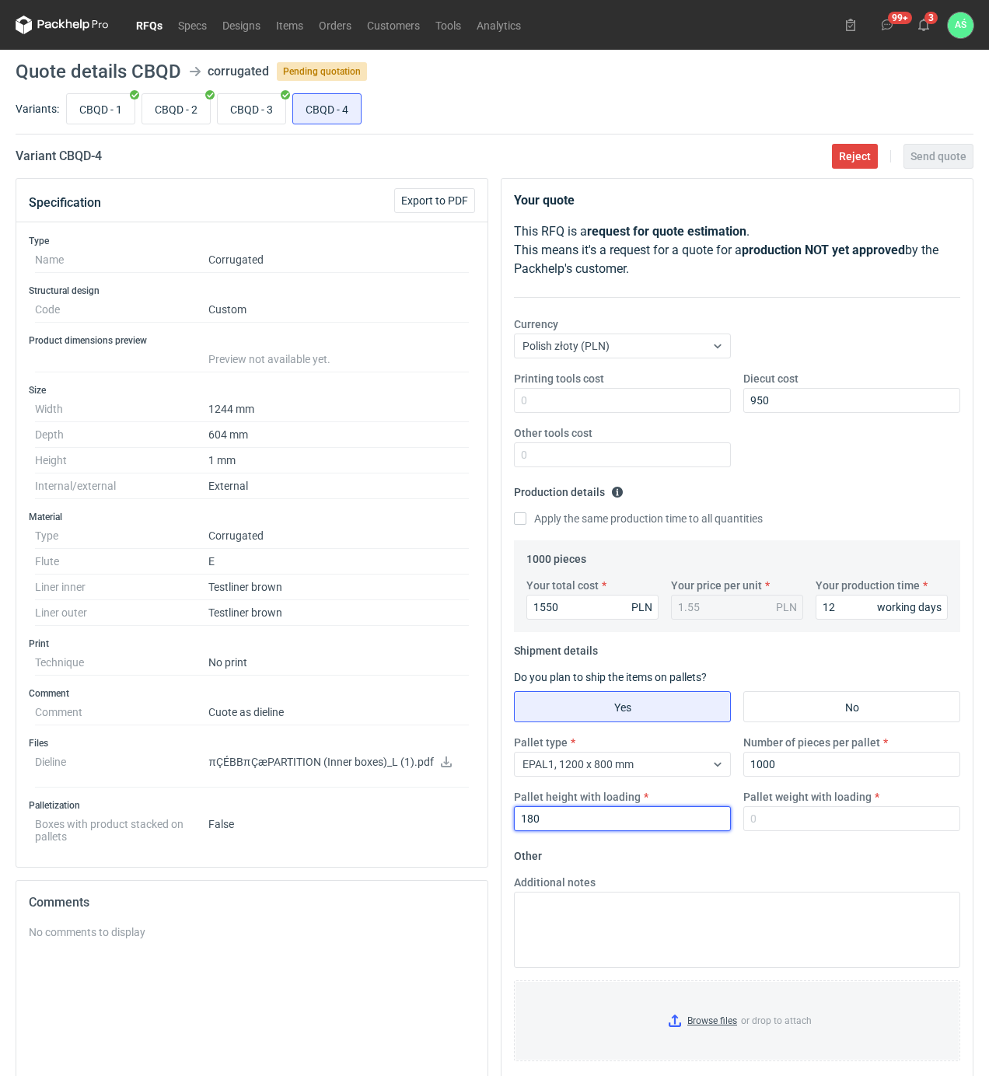
click at [666, 815] on input "180" at bounding box center [622, 818] width 217 height 25
type input "1800"
type input "200"
click at [714, 1021] on input "Browse files or drop to attach" at bounding box center [736, 1021] width 443 height 78
click at [930, 159] on span "Send quote" at bounding box center [938, 156] width 56 height 11
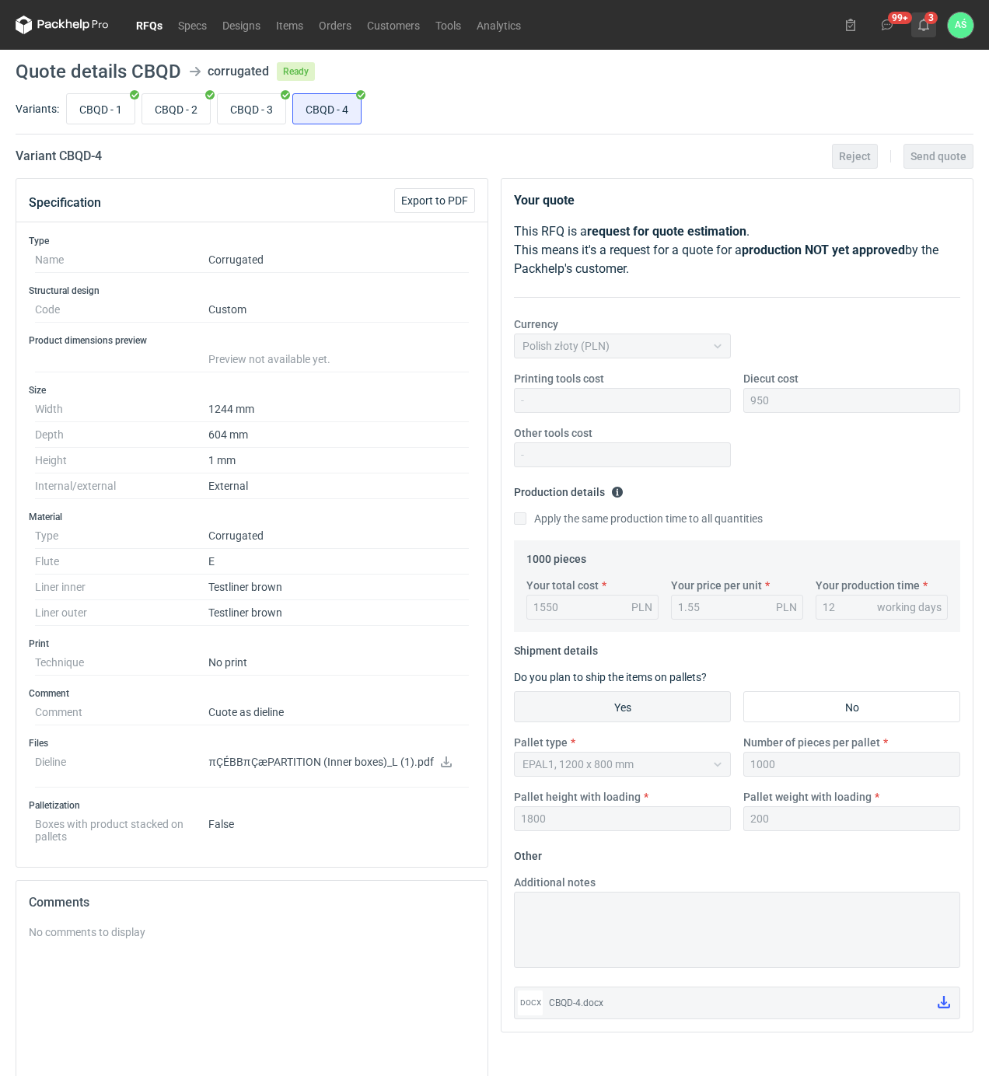
click at [924, 29] on use at bounding box center [923, 25] width 11 height 12
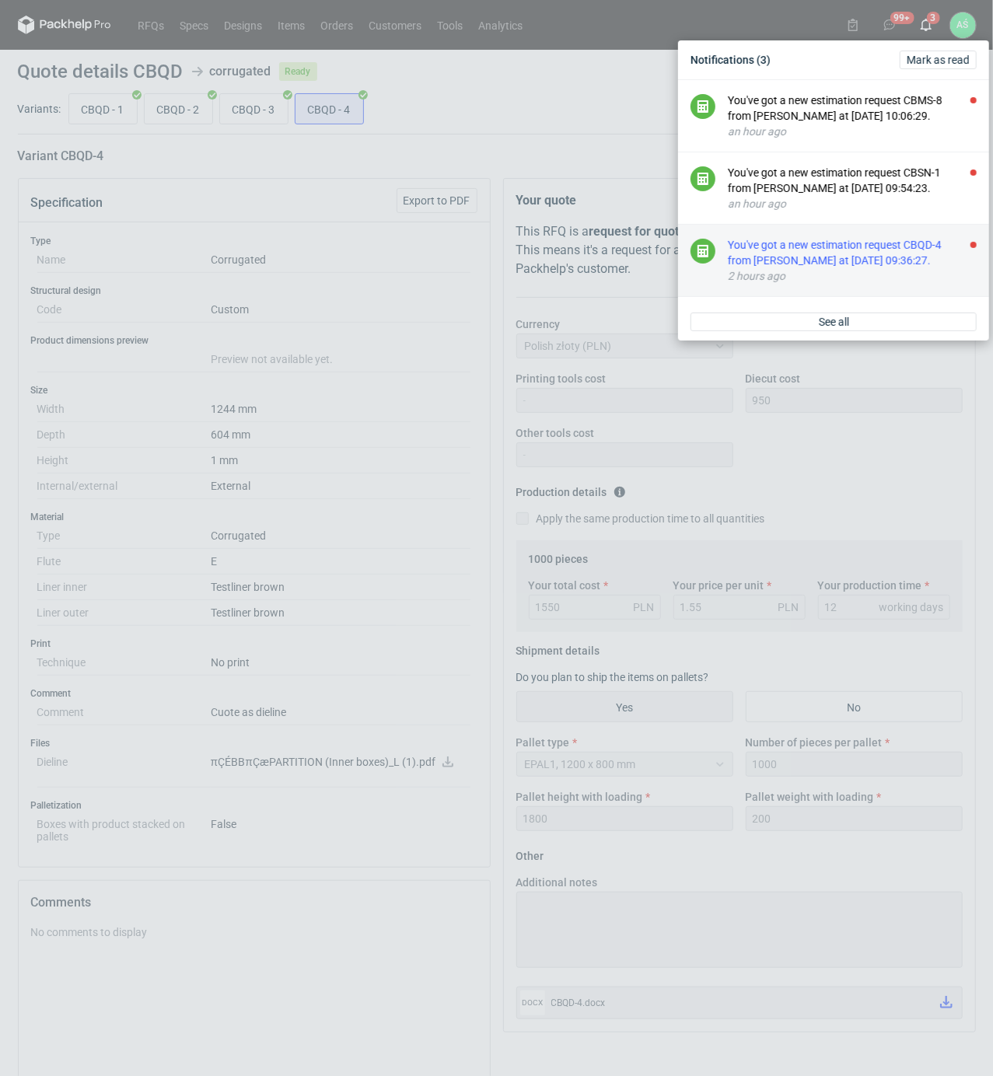
click at [906, 253] on div "You've got a new estimation request CBQD-4 from [PERSON_NAME] at [DATE] 09:36:2…" at bounding box center [852, 252] width 249 height 31
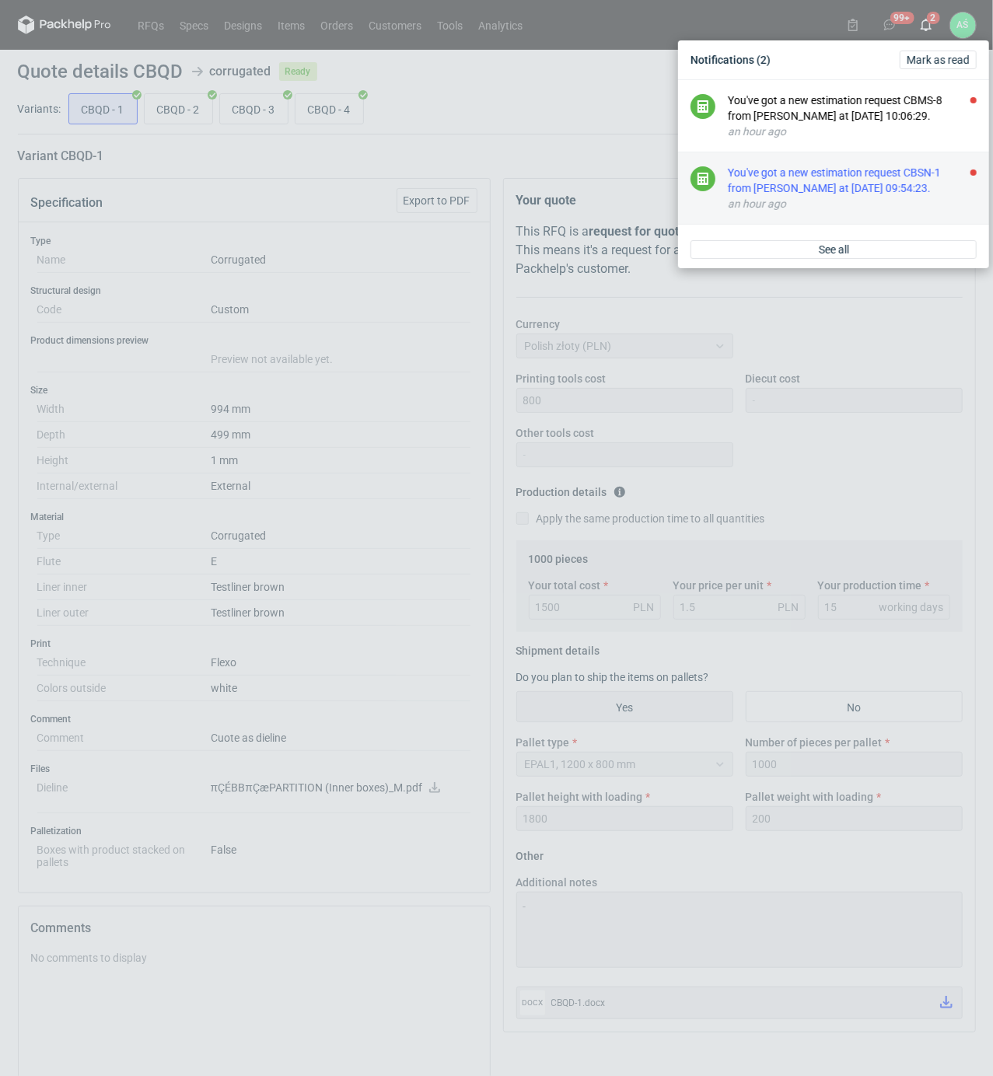
click at [837, 179] on div "You've got a new estimation request CBSN-1 from [PERSON_NAME] at [DATE] 09:54:2…" at bounding box center [852, 180] width 249 height 31
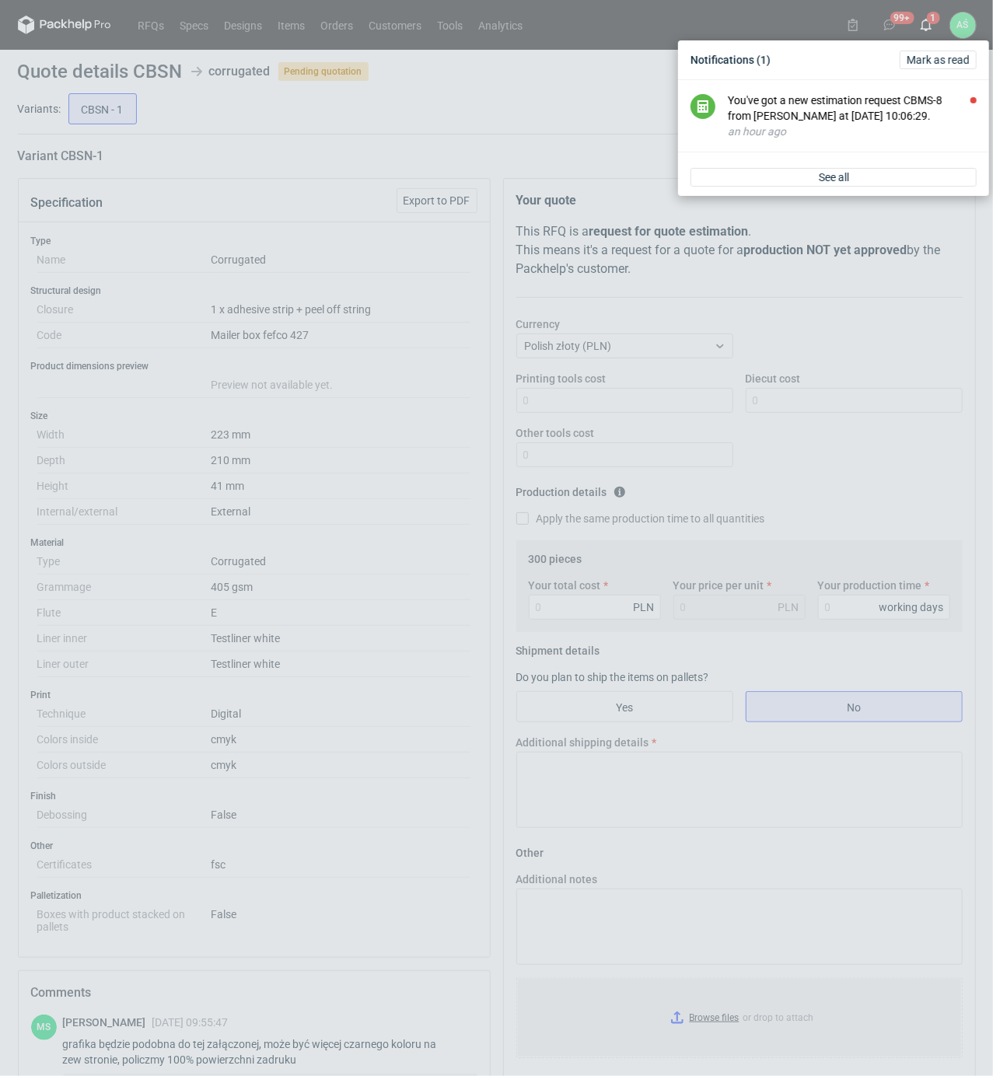
click at [438, 361] on div "Notifications (1) [PERSON_NAME] as read You've got a new estimation request CBM…" at bounding box center [496, 538] width 993 height 1076
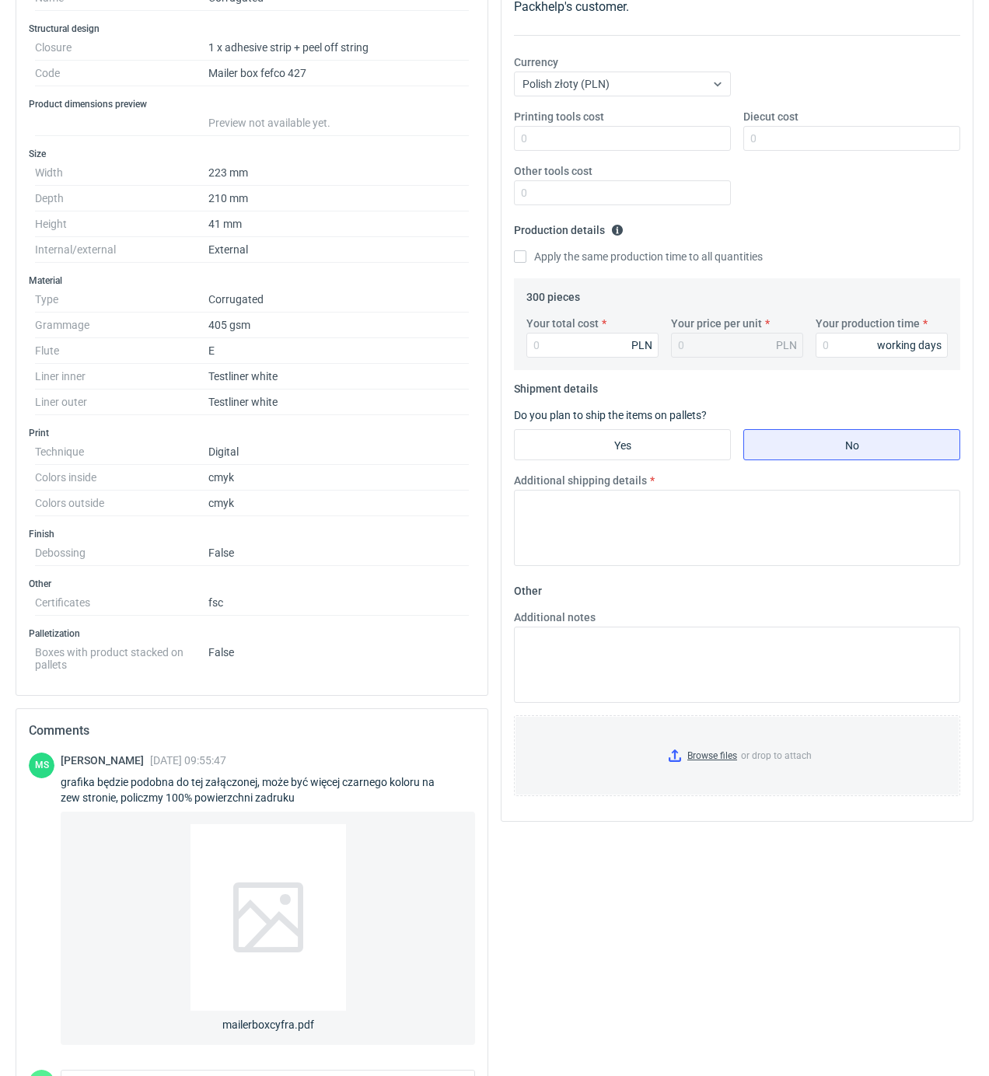
scroll to position [365, 0]
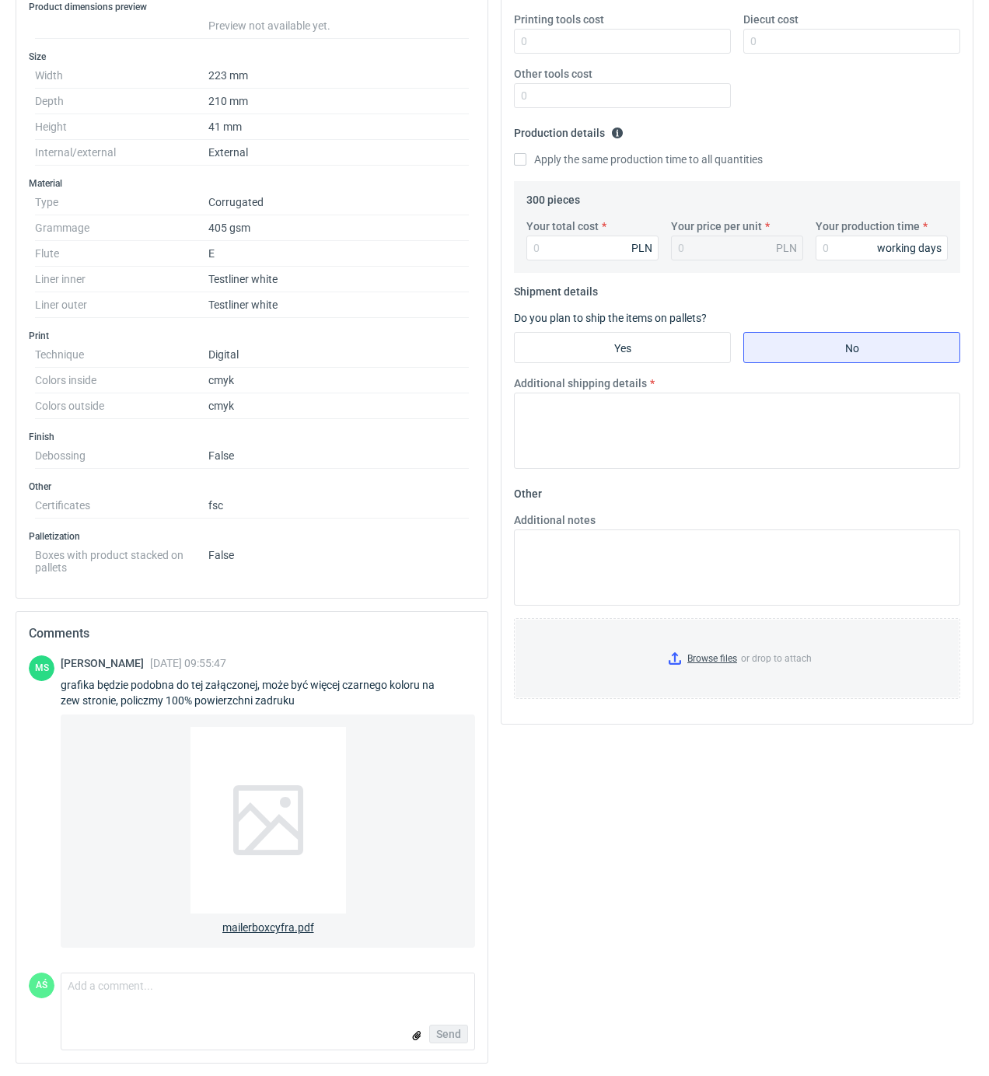
click at [278, 917] on span "mailerboxcyfra.pdf" at bounding box center [268, 924] width 92 height 22
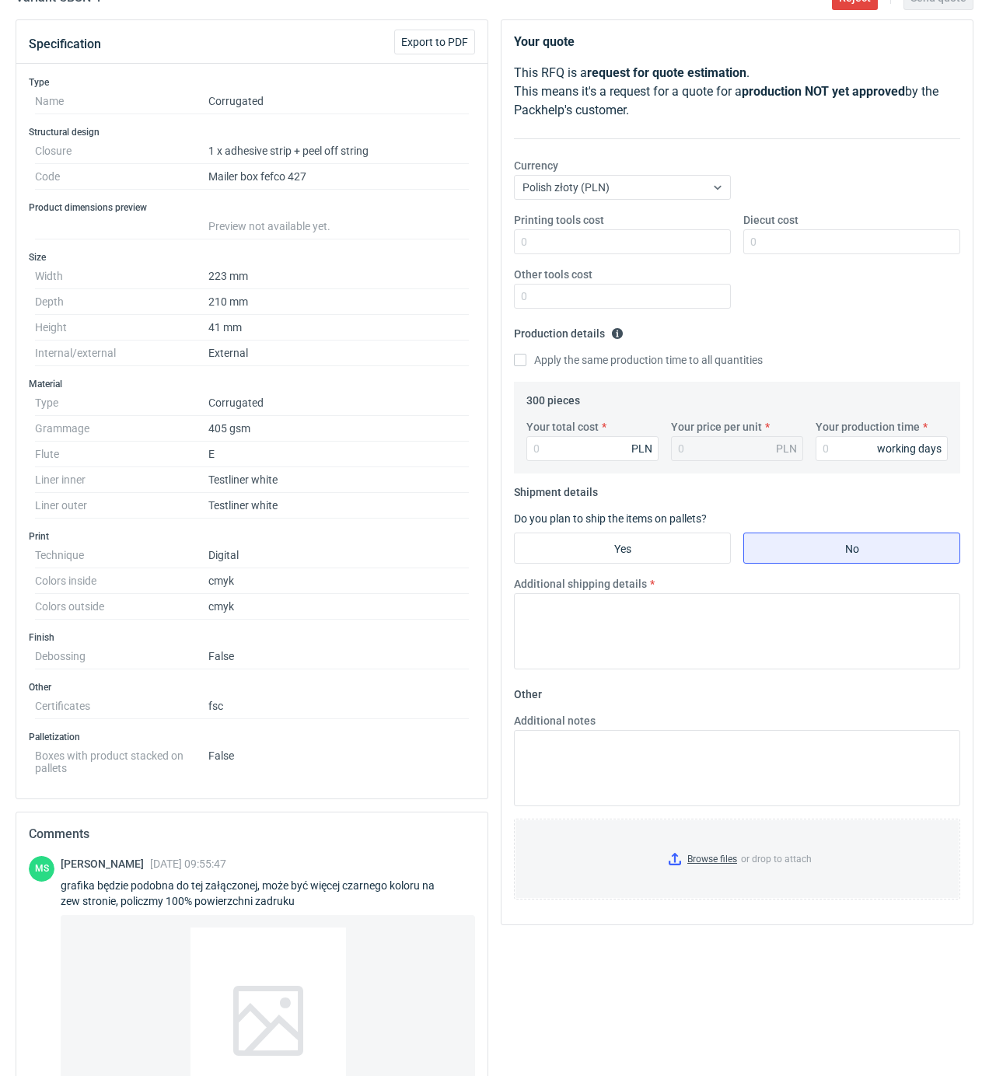
click at [389, 541] on h3 "Print" at bounding box center [252, 536] width 446 height 12
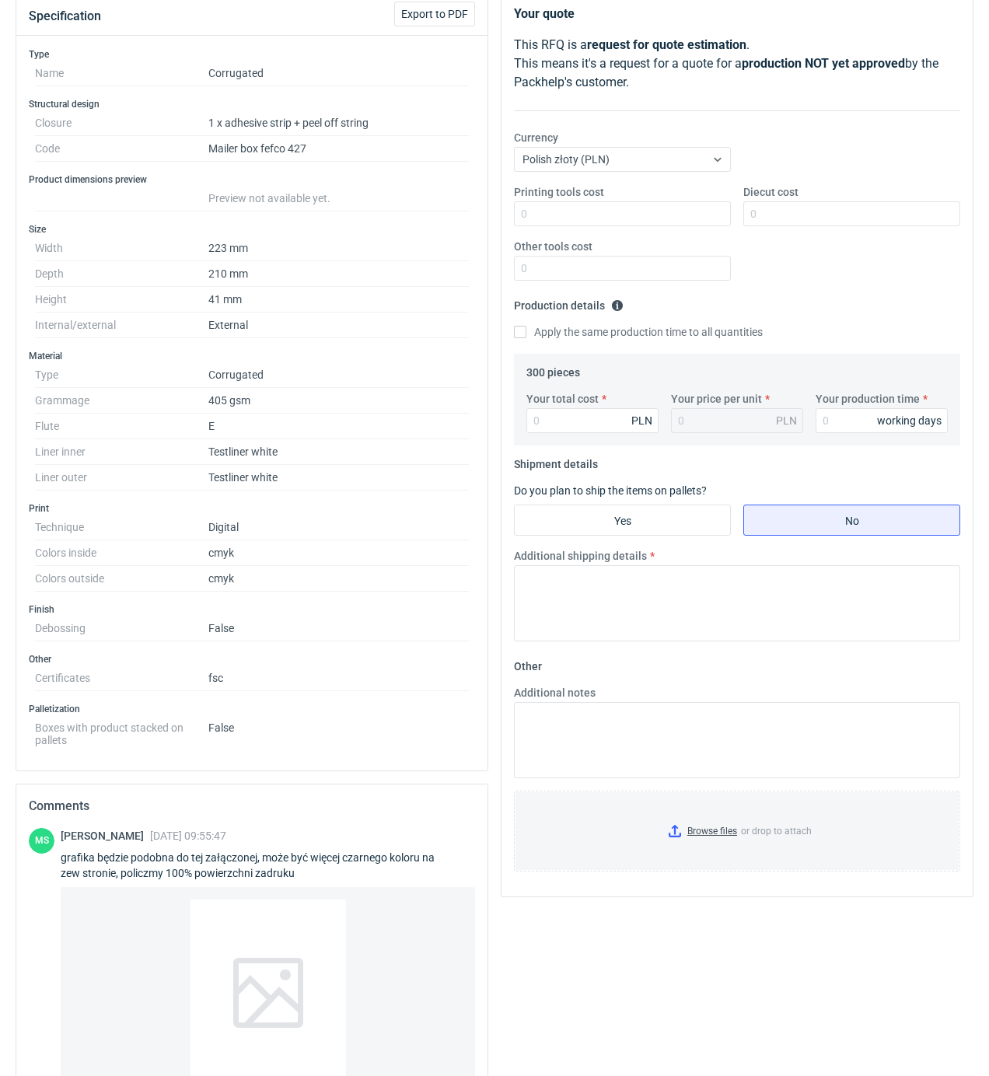
scroll to position [365, 0]
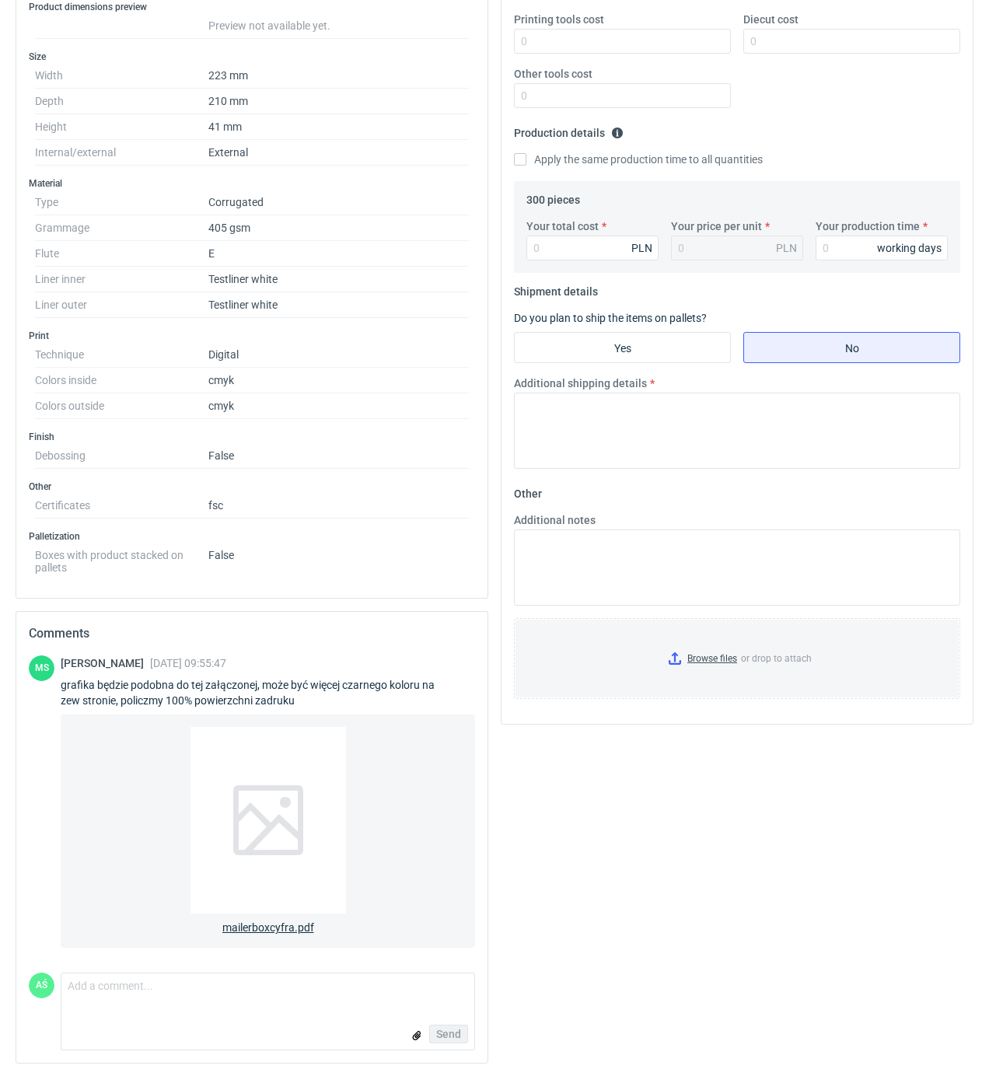
click at [275, 922] on span "mailerboxcyfra.pdf" at bounding box center [268, 924] width 92 height 22
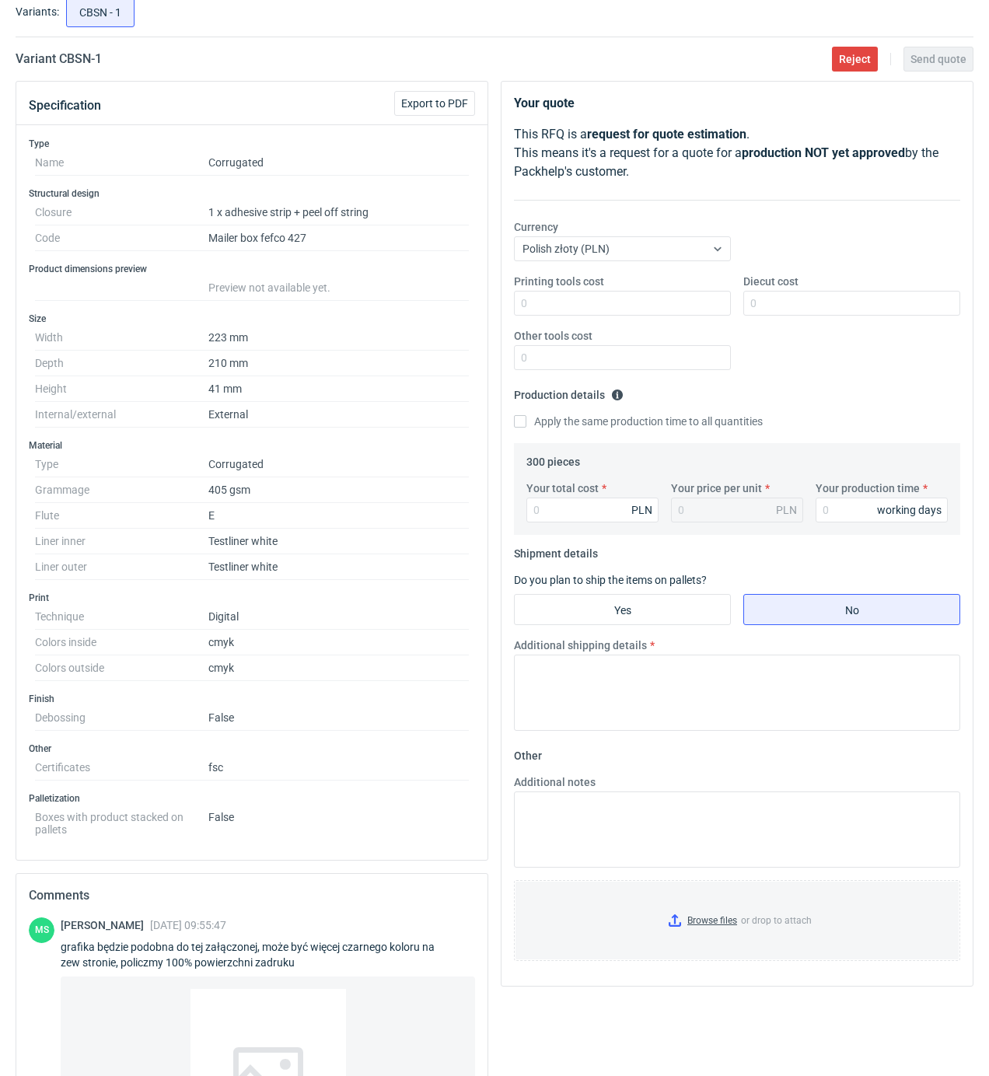
scroll to position [103, 0]
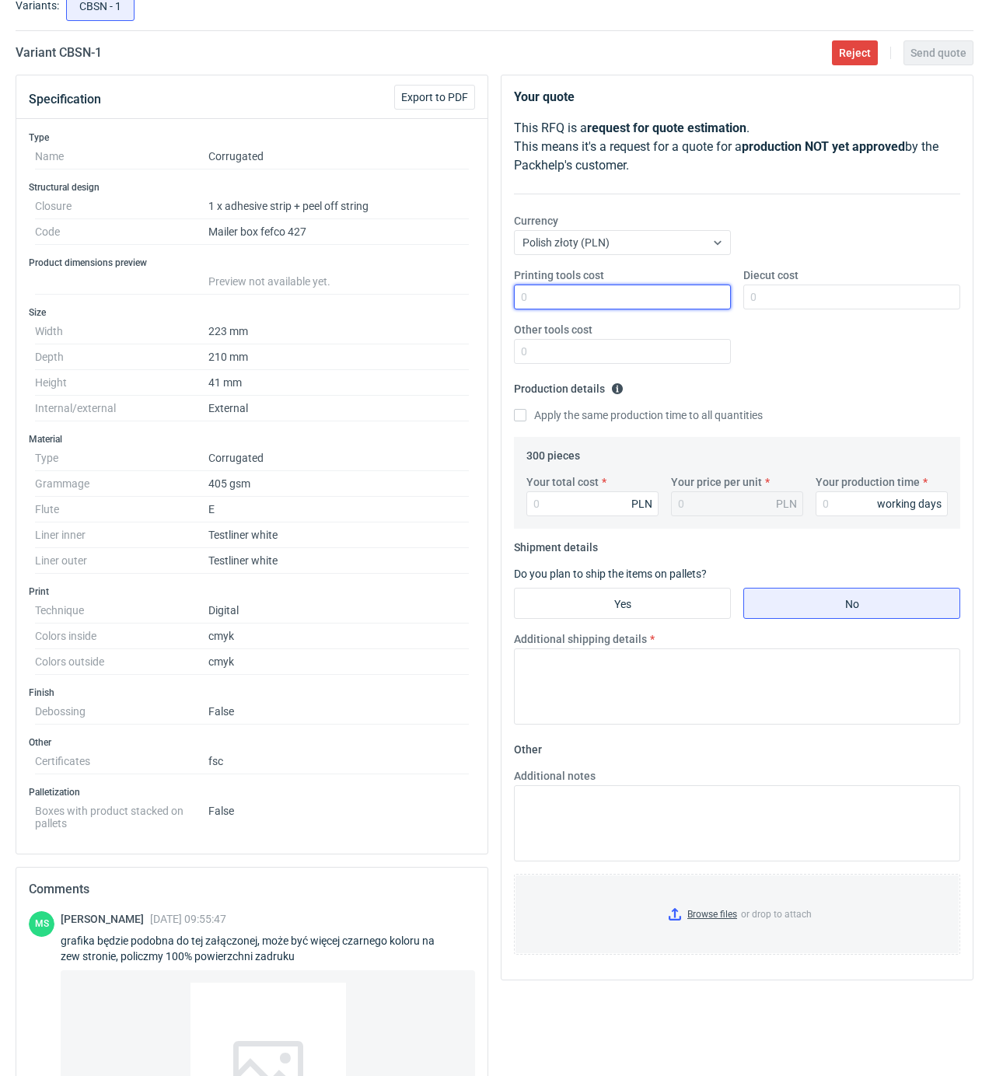
click at [675, 305] on input "Printing tools cost" at bounding box center [622, 297] width 217 height 25
type input "600"
type input "1737"
type input "5.79"
type input "15"
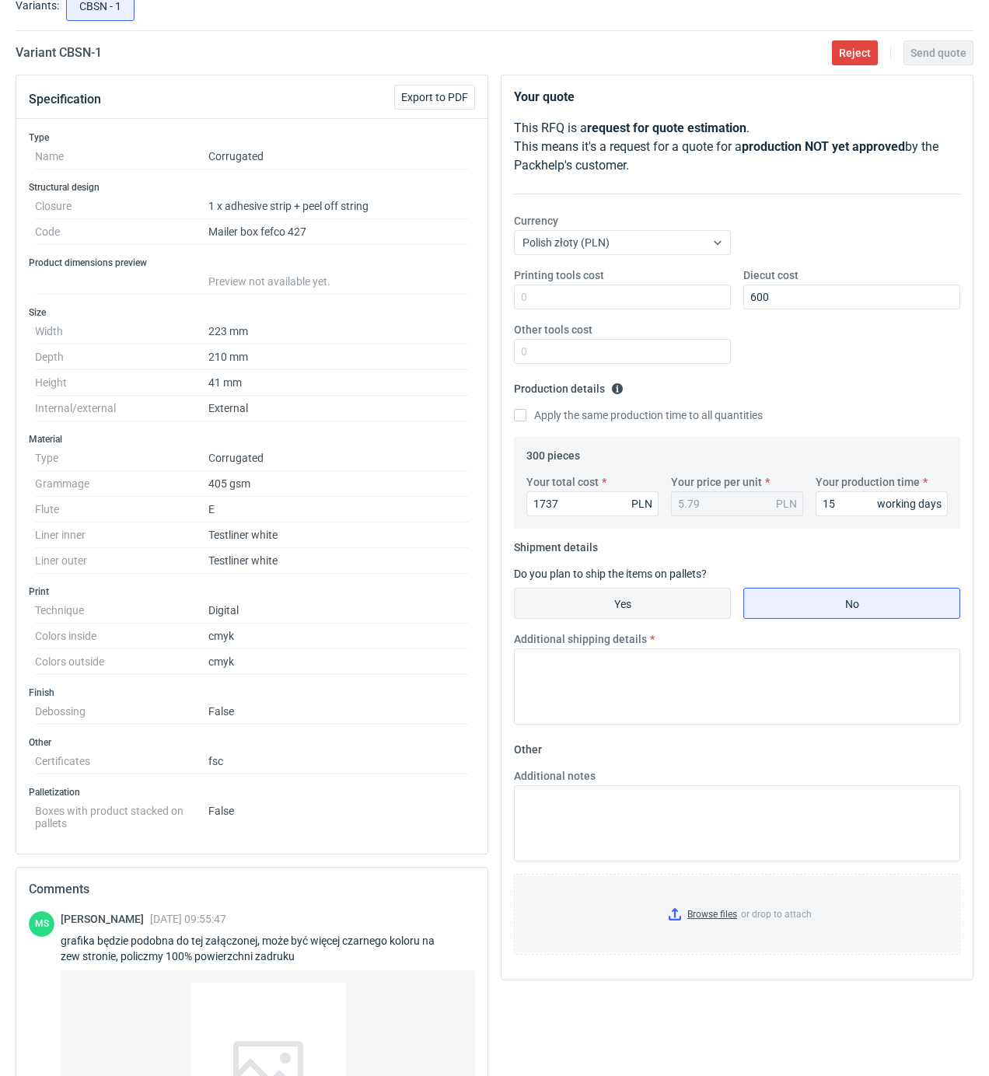
click at [623, 606] on input "Yes" at bounding box center [622, 603] width 215 height 30
radio input "true"
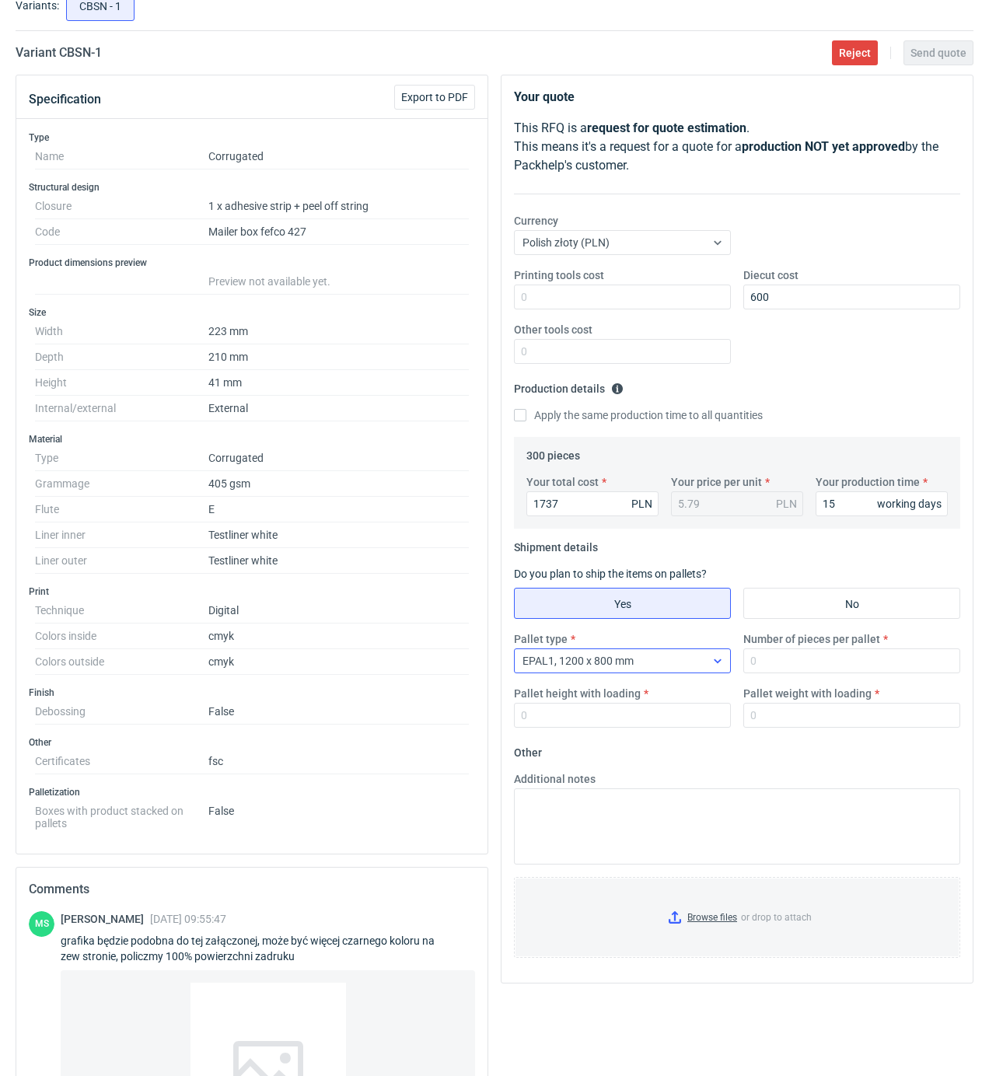
click at [682, 666] on div "EPAL1, 1200 x 800 mm" at bounding box center [610, 661] width 190 height 22
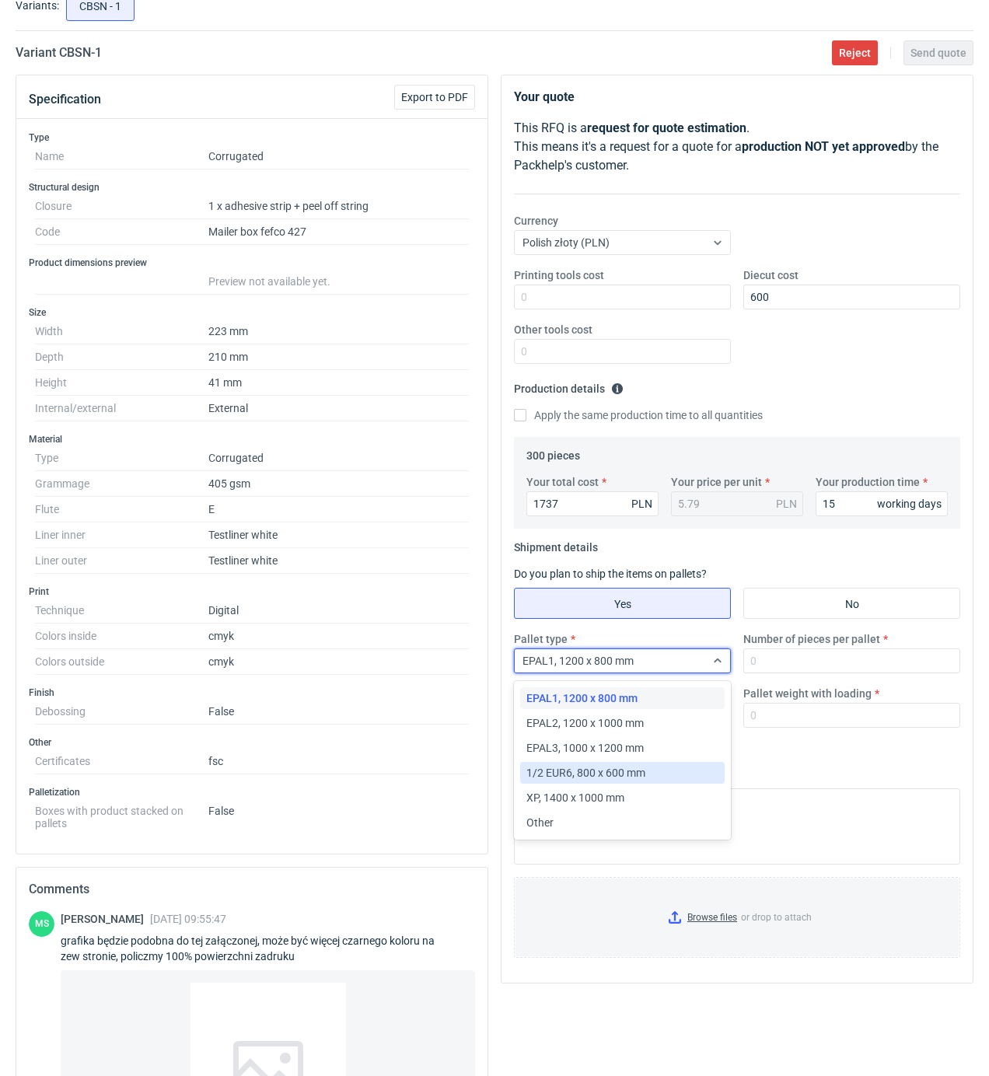
click at [594, 773] on span "1/2 EUR6, 800 x 600 mm" at bounding box center [585, 773] width 119 height 16
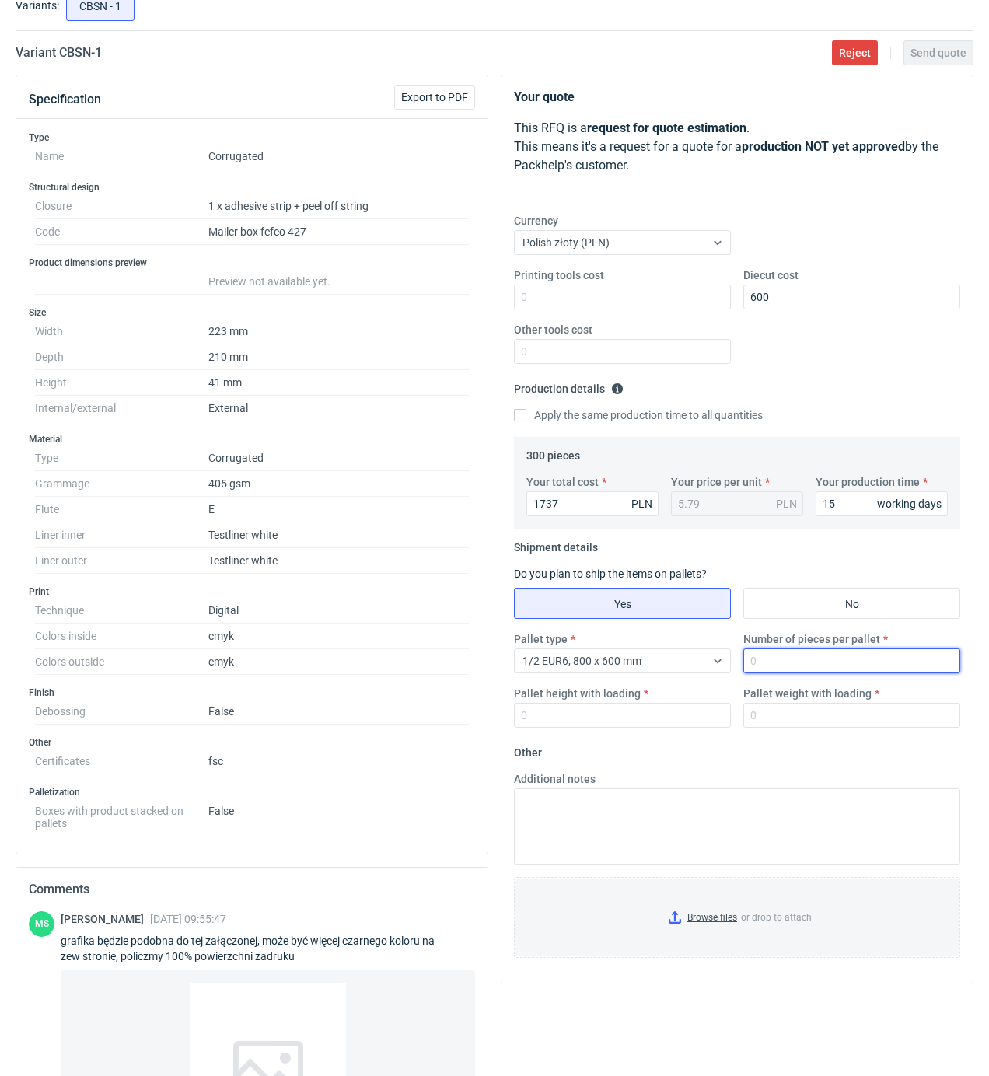
click at [760, 672] on input "Number of pieces per pallet" at bounding box center [851, 660] width 217 height 25
type input "300"
type input "1"
type input "1600"
type input "100"
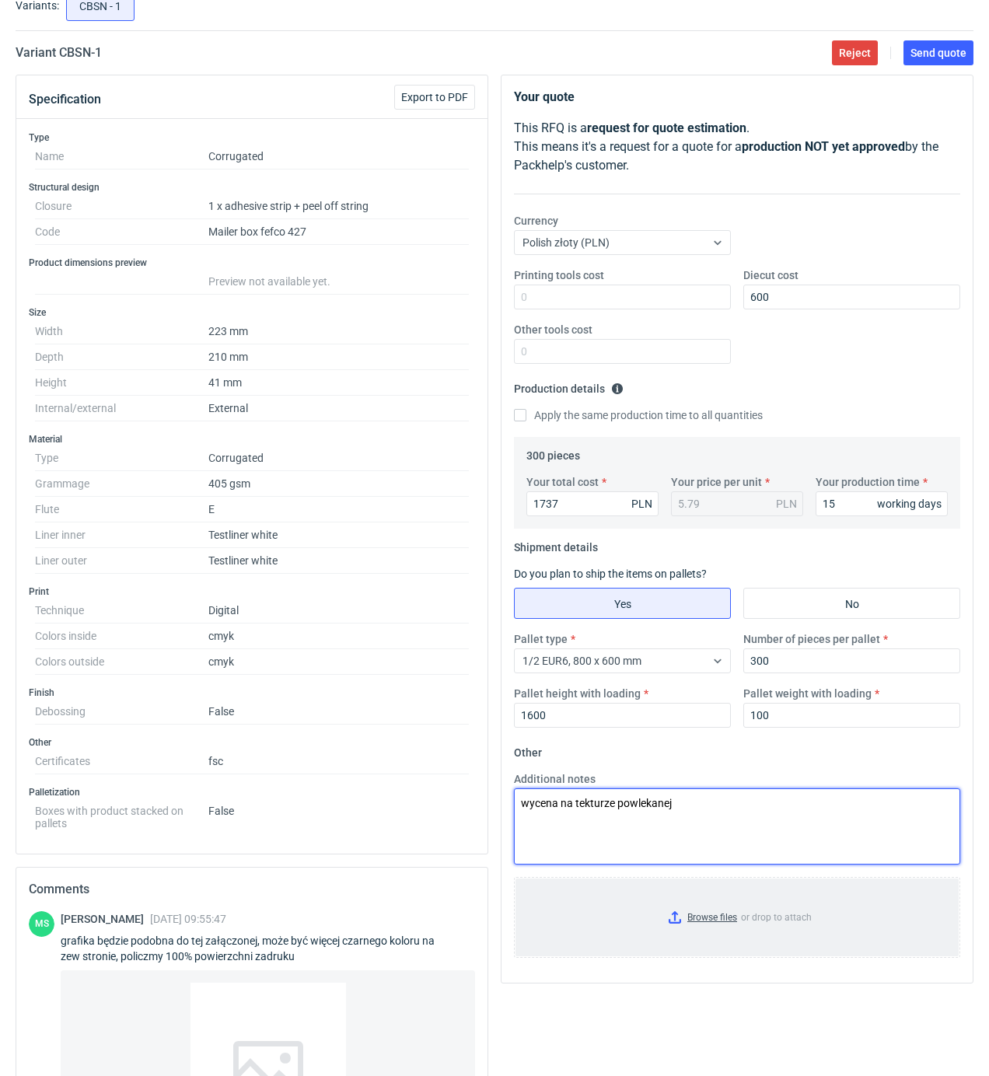
type textarea "wycena na tekturze powlekanej"
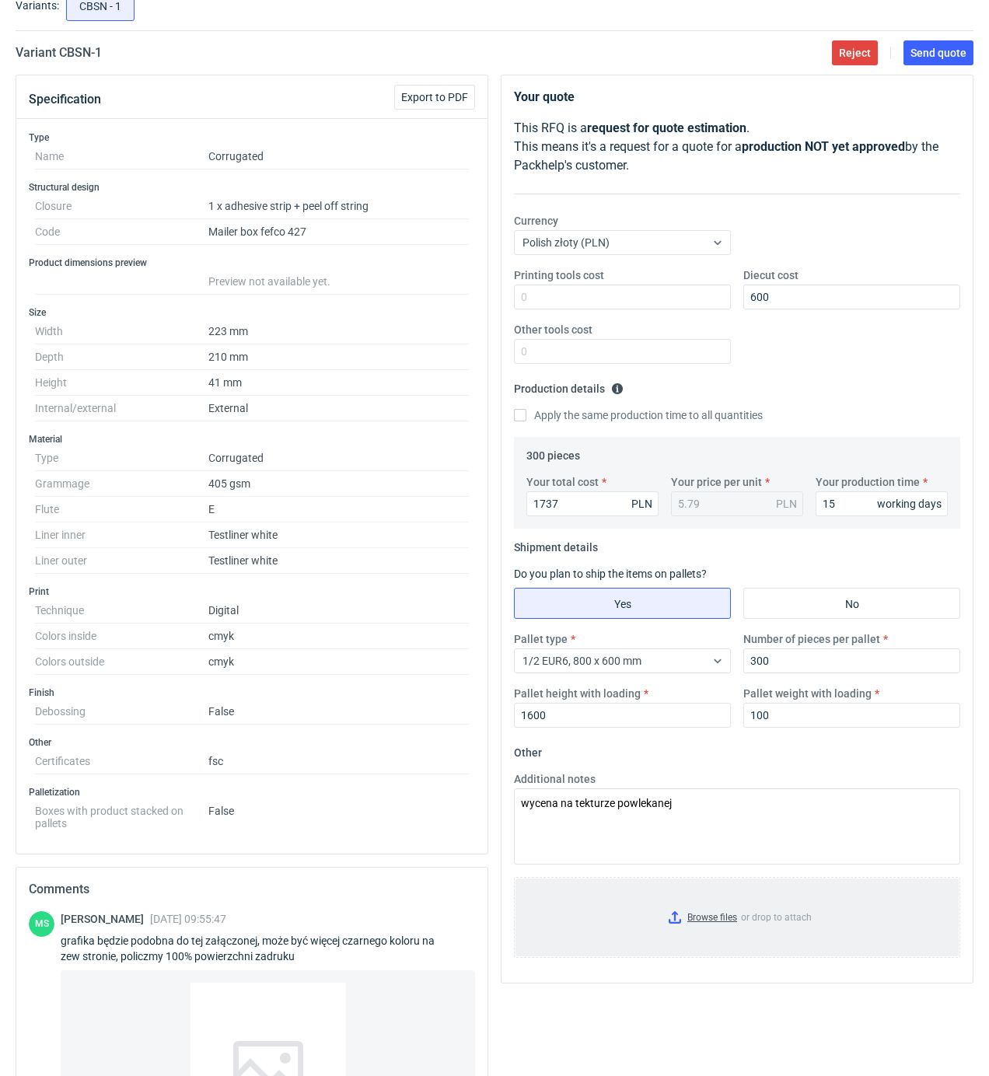
click at [697, 917] on input "Browse files or drop to attach" at bounding box center [736, 917] width 443 height 78
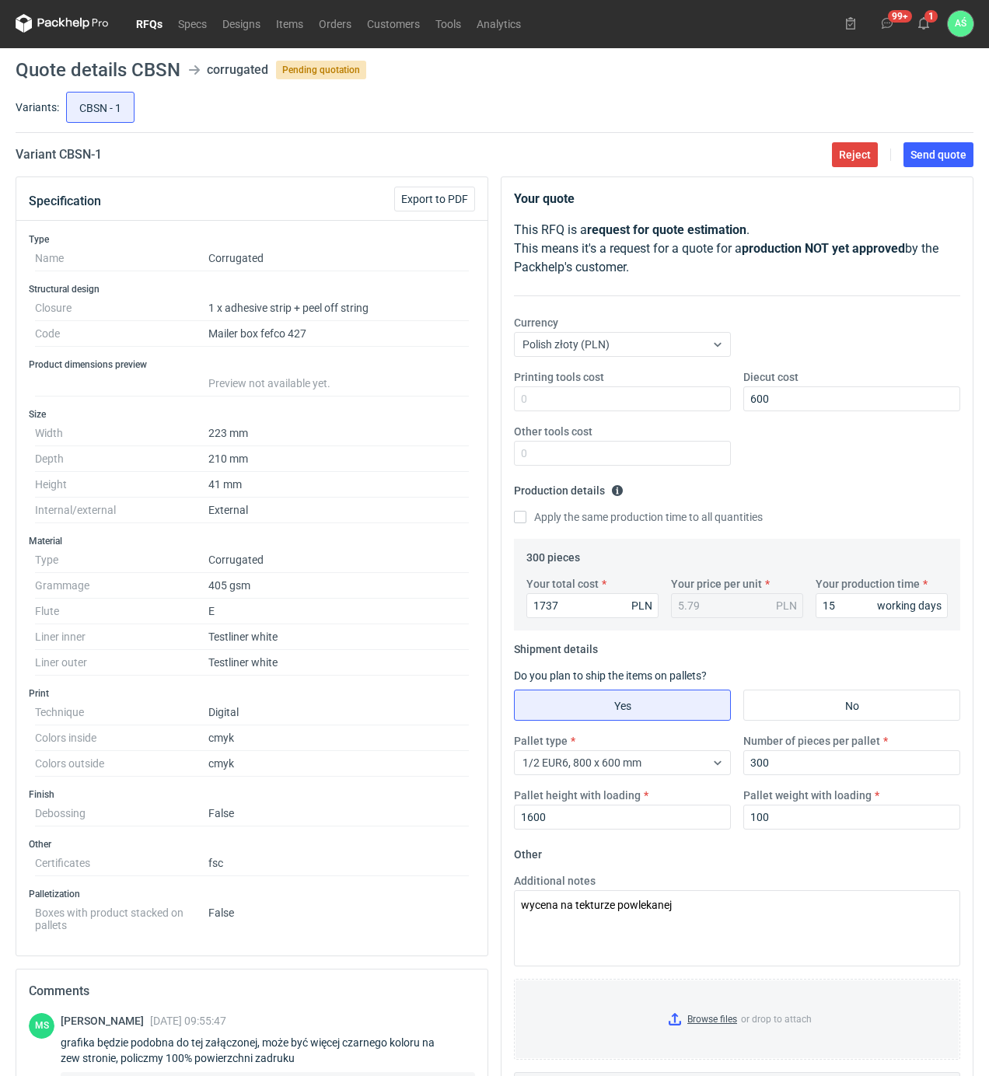
scroll to position [0, 0]
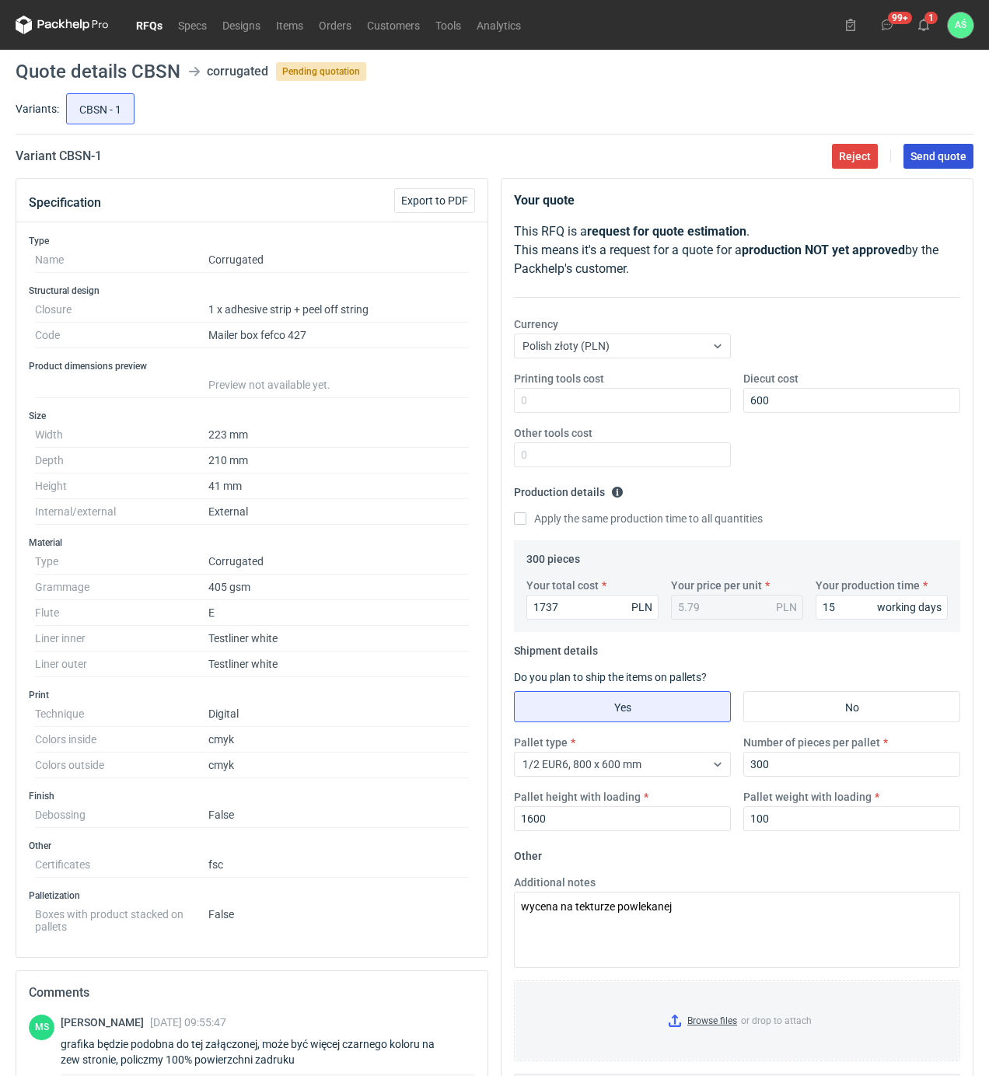
click at [923, 152] on span "Send quote" at bounding box center [938, 156] width 56 height 11
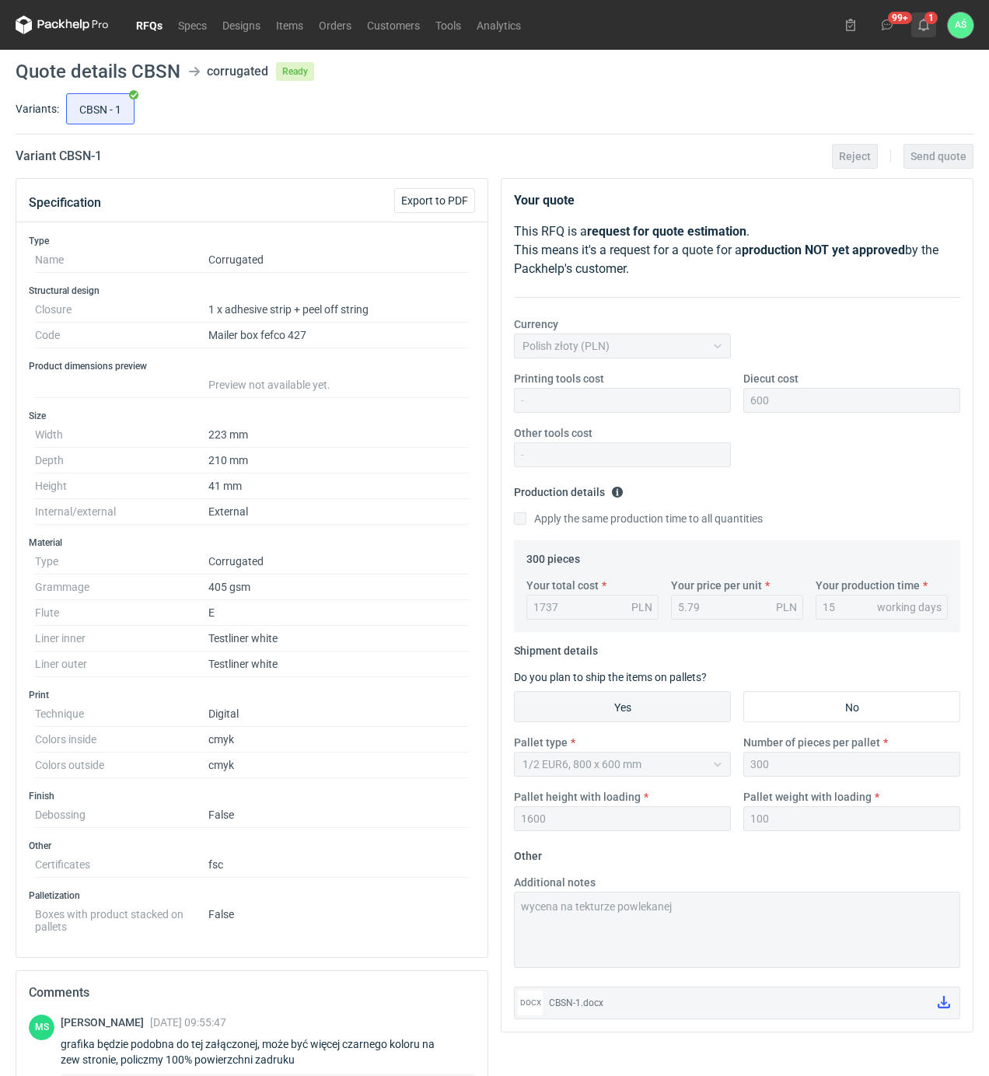
click at [922, 25] on icon at bounding box center [923, 25] width 12 height 12
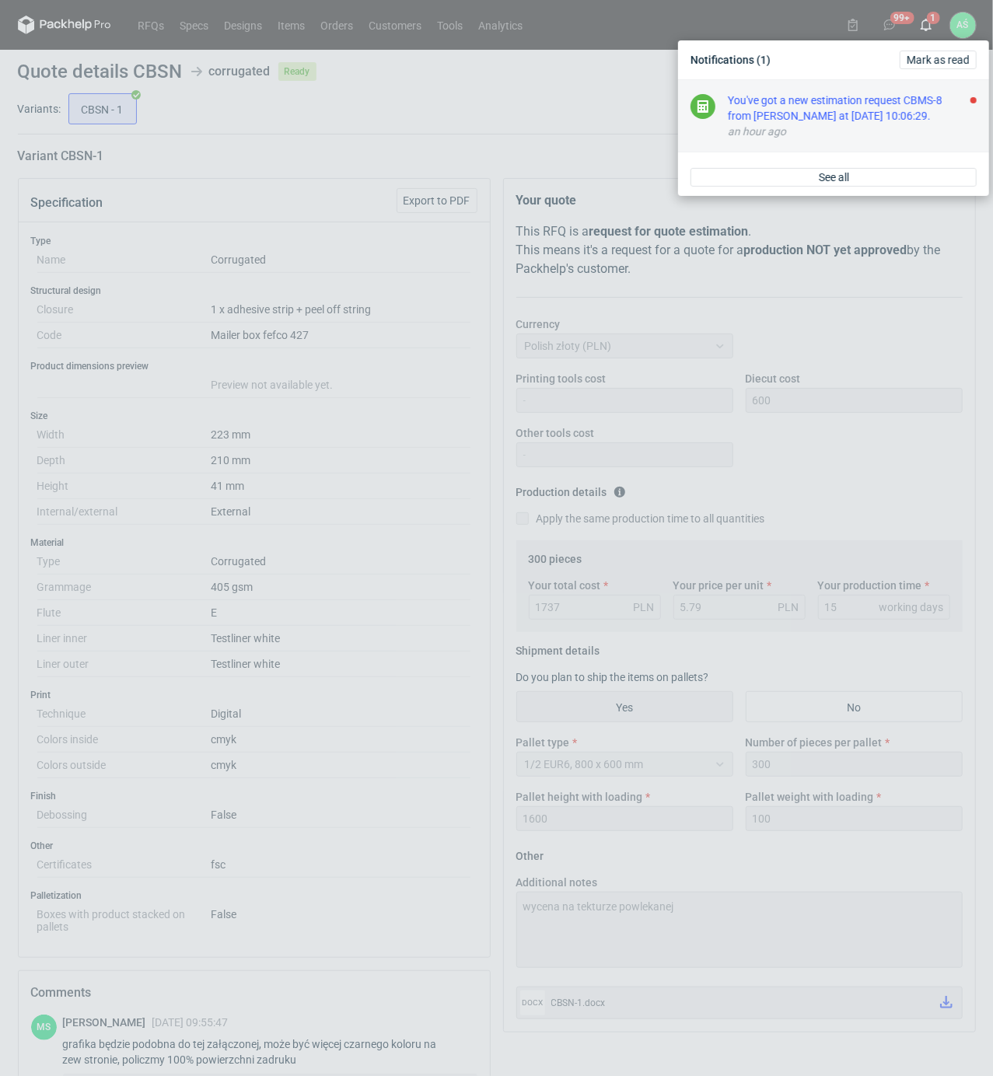
click at [865, 110] on div "You've got a new estimation request CBMS-8 from [PERSON_NAME] at [DATE] 10:06:2…" at bounding box center [852, 108] width 249 height 31
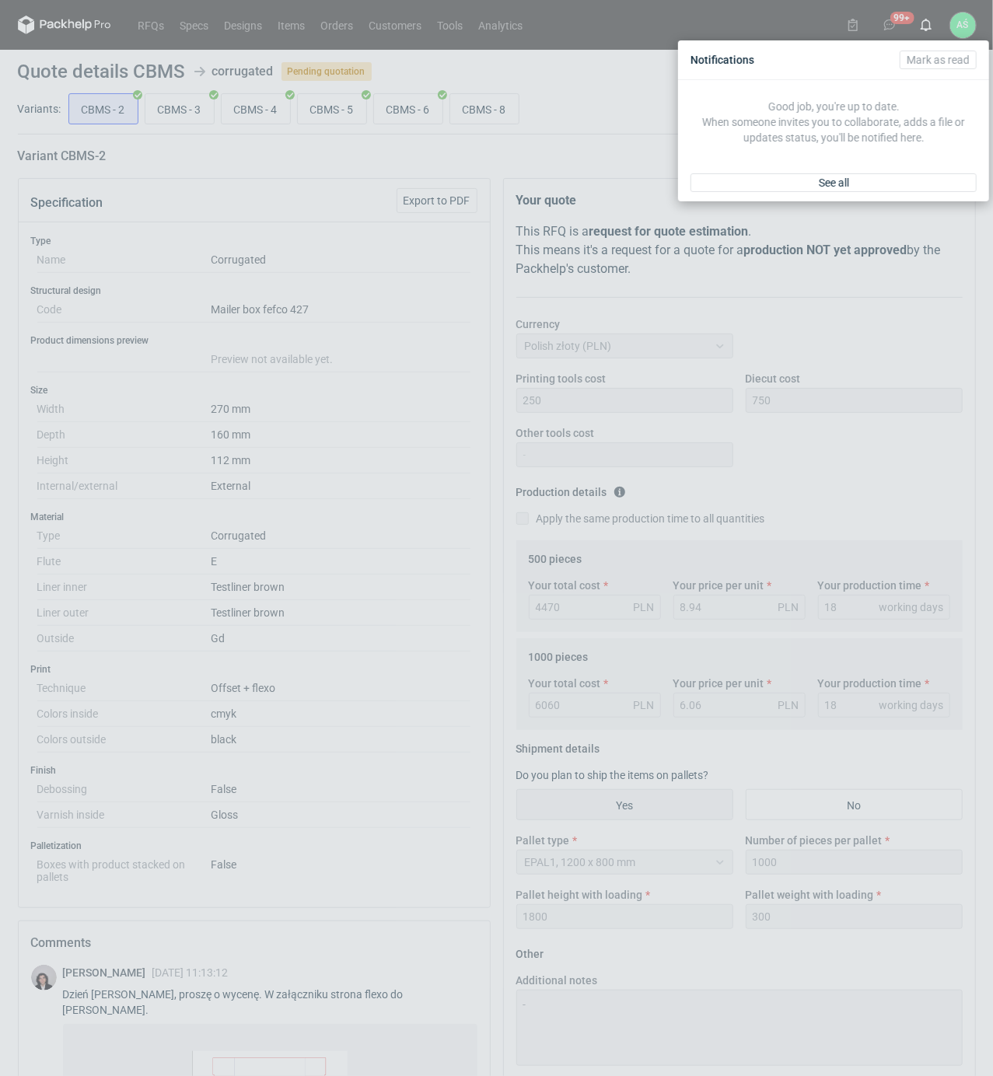
click at [414, 286] on div "Notifications [PERSON_NAME] as read Good job, you're up to date. When someone i…" at bounding box center [496, 538] width 993 height 1076
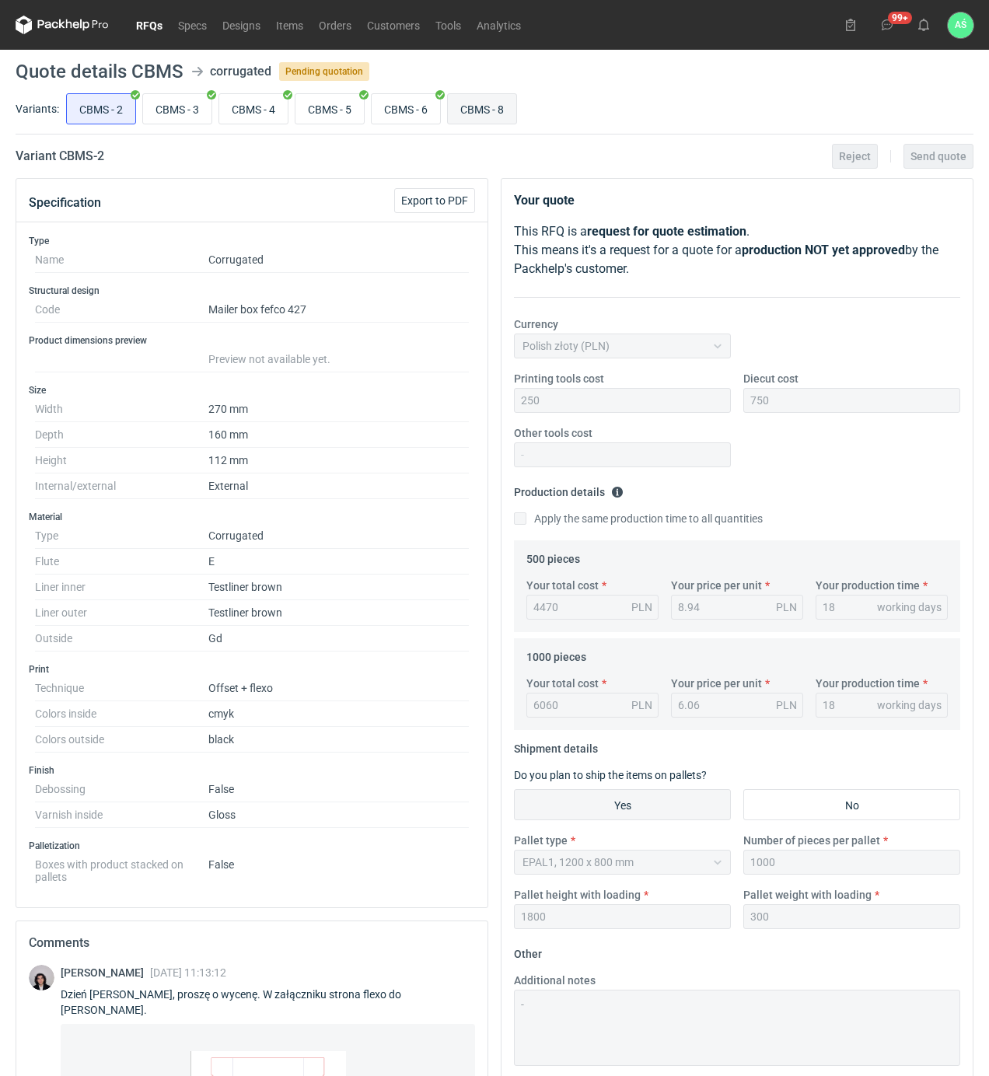
click at [493, 109] on input "CBMS - 8" at bounding box center [482, 109] width 68 height 30
radio input "true"
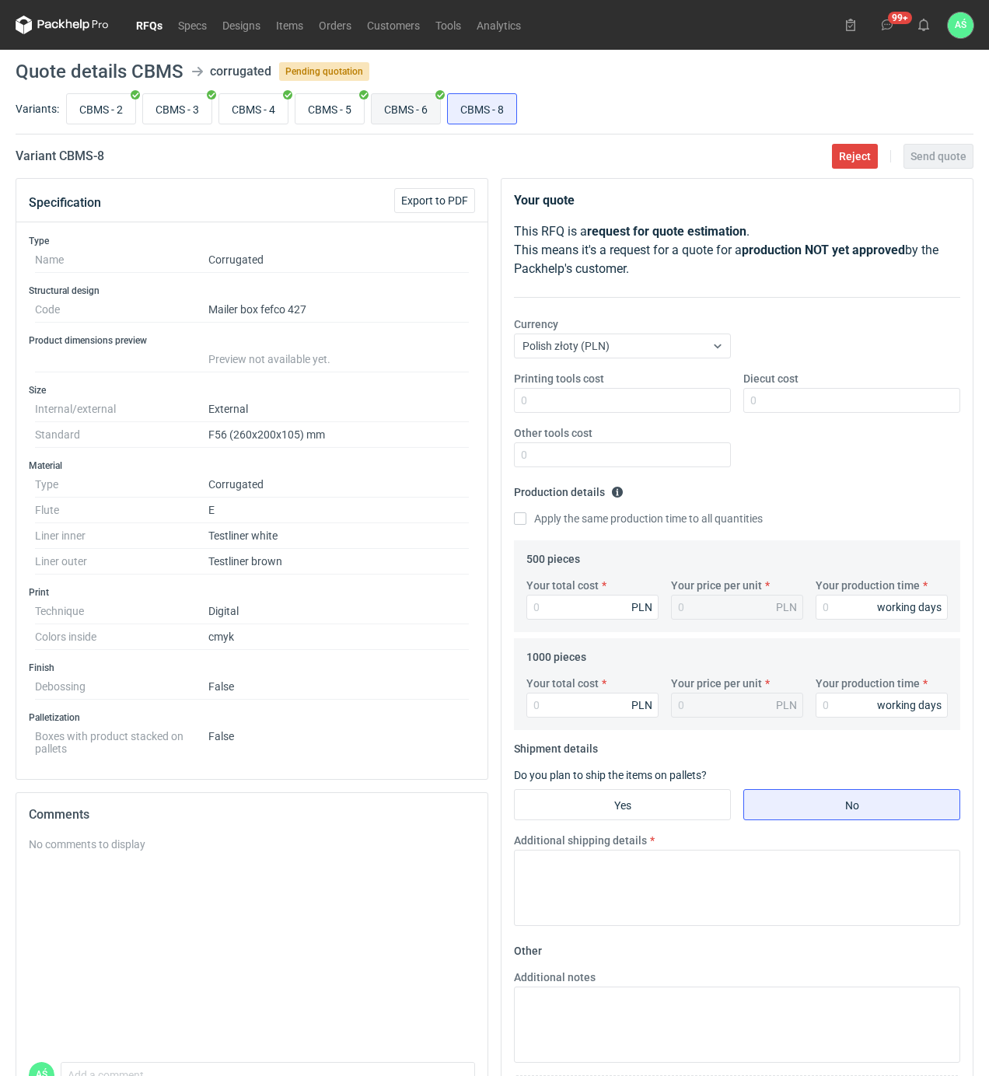
click at [424, 110] on input "CBMS - 6" at bounding box center [406, 109] width 68 height 30
radio input "true"
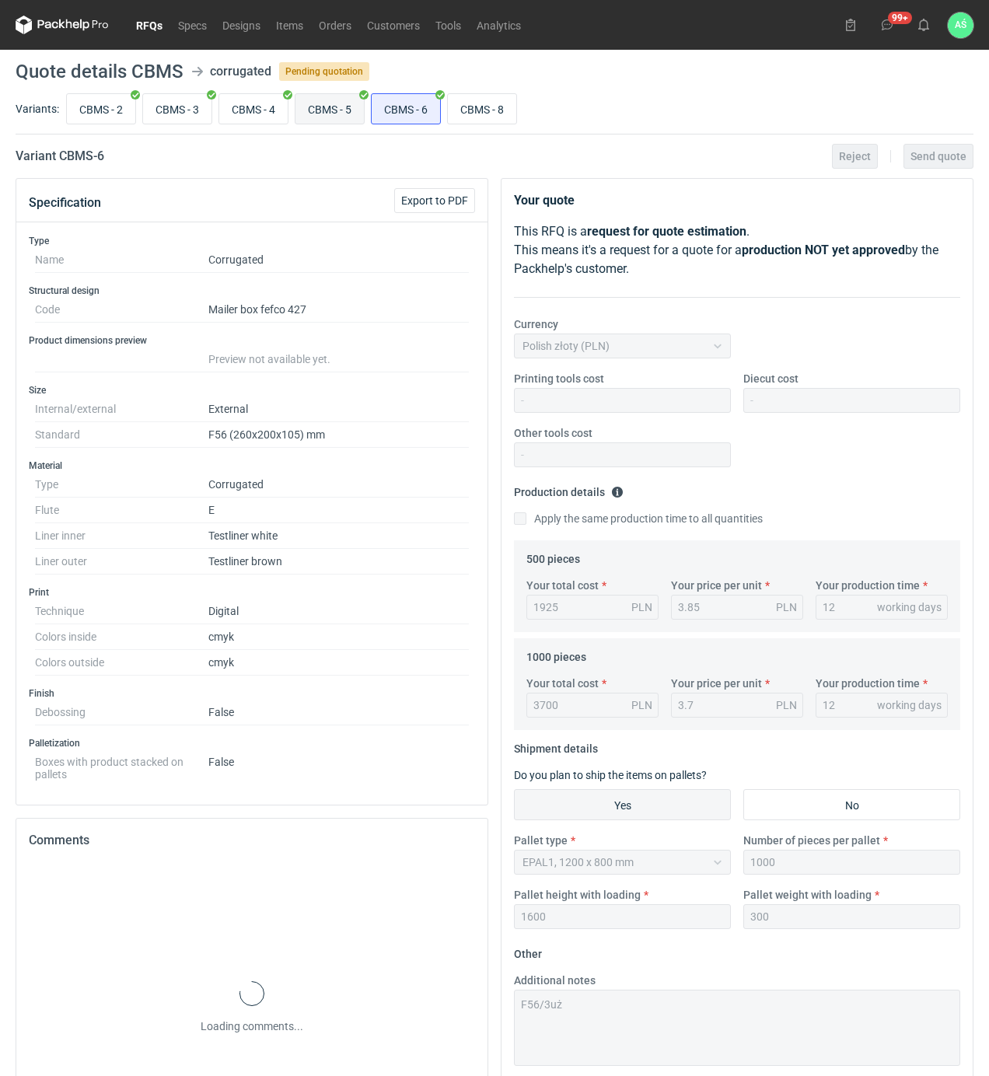
click at [359, 103] on input "CBMS - 5" at bounding box center [329, 109] width 68 height 30
radio input "true"
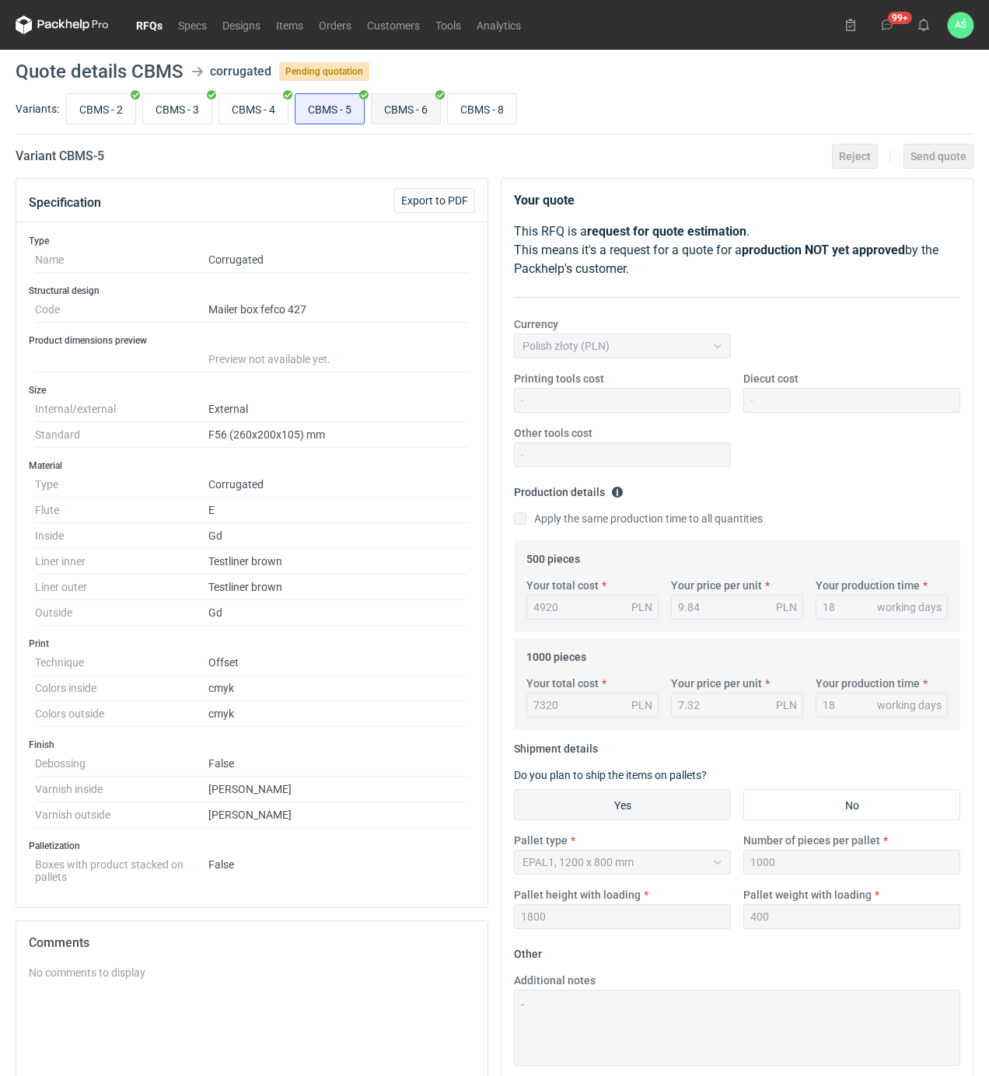
click at [426, 121] on input "CBMS - 6" at bounding box center [406, 109] width 68 height 30
radio input "true"
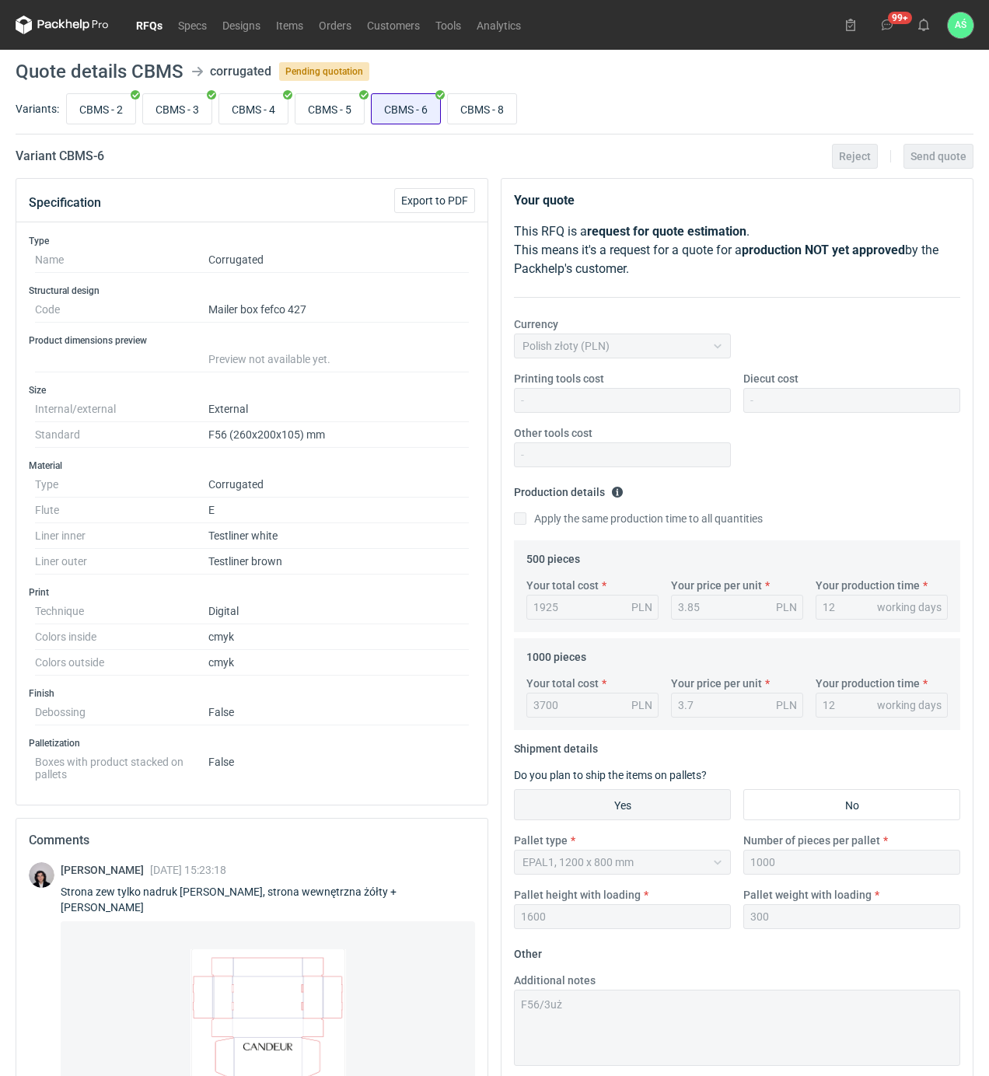
scroll to position [173, 0]
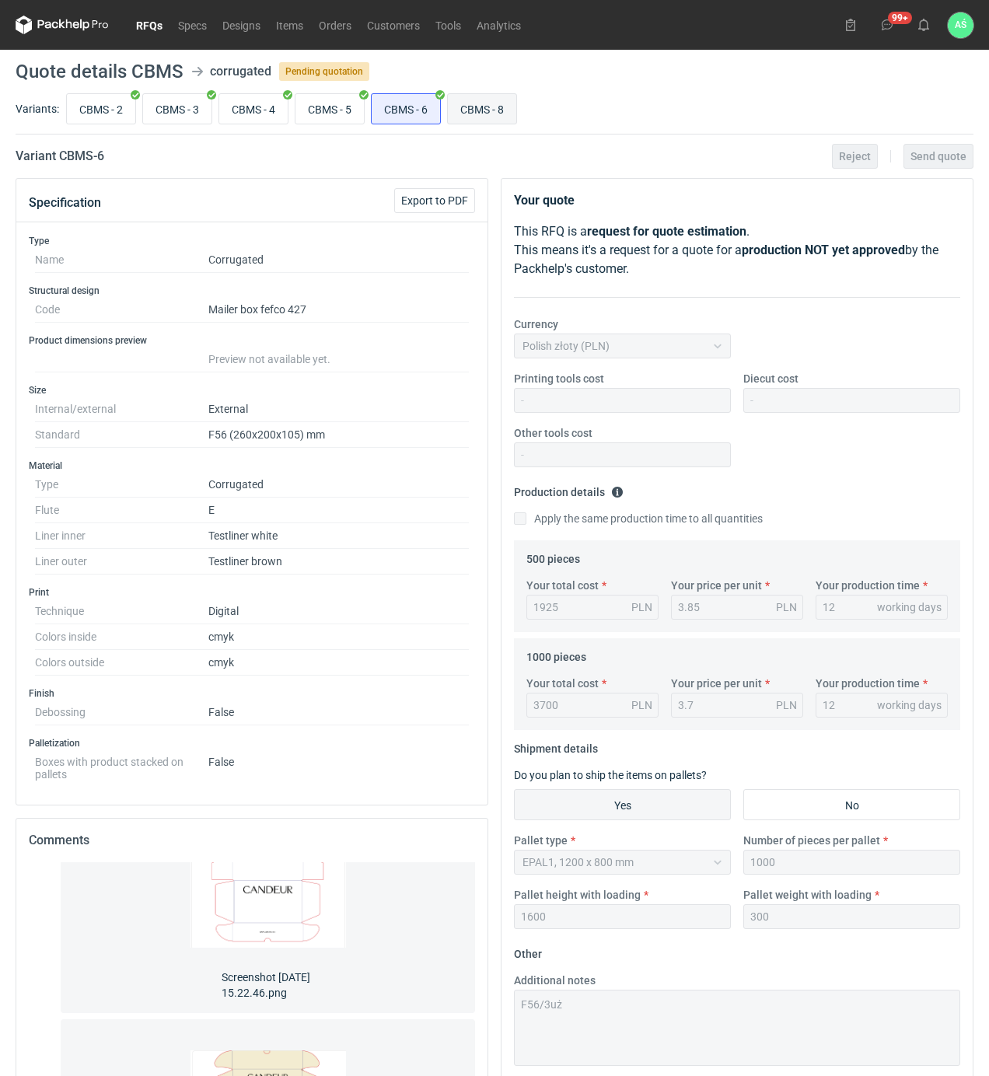
click at [497, 110] on input "CBMS - 8" at bounding box center [482, 109] width 68 height 30
radio input "true"
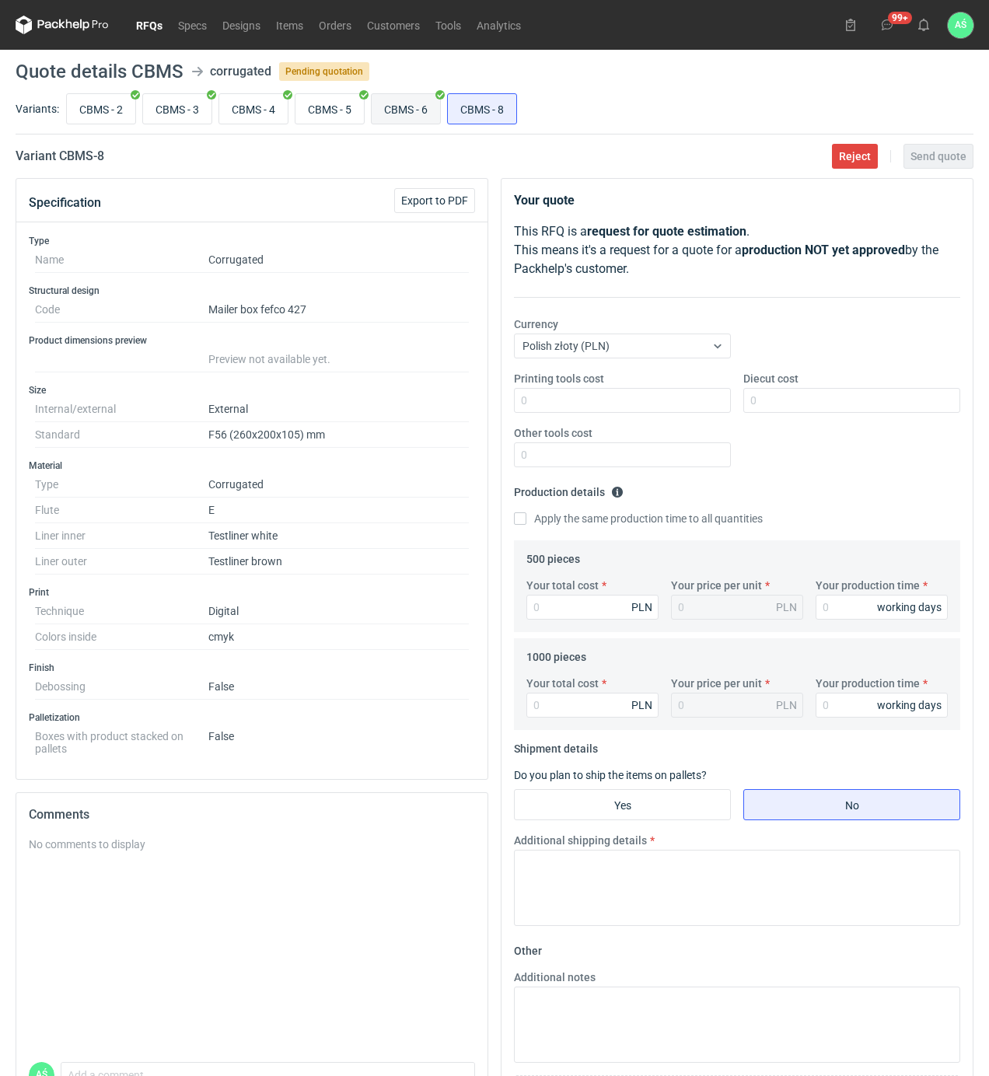
click at [440, 110] on input "CBMS - 6" at bounding box center [406, 109] width 68 height 30
radio input "true"
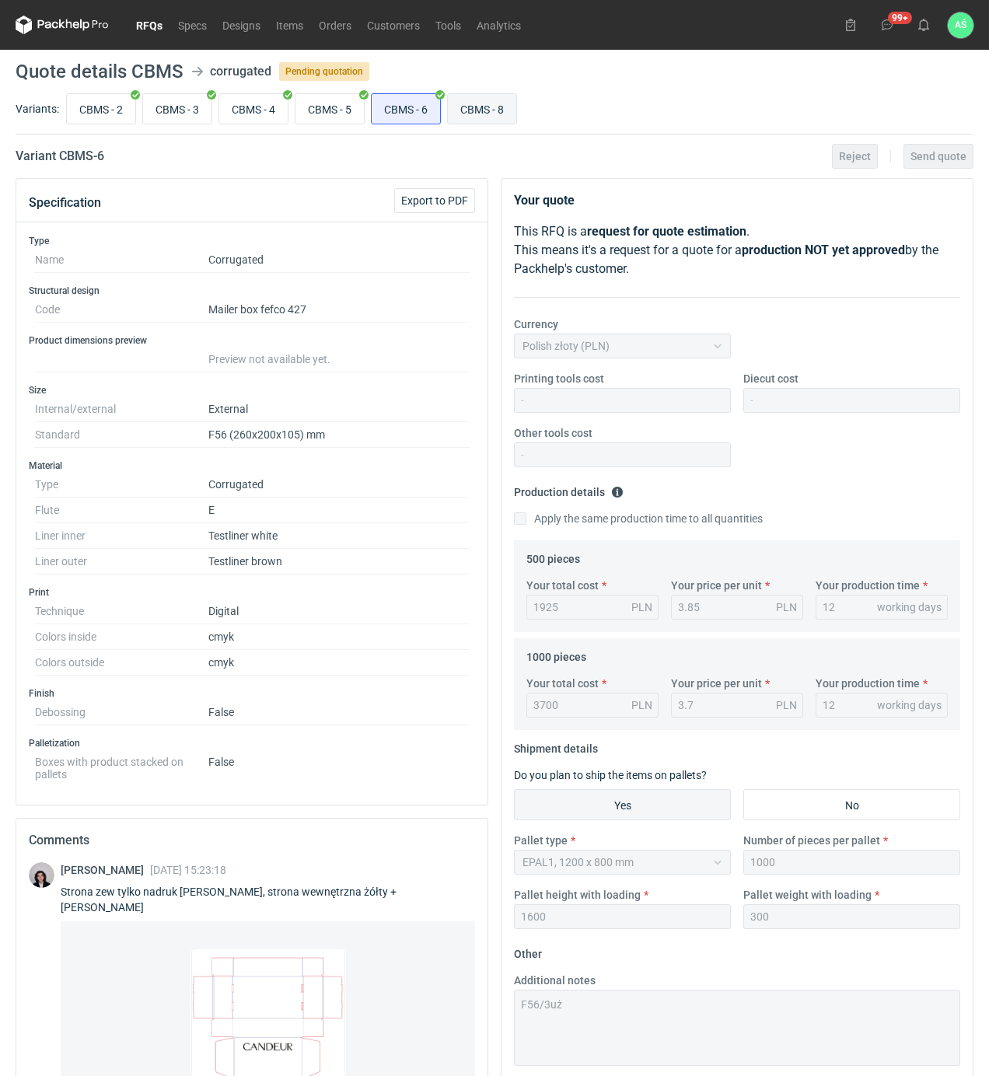
scroll to position [173, 0]
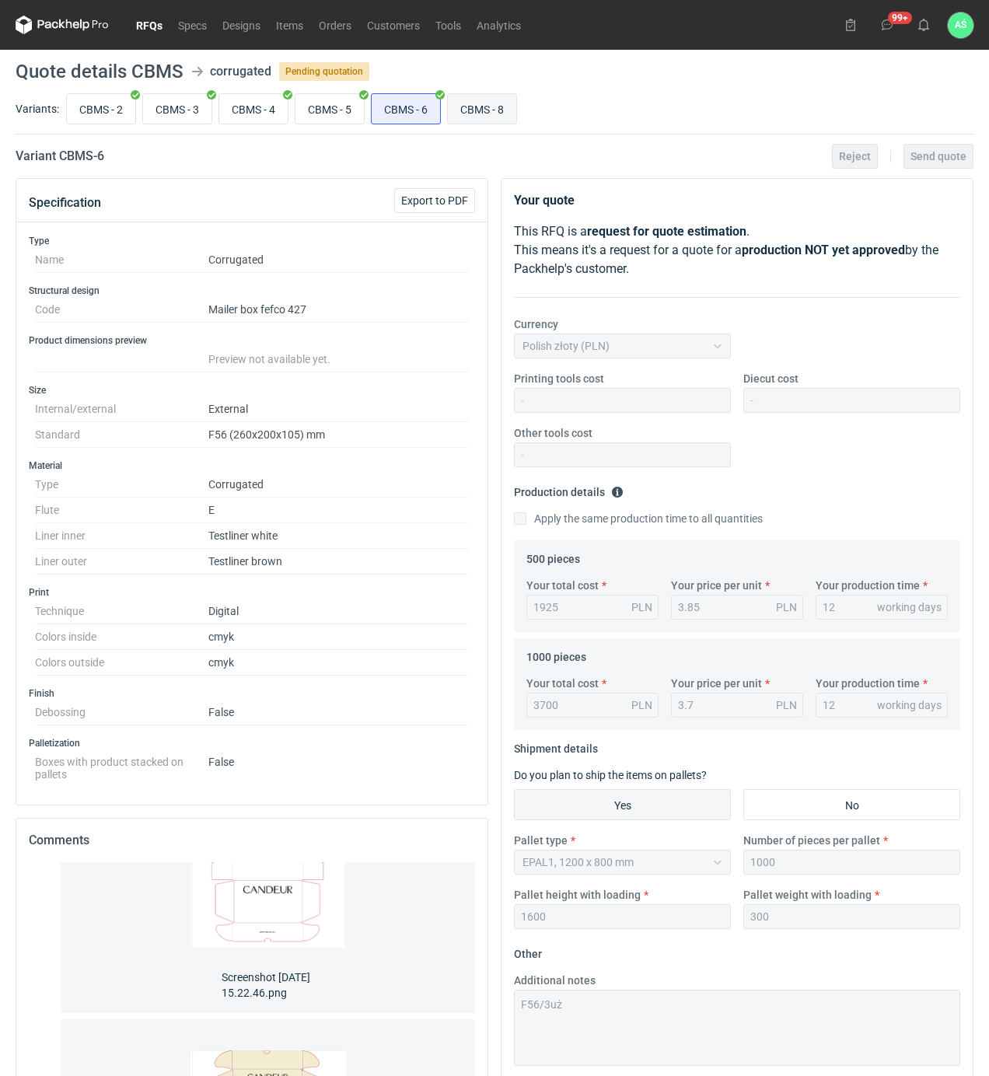
click at [474, 107] on input "CBMS - 8" at bounding box center [482, 109] width 68 height 30
radio input "true"
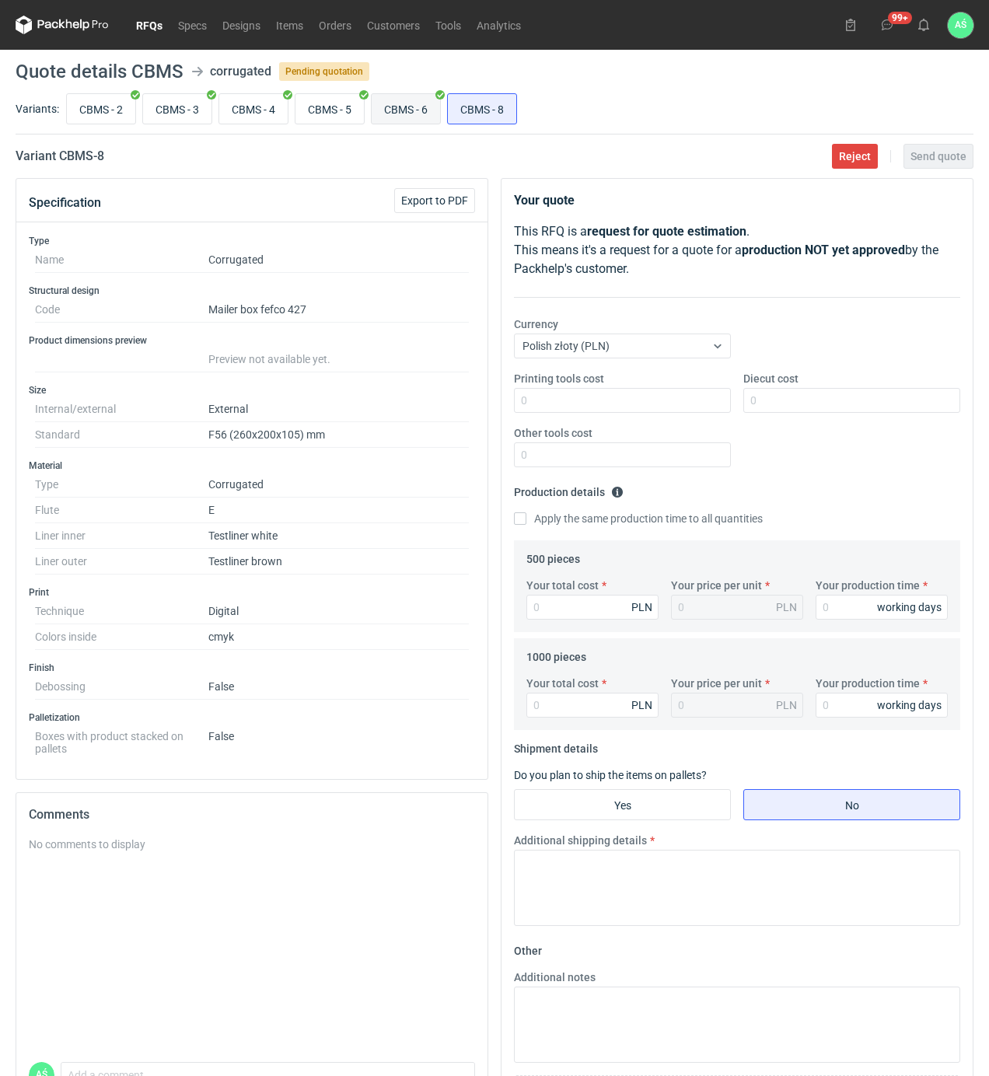
click at [421, 106] on input "CBMS - 6" at bounding box center [406, 109] width 68 height 30
radio input "true"
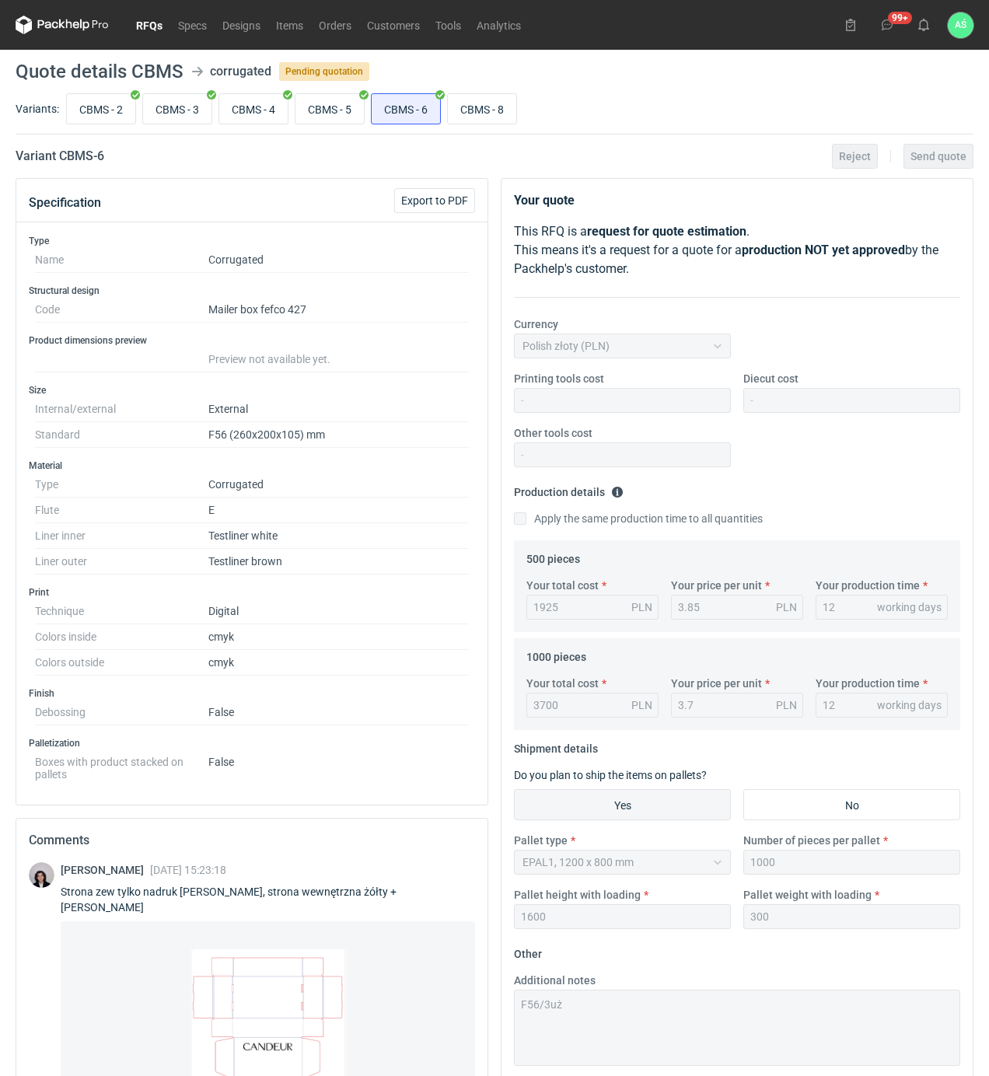
scroll to position [173, 0]
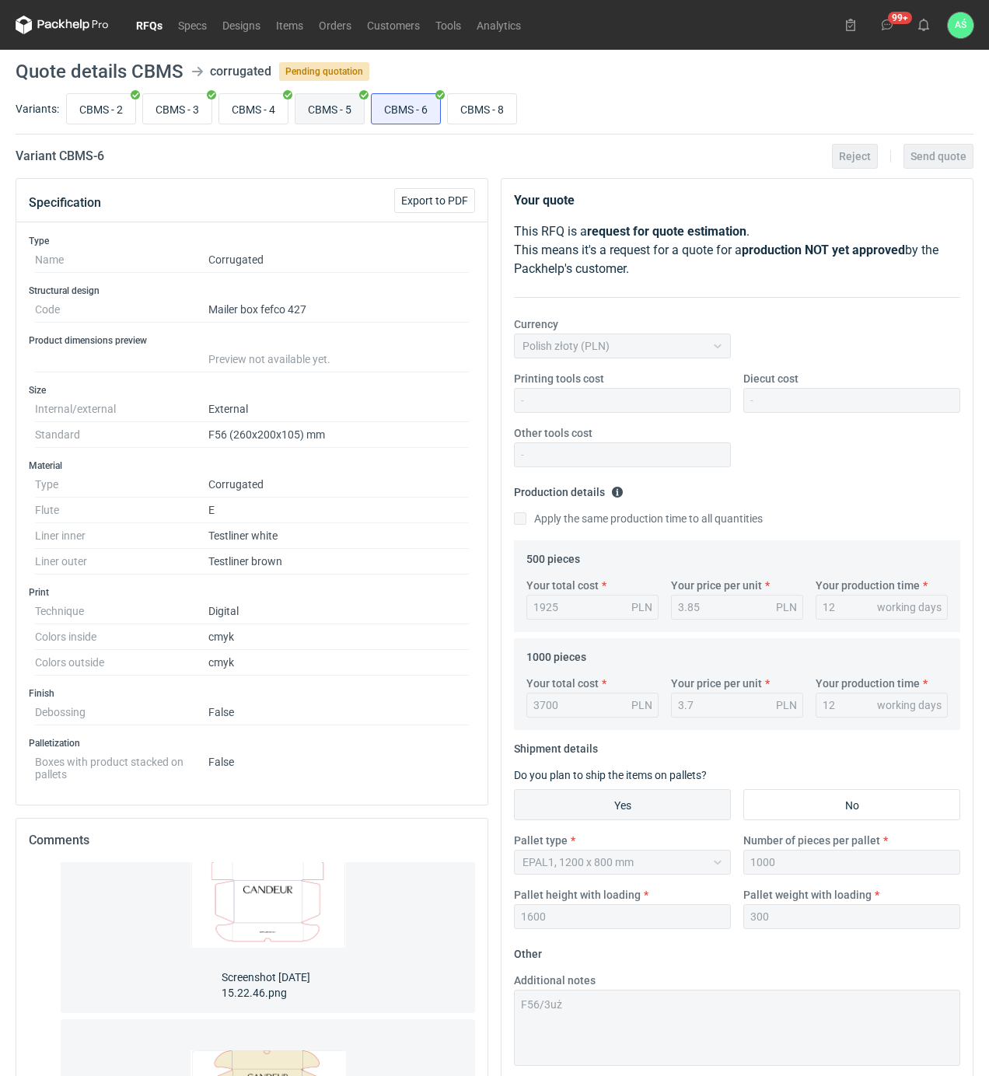
click at [327, 113] on input "CBMS - 5" at bounding box center [329, 109] width 68 height 30
radio input "true"
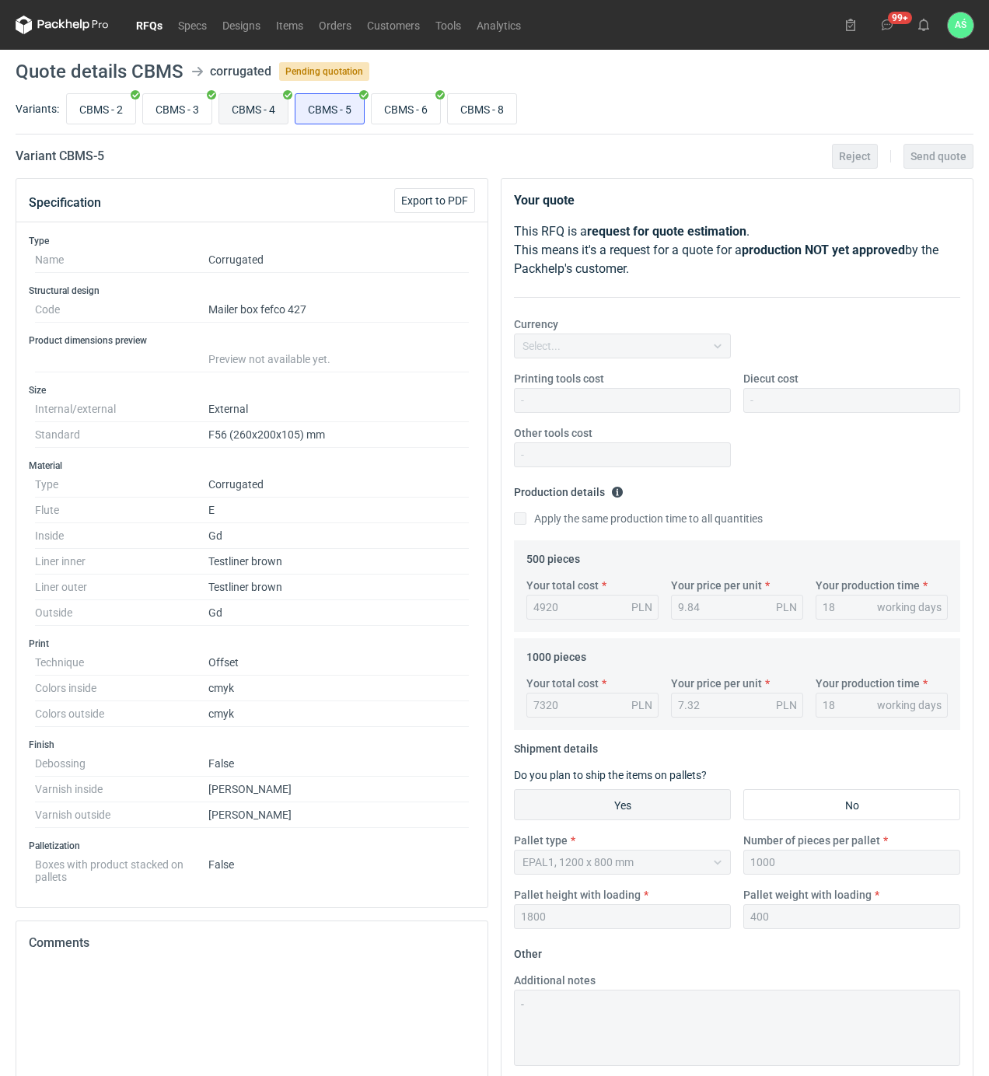
click at [272, 107] on input "CBMS - 4" at bounding box center [253, 109] width 68 height 30
radio input "true"
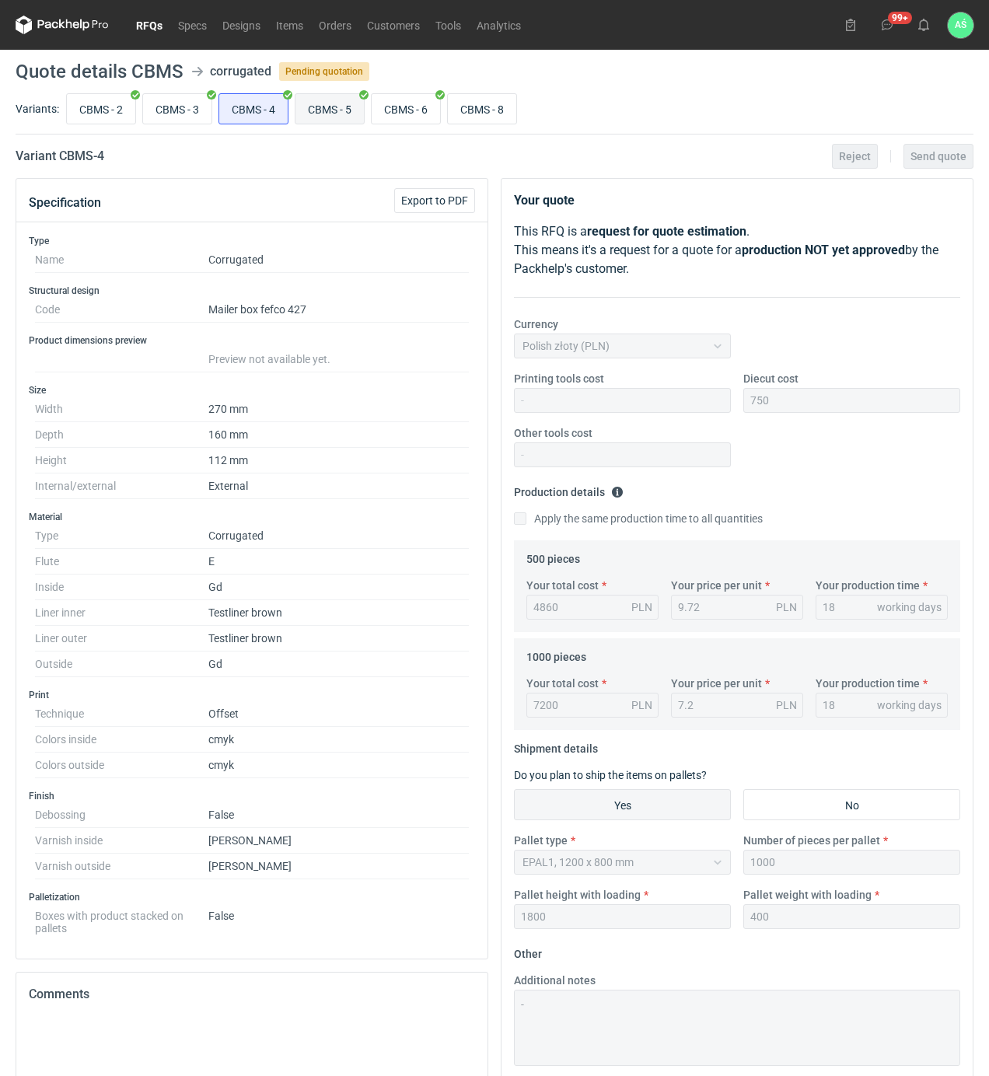
click at [351, 101] on input "CBMS - 5" at bounding box center [329, 109] width 68 height 30
radio input "true"
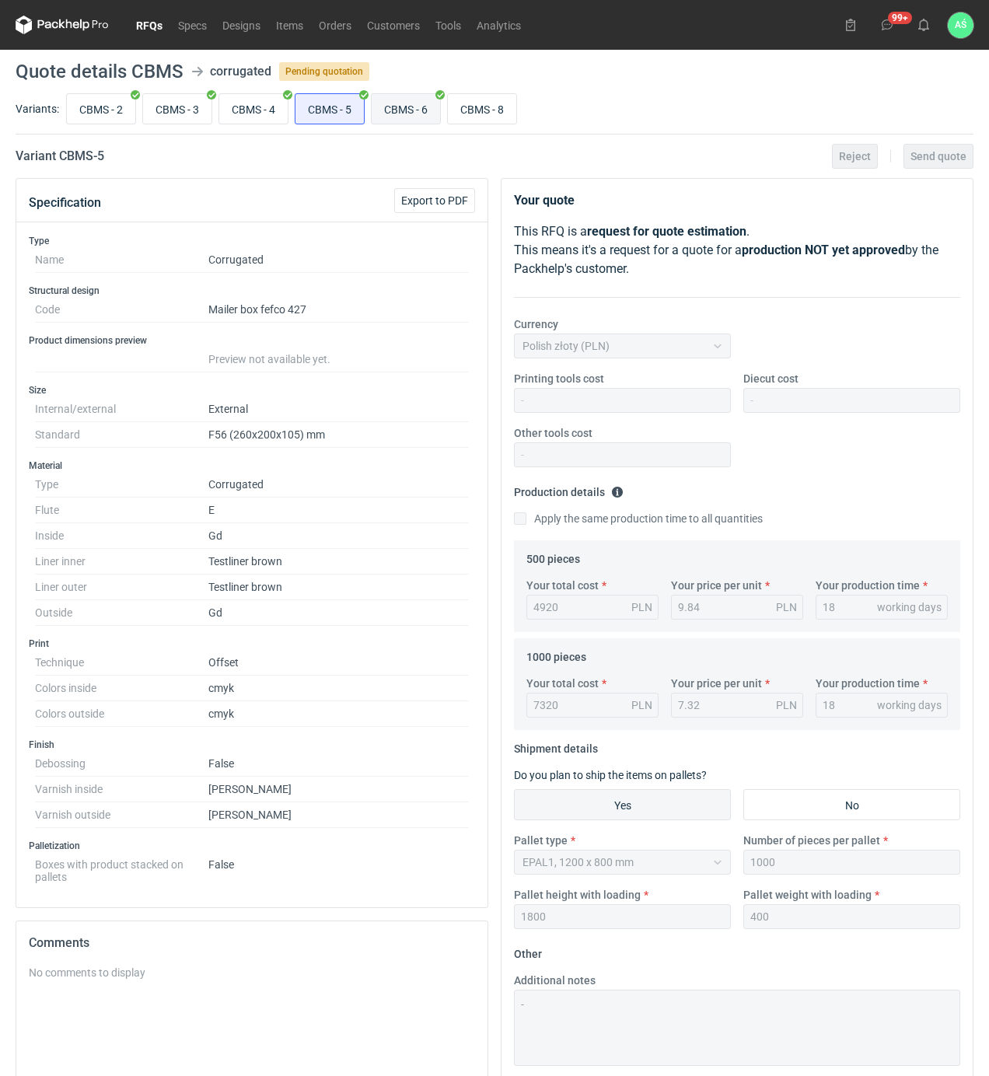
click at [427, 110] on input "CBMS - 6" at bounding box center [406, 109] width 68 height 30
radio input "true"
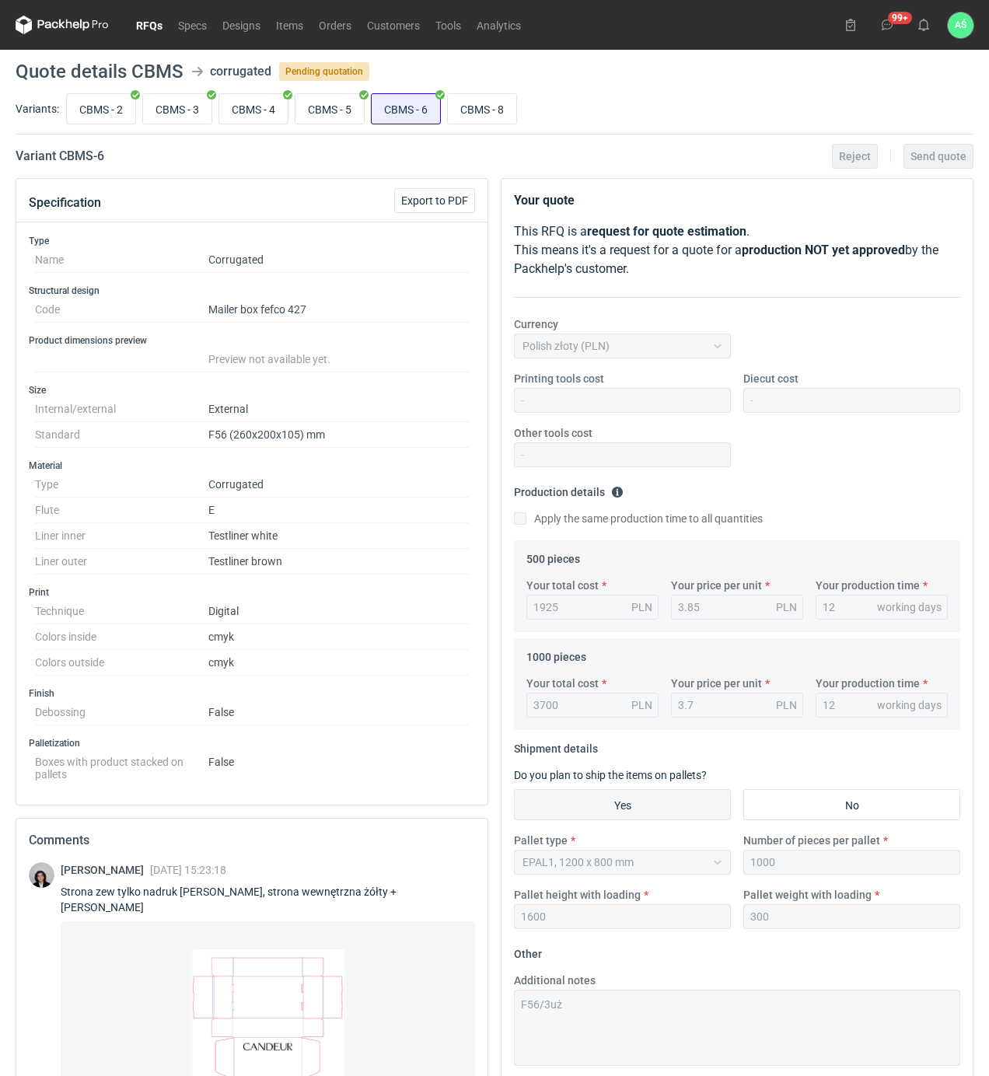
scroll to position [173, 0]
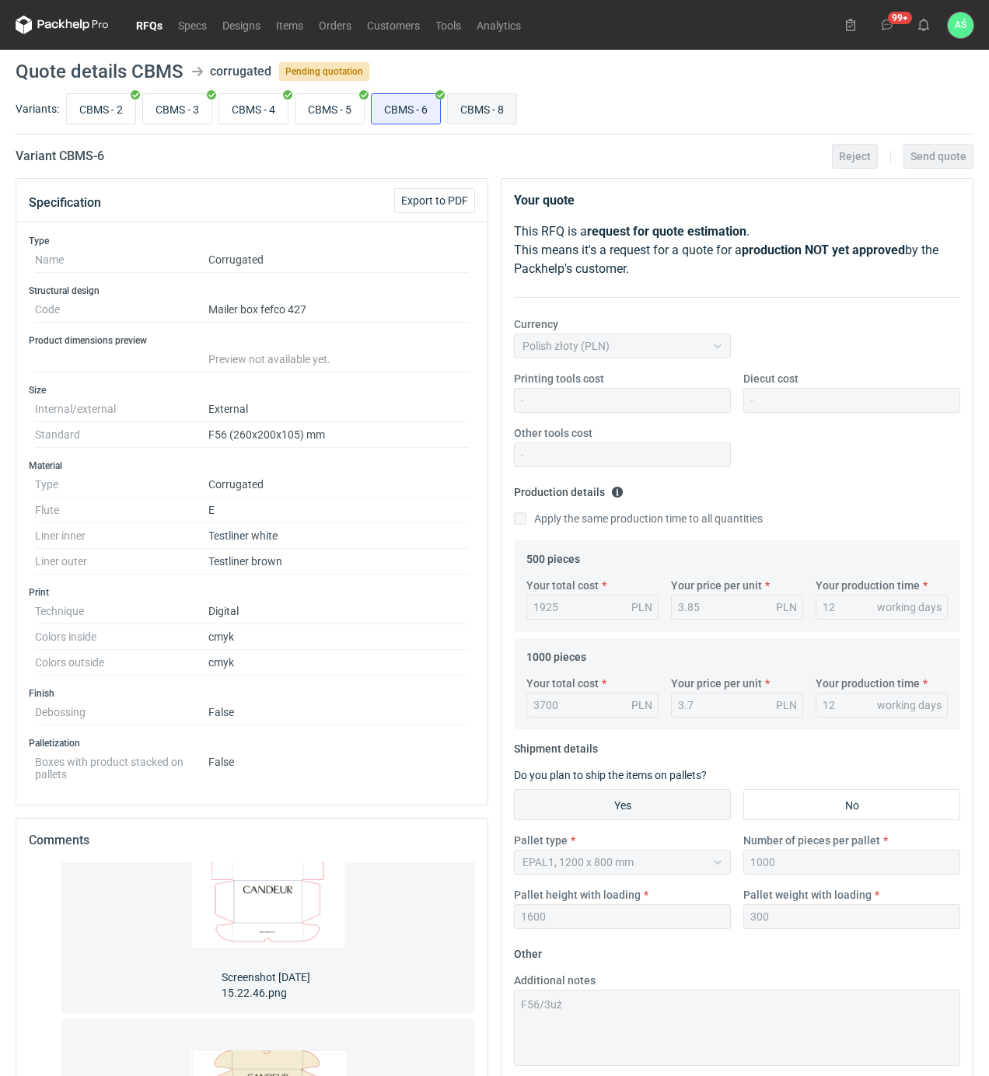
click at [488, 110] on input "CBMS - 8" at bounding box center [482, 109] width 68 height 30
radio input "true"
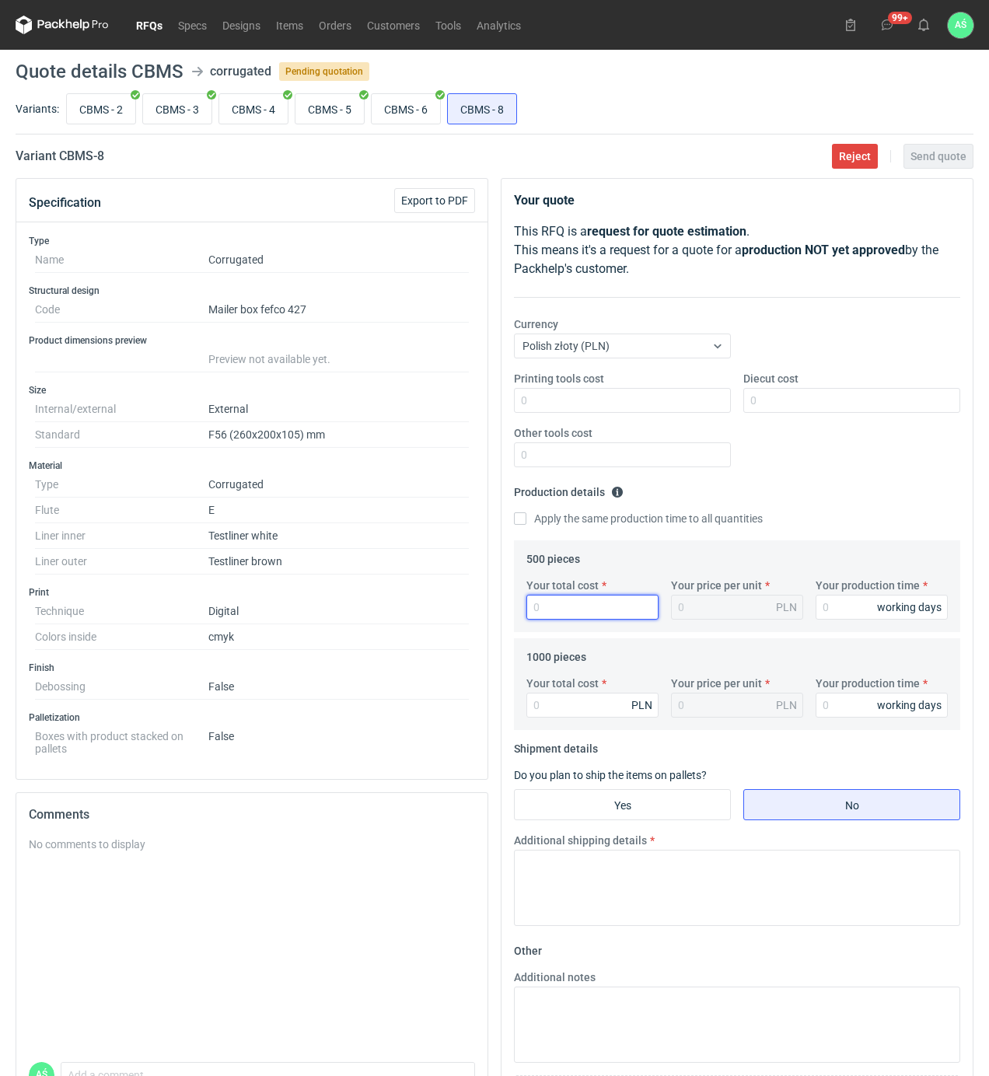
click at [577, 604] on input "Your total cost" at bounding box center [592, 607] width 132 height 25
type input "1115"
type input "2.23"
type input "1115"
type input "15"
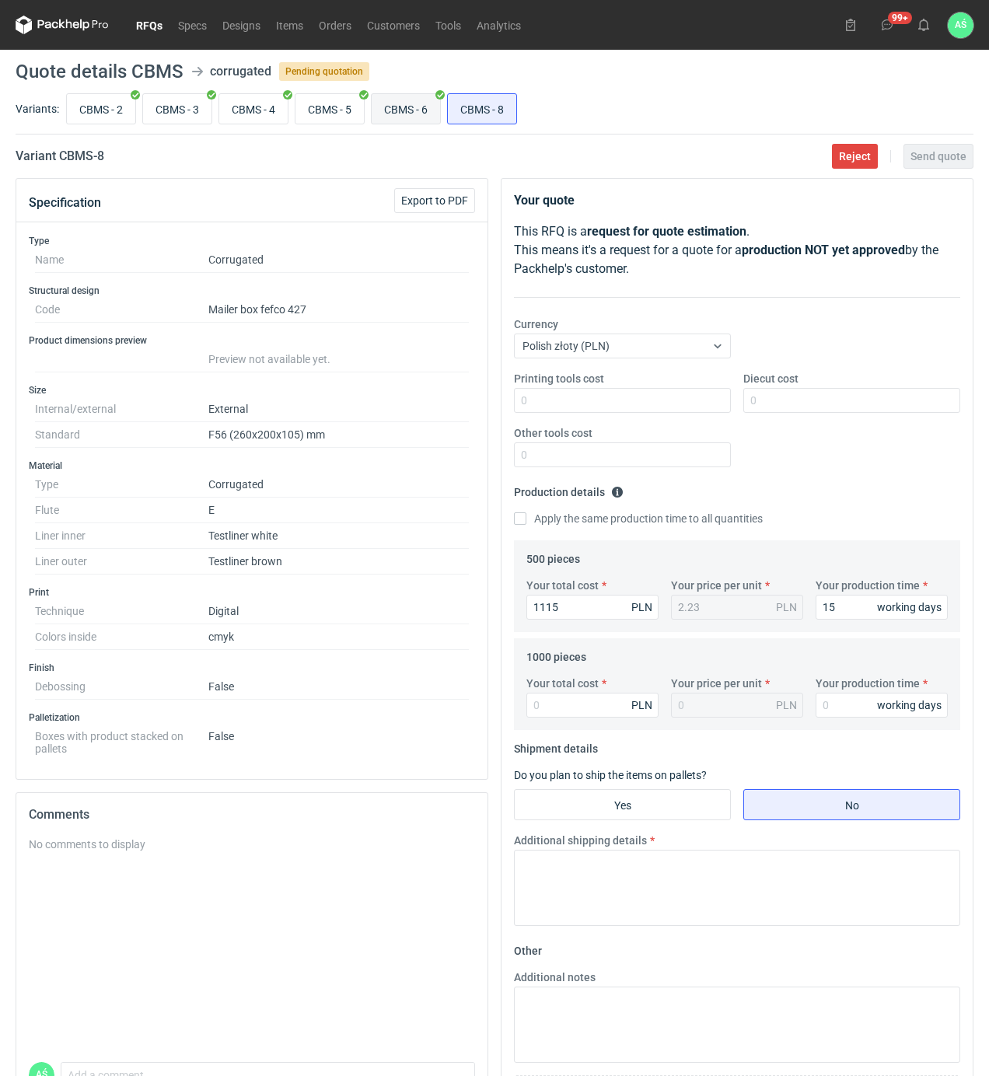
click at [424, 110] on input "CBMS - 6" at bounding box center [406, 109] width 68 height 30
radio input "true"
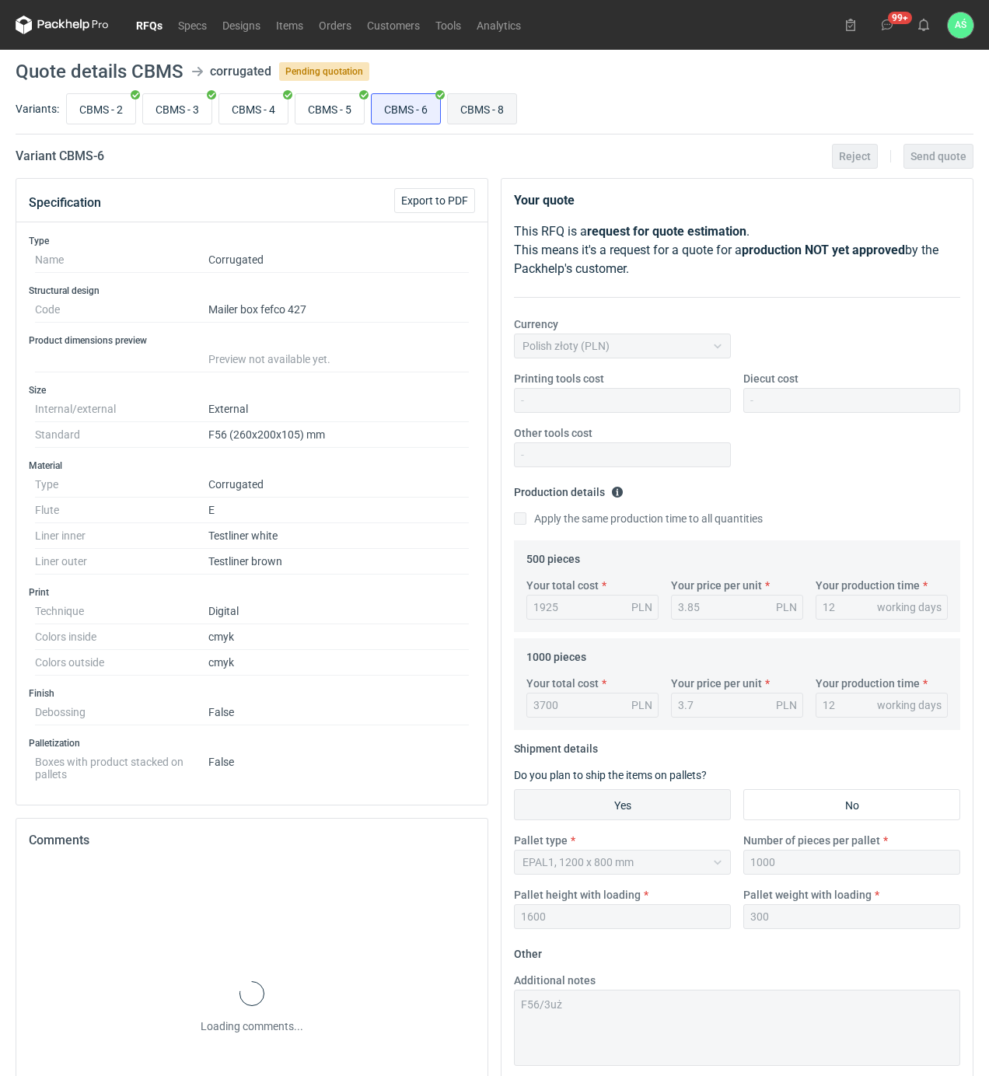
click at [477, 101] on input "CBMS - 8" at bounding box center [482, 109] width 68 height 30
radio input "true"
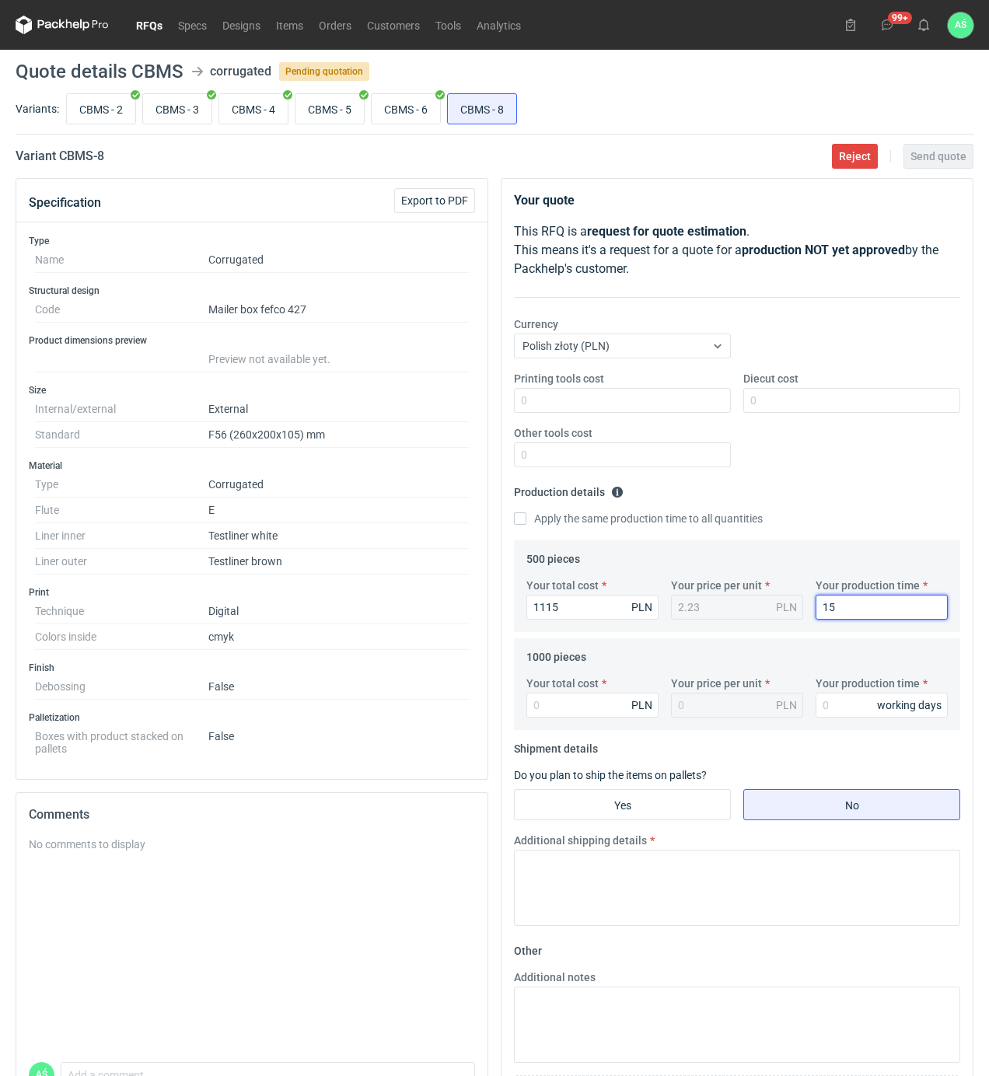
click at [862, 616] on input "15" at bounding box center [881, 607] width 132 height 25
type input "12"
type input "2110"
type input "2.11"
type input "12"
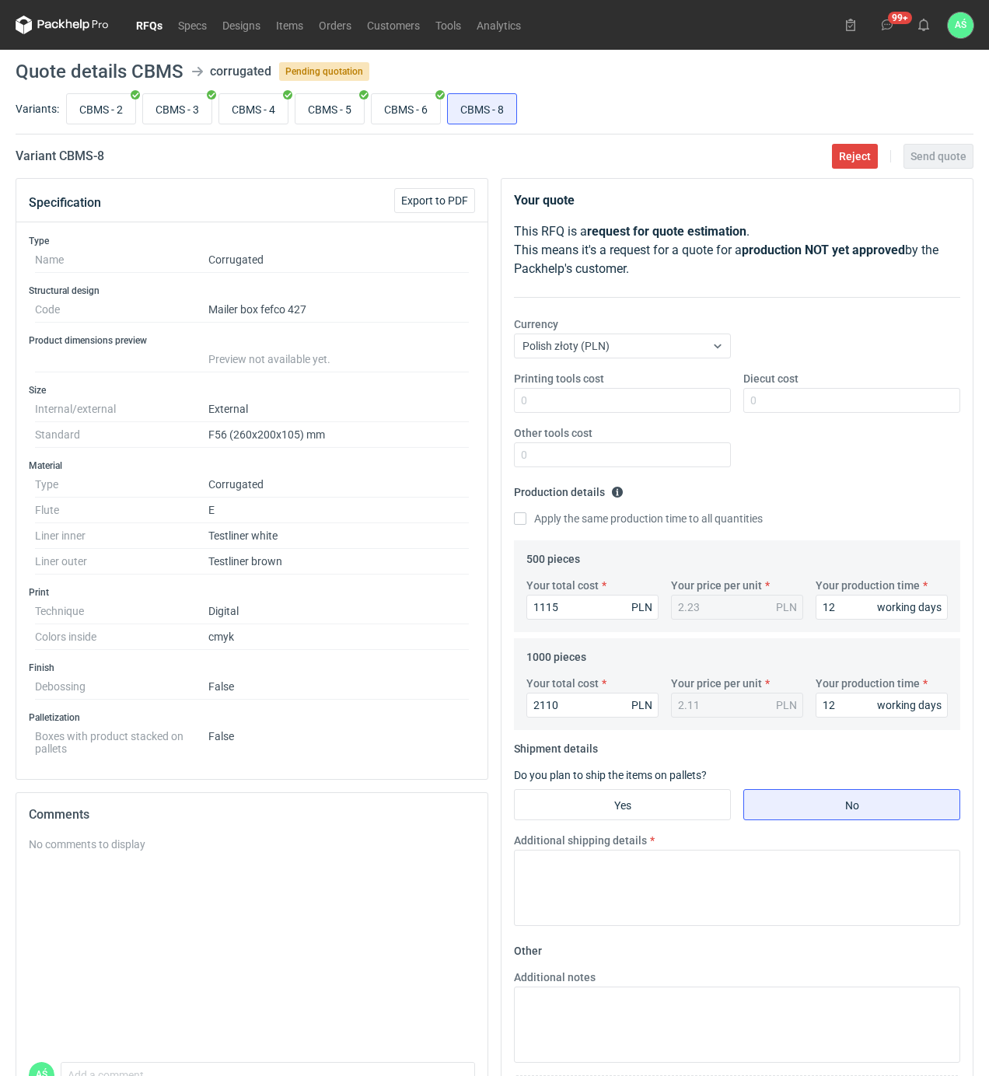
click at [644, 787] on fieldset "Shipment details Do you plan to ship the items on pallets? Yes No Additional sh…" at bounding box center [737, 837] width 446 height 202
click at [641, 803] on input "Yes" at bounding box center [622, 805] width 215 height 30
radio input "true"
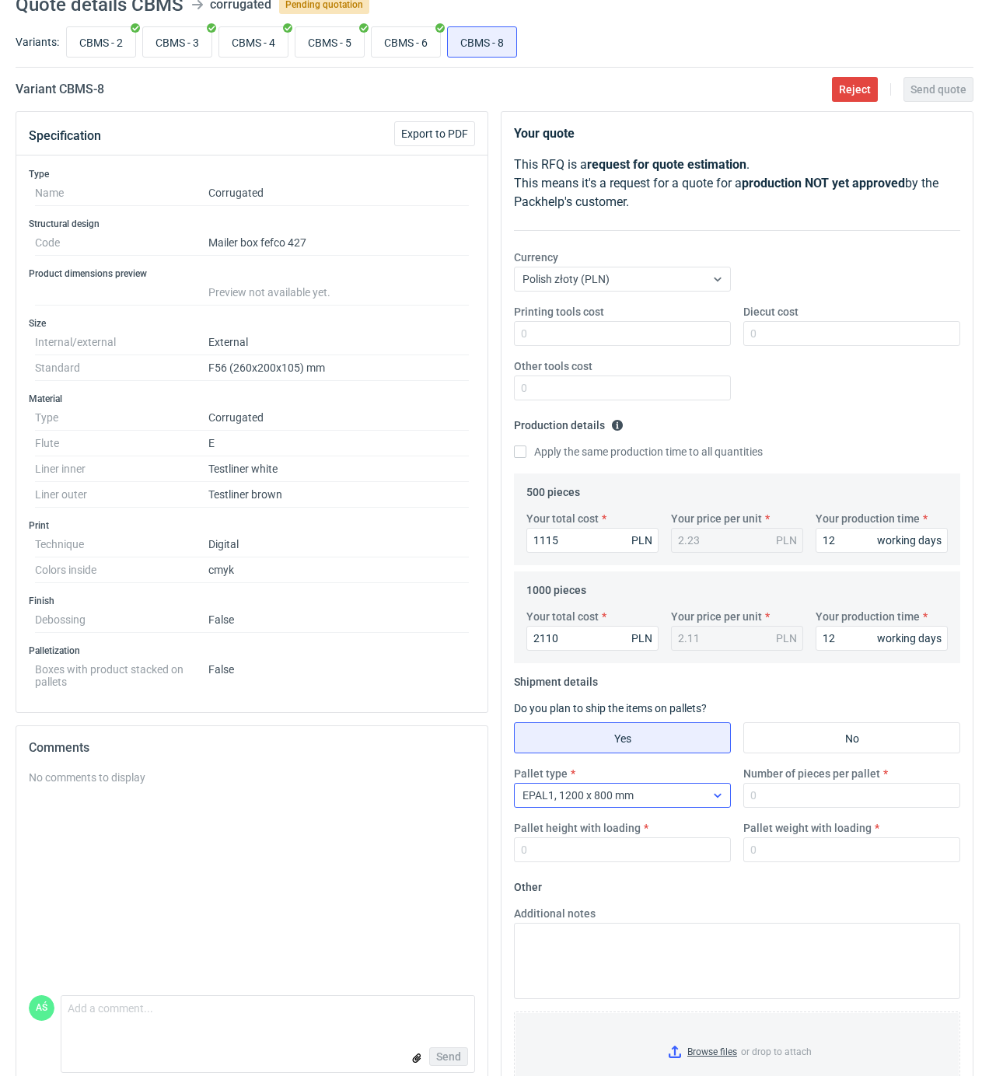
scroll to position [103, 0]
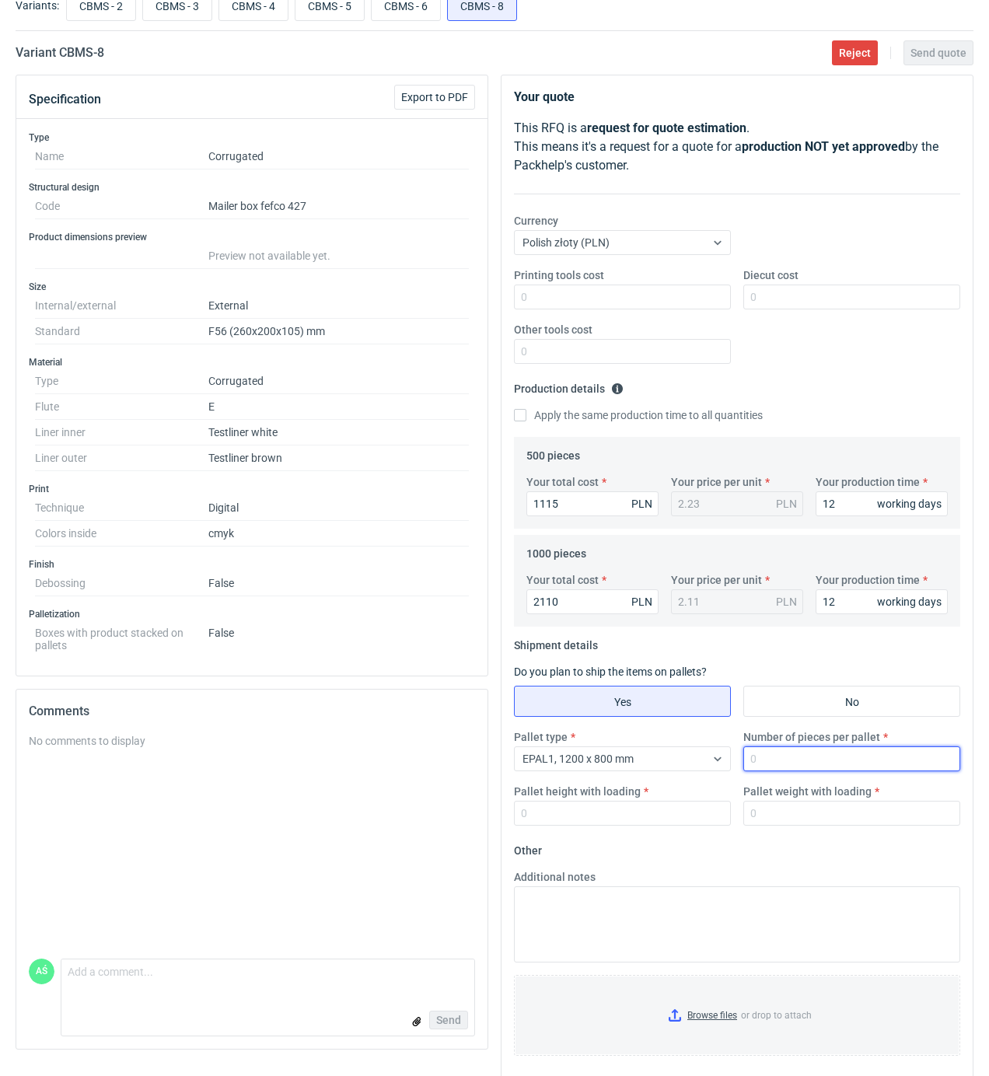
click at [833, 760] on input "Number of pieces per pallet" at bounding box center [851, 758] width 217 height 25
type input "1000"
type input "1800"
type input "250"
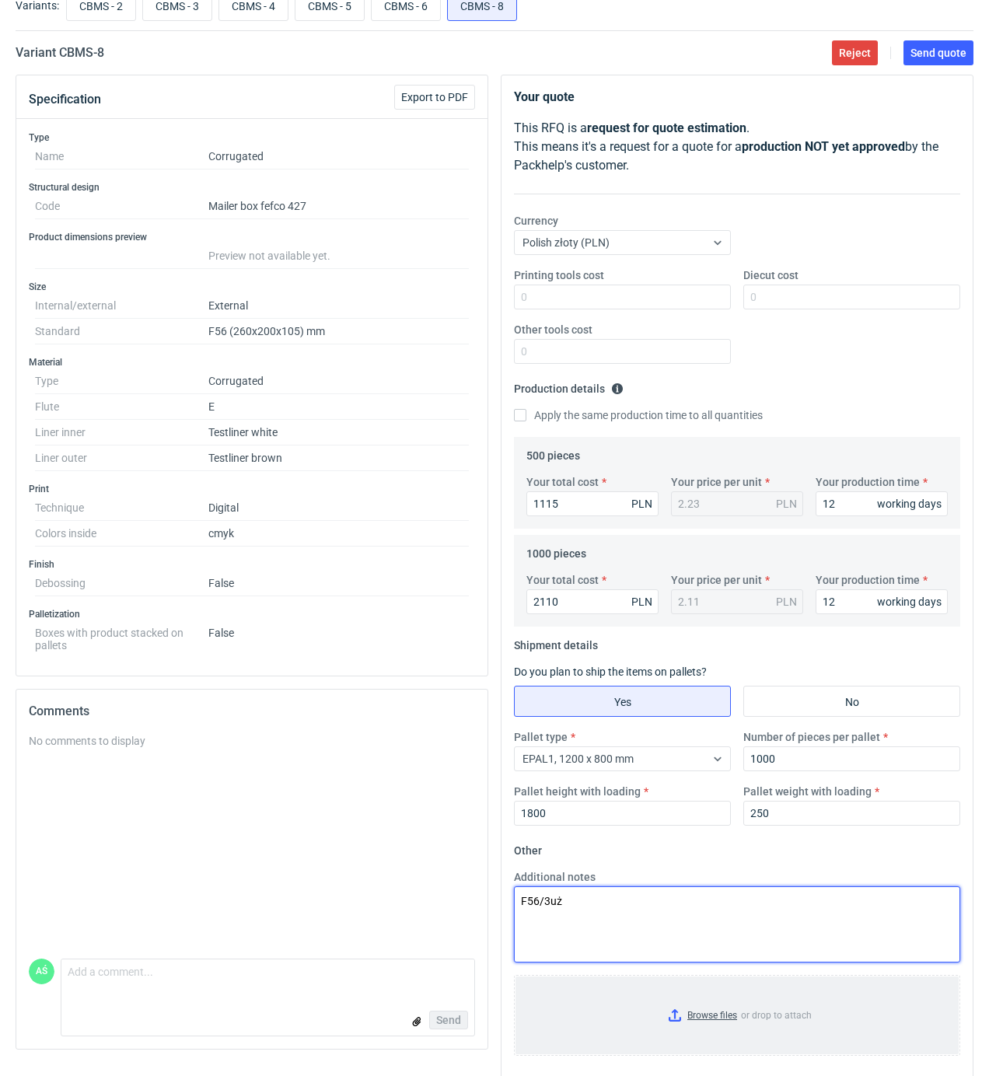
type textarea "F56/3uż"
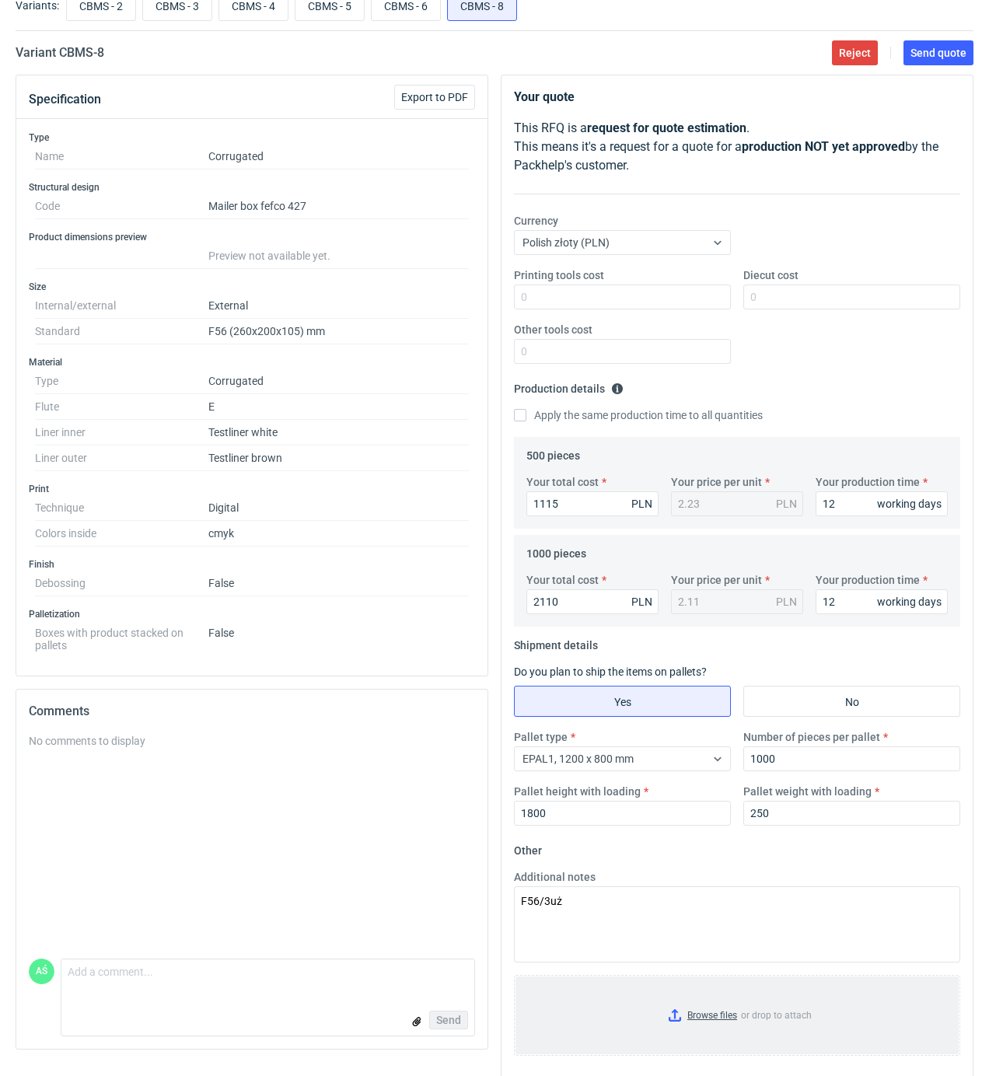
click at [685, 1004] on input "Browse files or drop to attach" at bounding box center [736, 1015] width 443 height 78
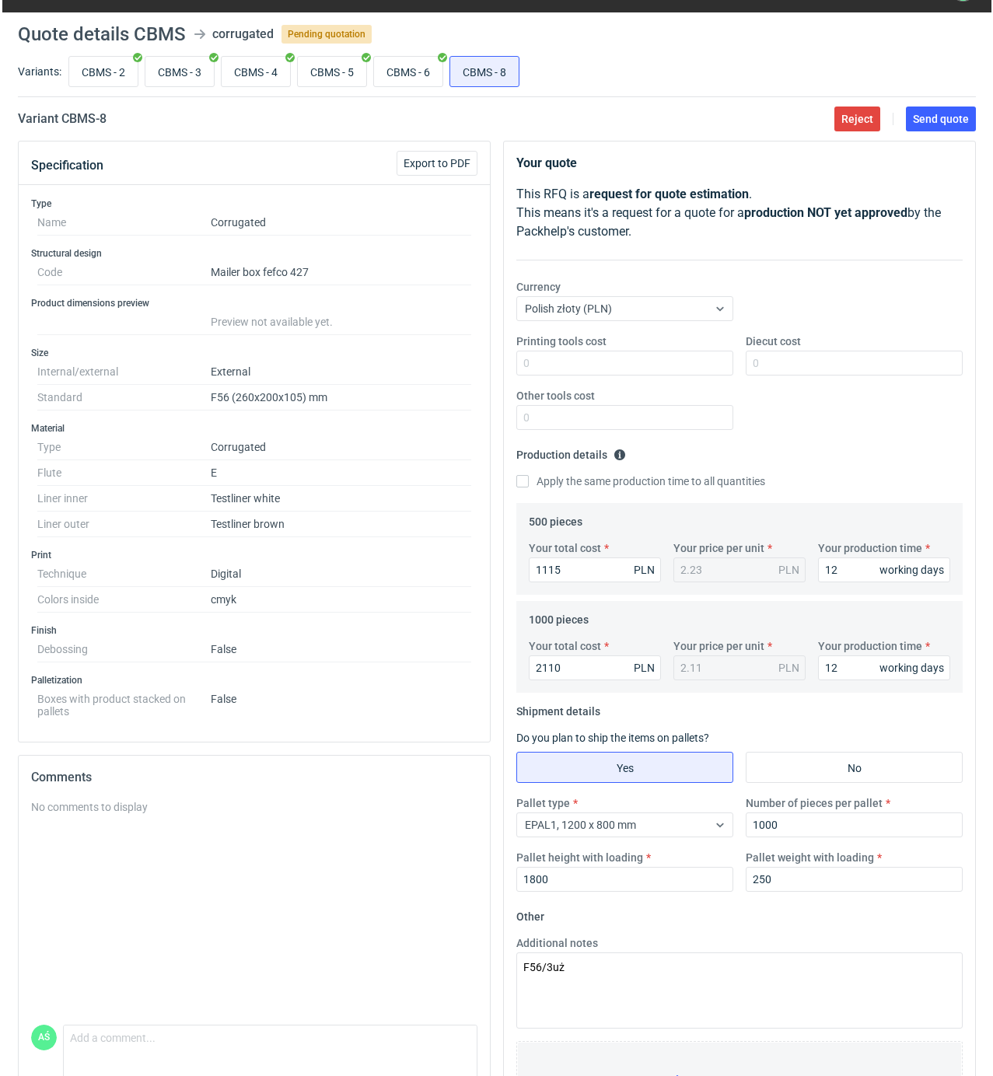
scroll to position [0, 0]
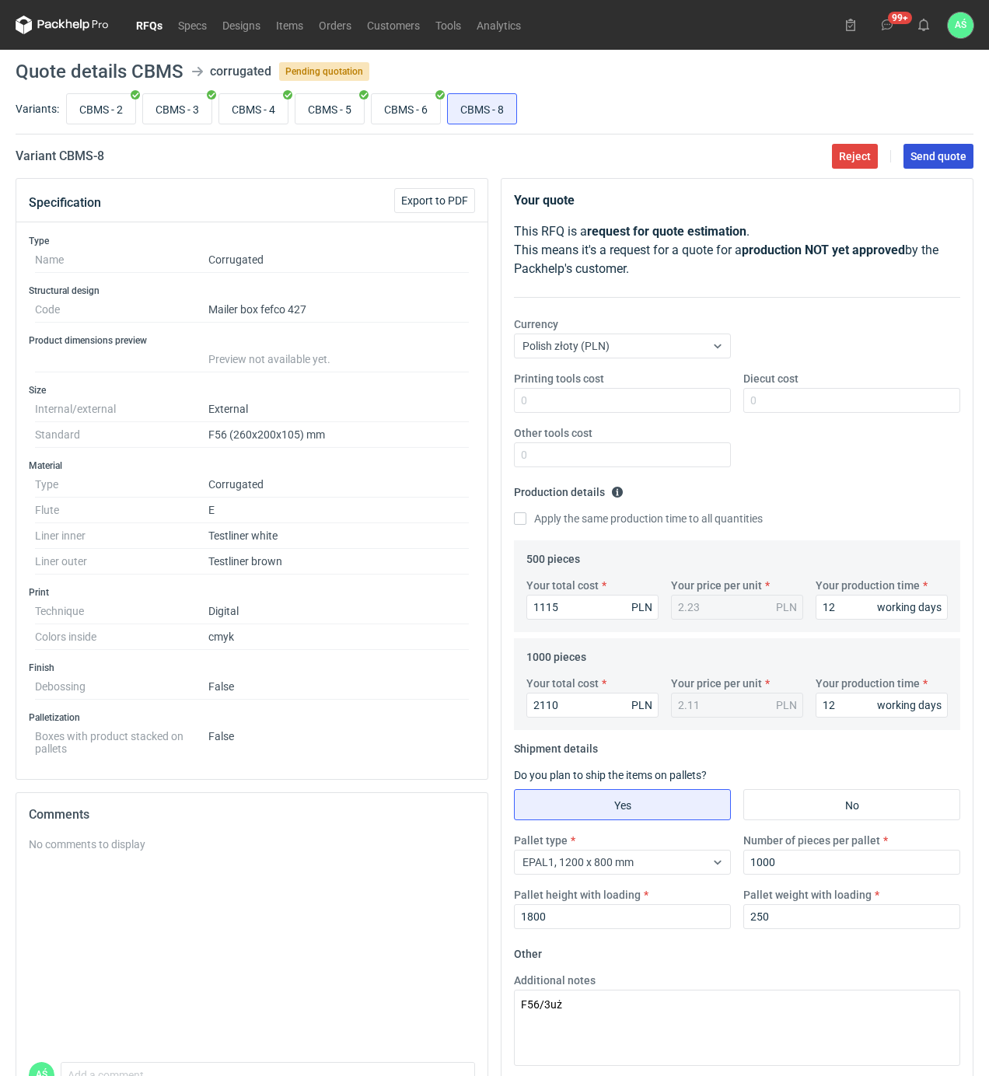
click at [930, 162] on button "Send quote" at bounding box center [938, 156] width 70 height 25
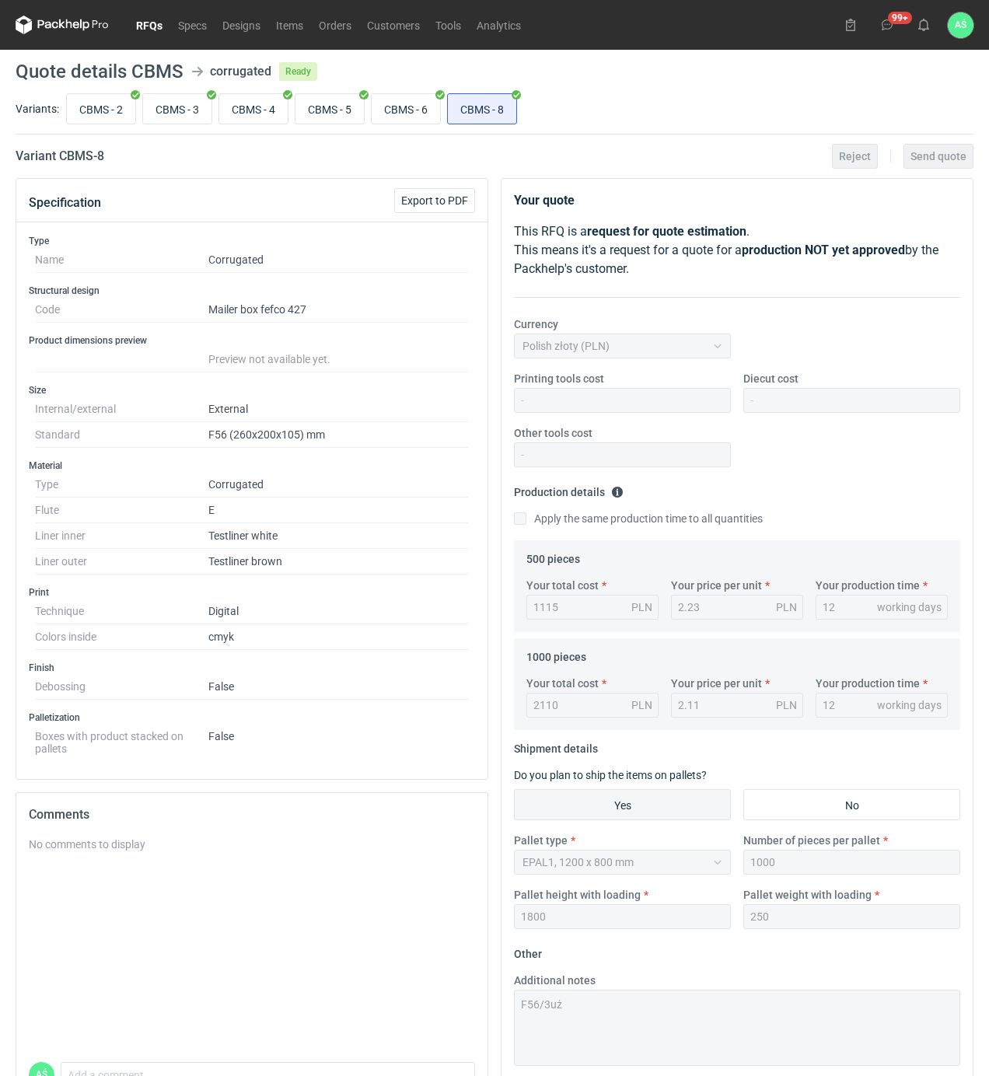
click at [610, 147] on div "Variant CBMS - 8 Reject Send quote" at bounding box center [495, 156] width 958 height 19
click at [166, 23] on link "RFQs" at bounding box center [149, 25] width 42 height 19
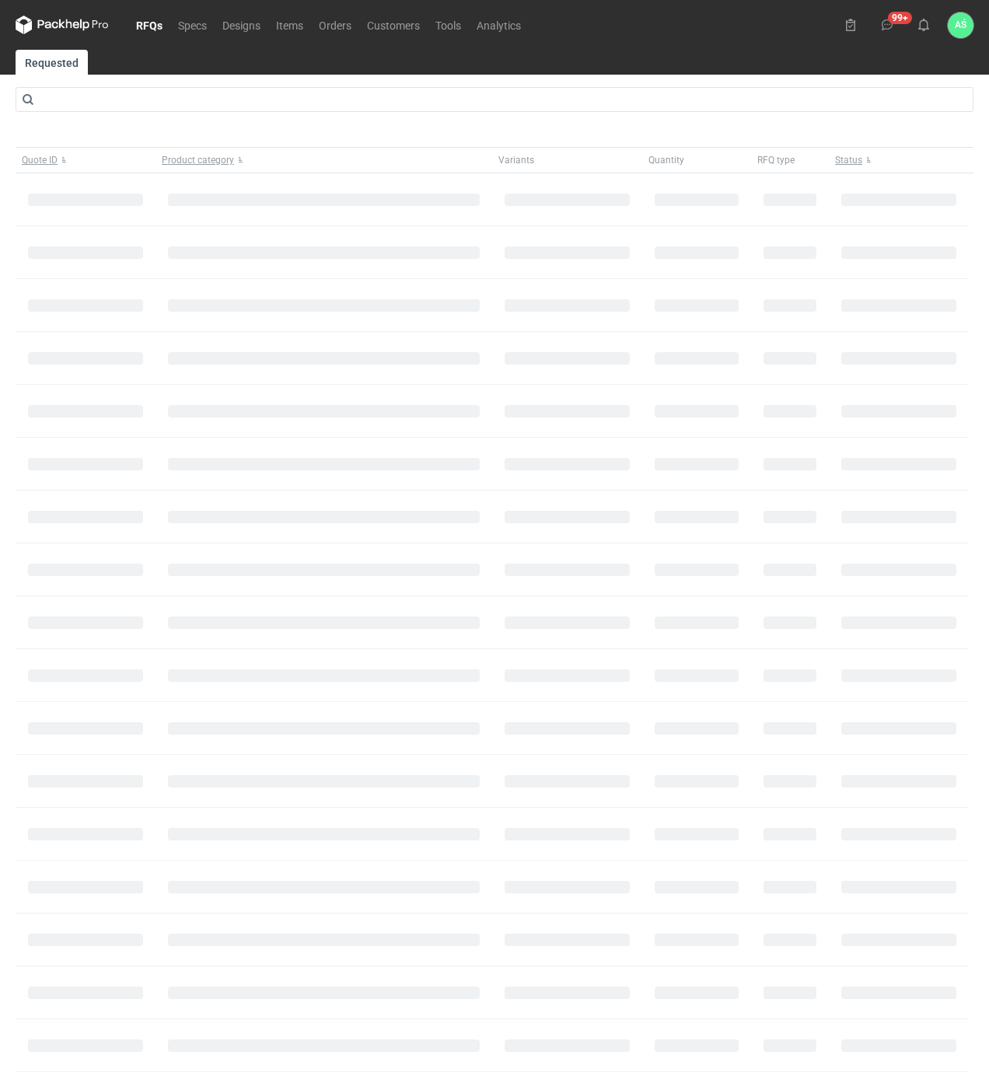
click at [143, 34] on link "RFQs" at bounding box center [149, 25] width 42 height 19
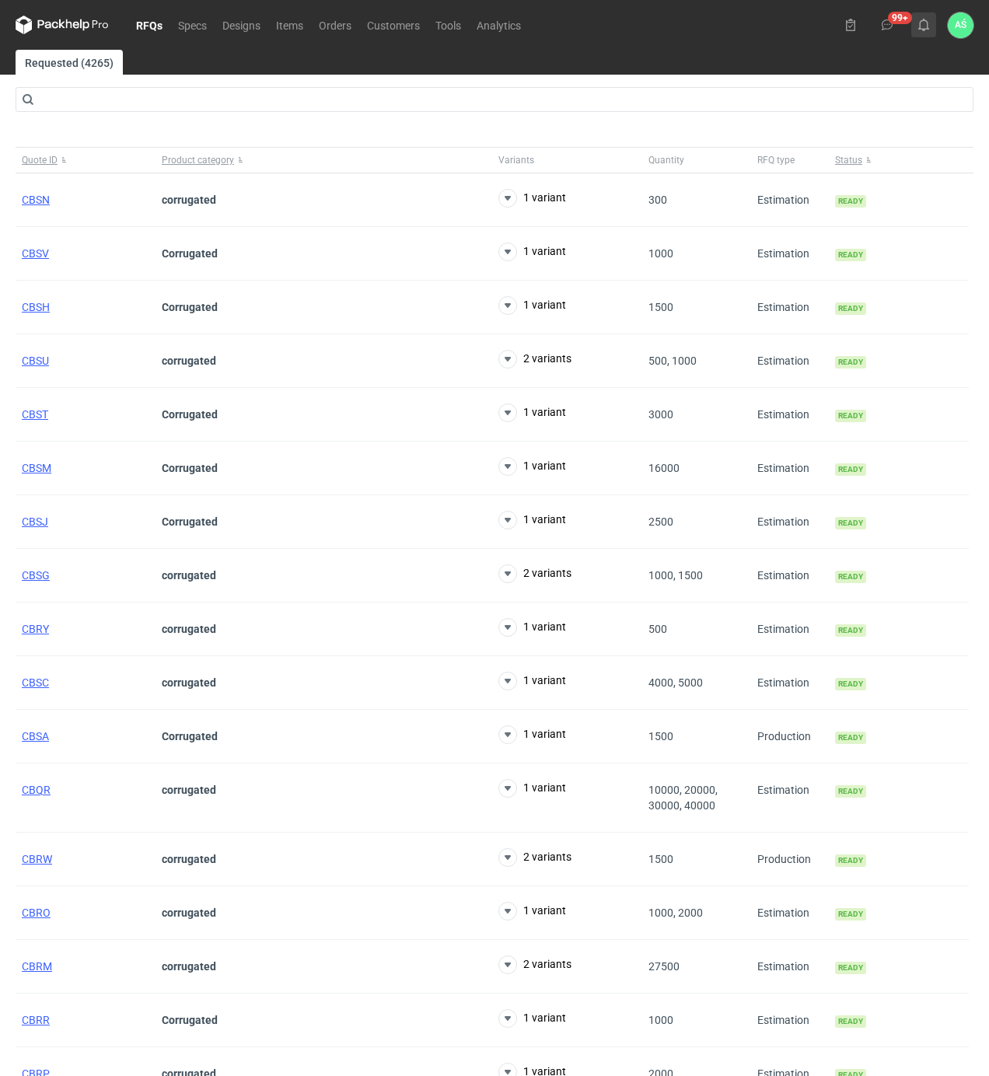
click at [934, 26] on button at bounding box center [923, 24] width 25 height 25
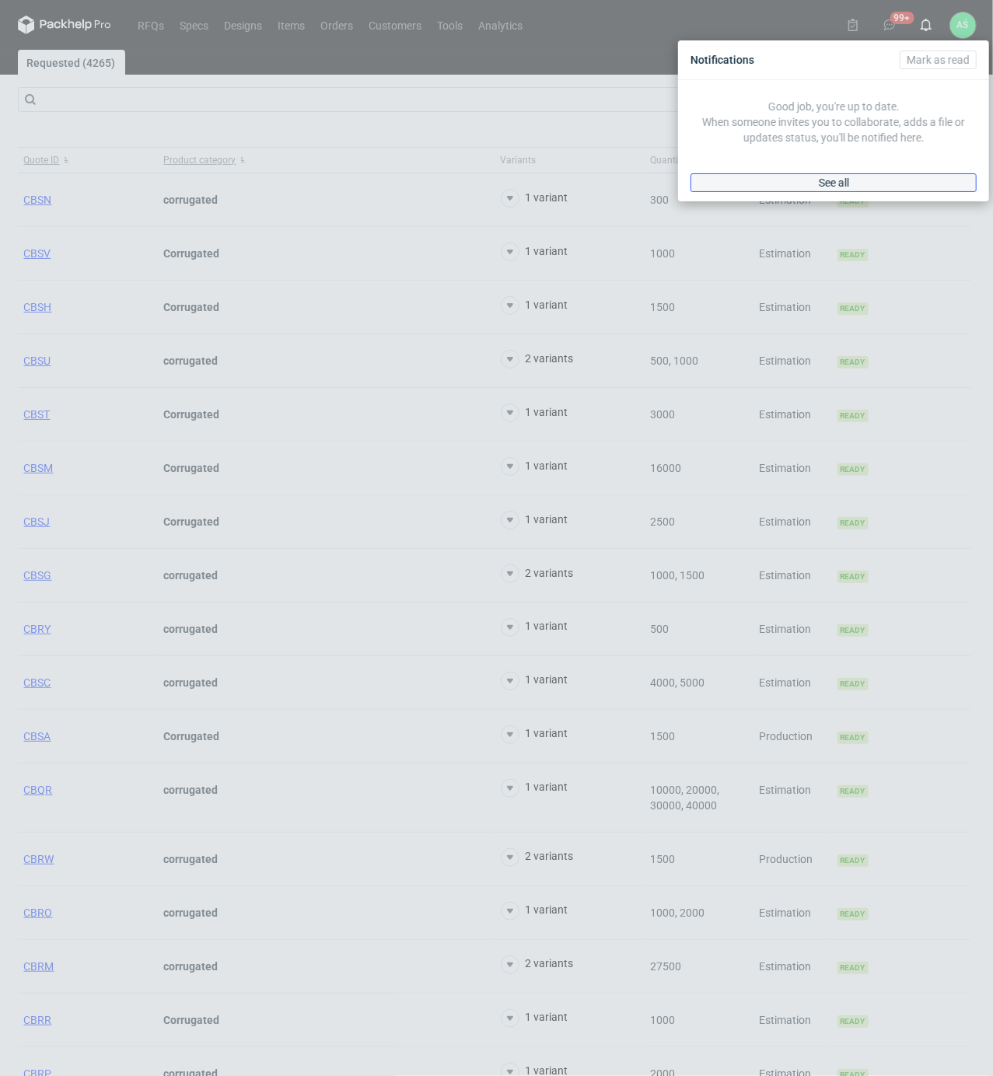
click at [864, 187] on link "See all" at bounding box center [833, 182] width 286 height 19
